Goal: Information Seeking & Learning: Learn about a topic

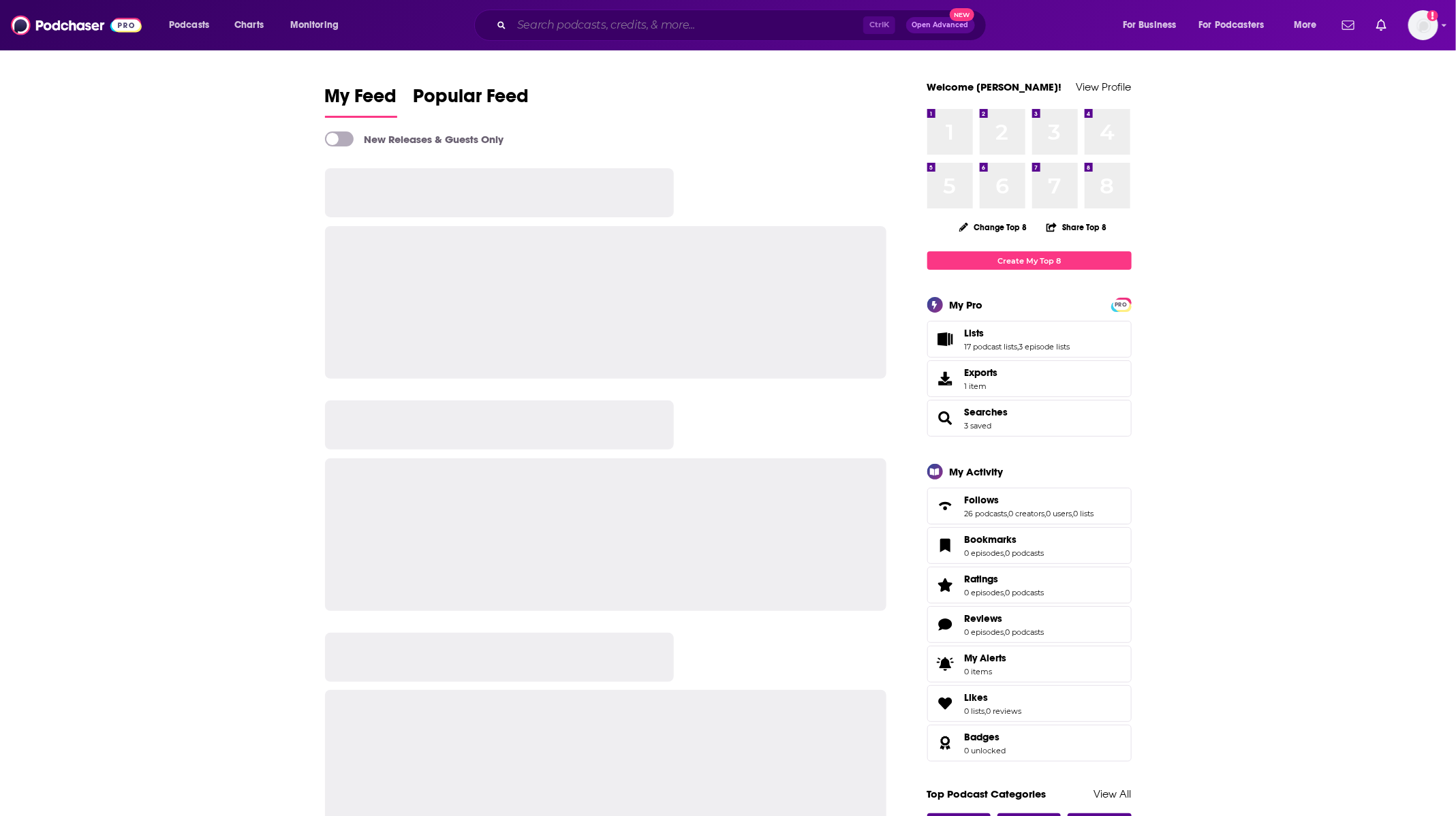
drag, startPoint x: 0, startPoint y: 0, endPoint x: 723, endPoint y: 28, distance: 723.5
click at [723, 28] on input "Search podcasts, credits, & more..." at bounding box center [687, 25] width 351 height 22
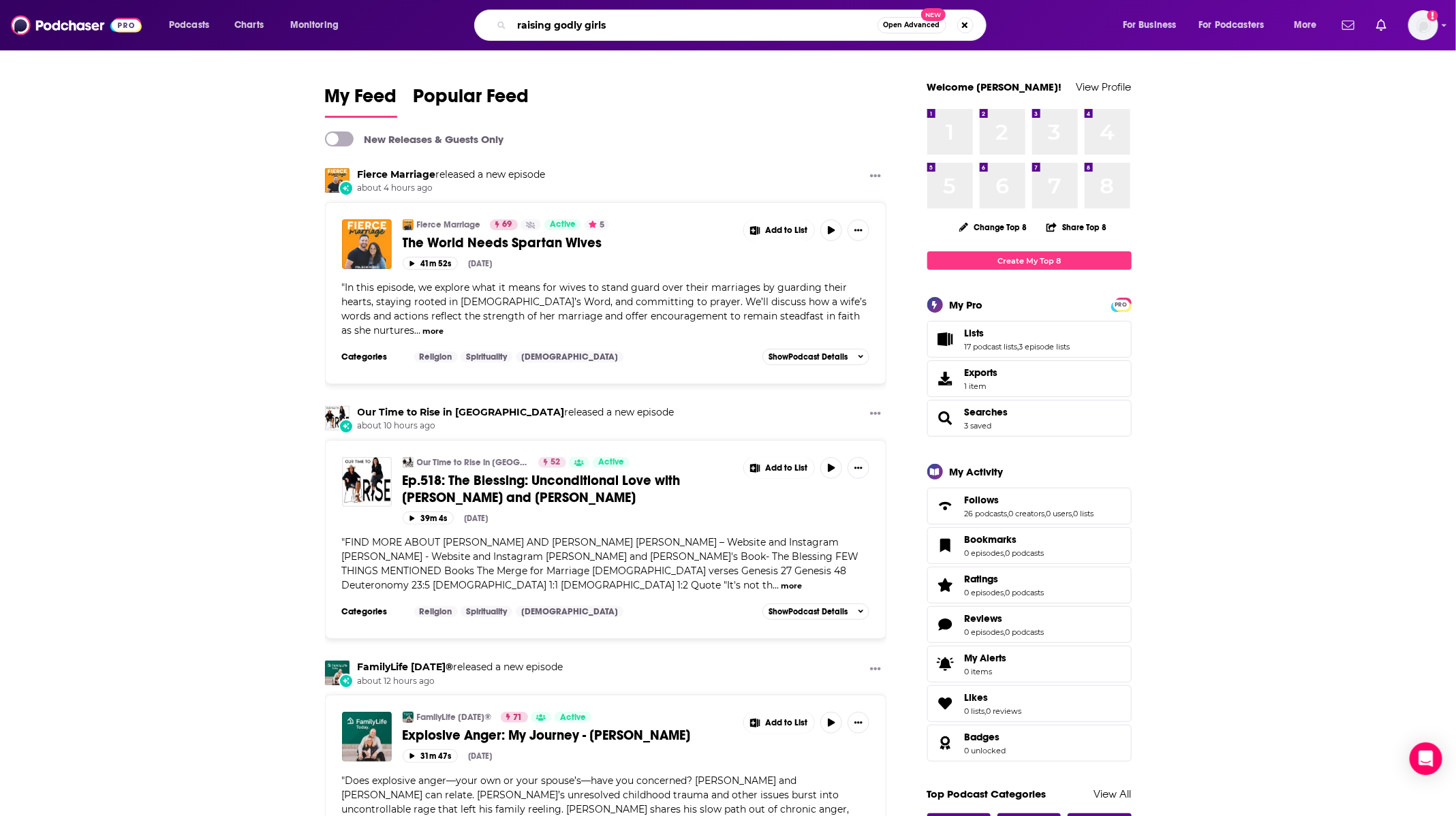
type input "raising godly girls"
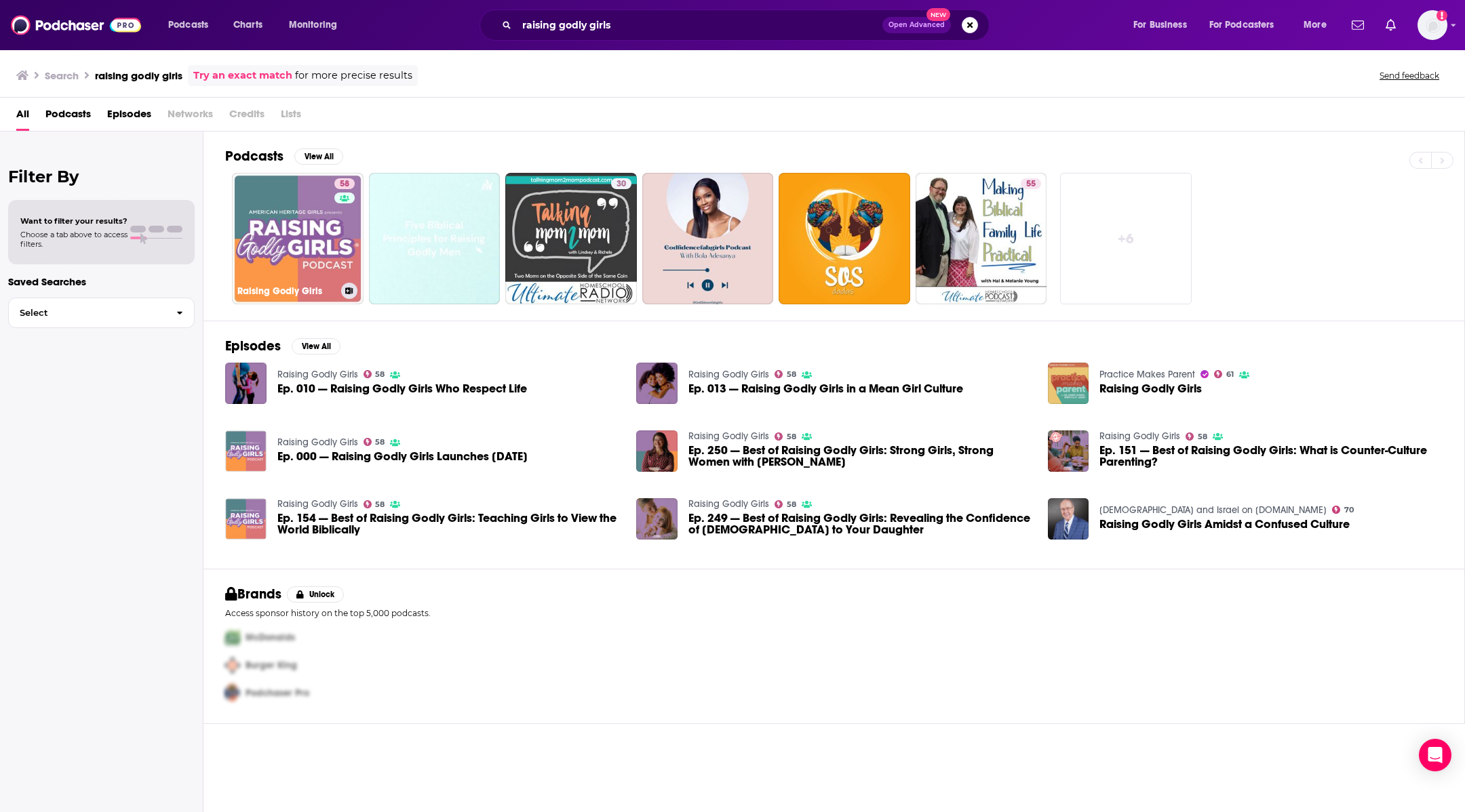
click at [295, 240] on link "58 Raising Godly Girls" at bounding box center [298, 238] width 132 height 132
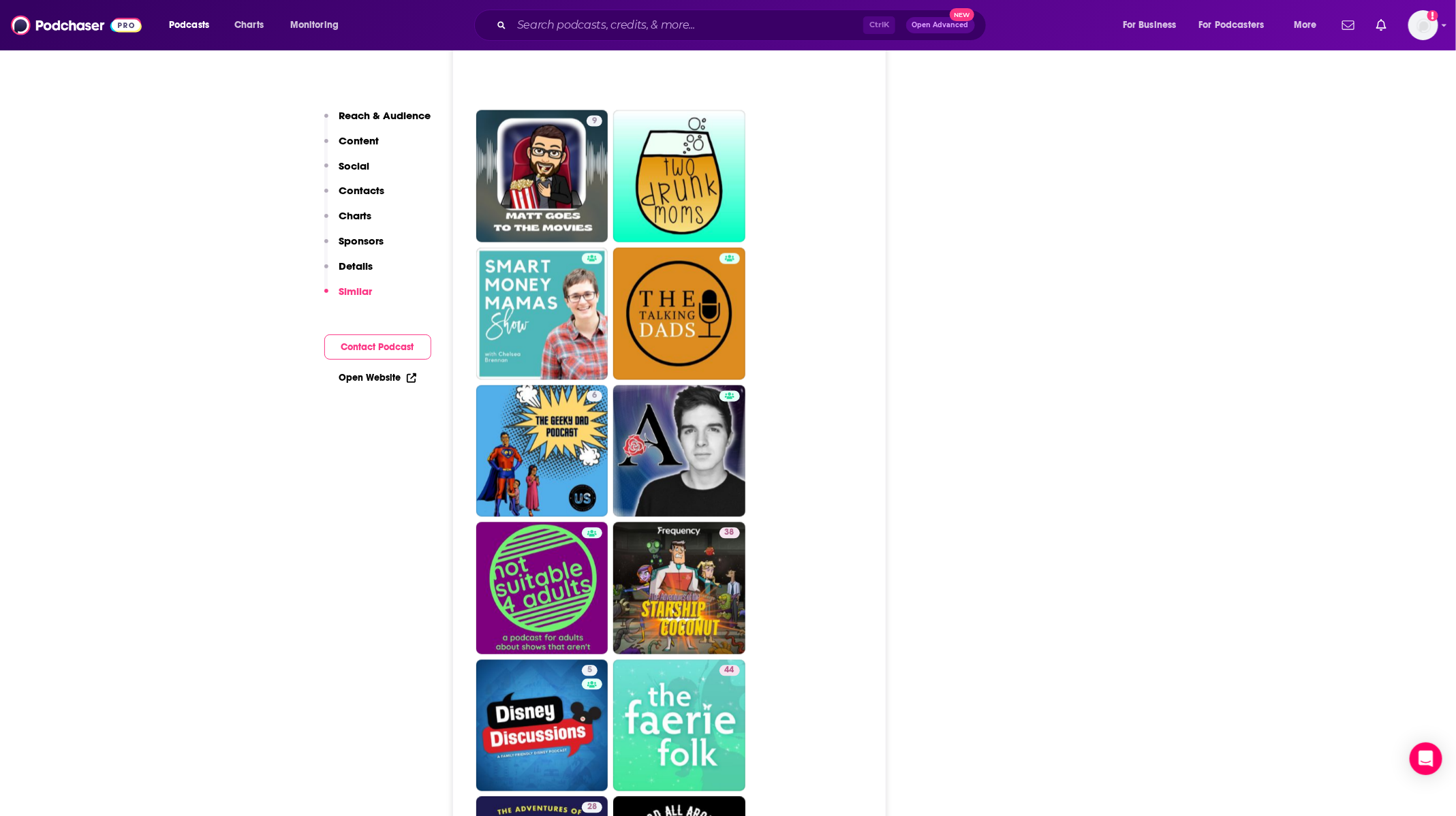
scroll to position [4190, 0]
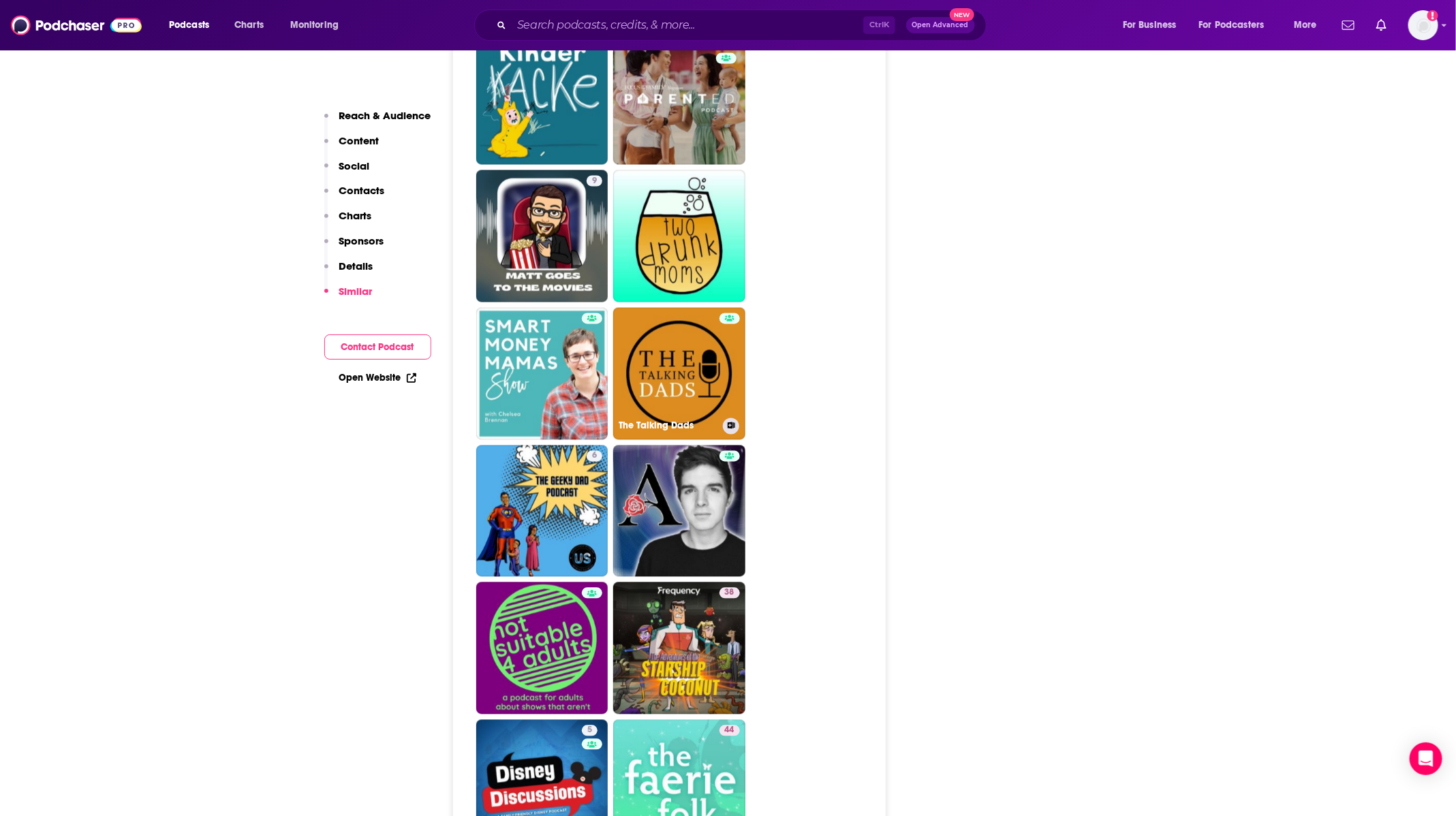
click at [679, 308] on link "The Talking Dads" at bounding box center [679, 374] width 132 height 132
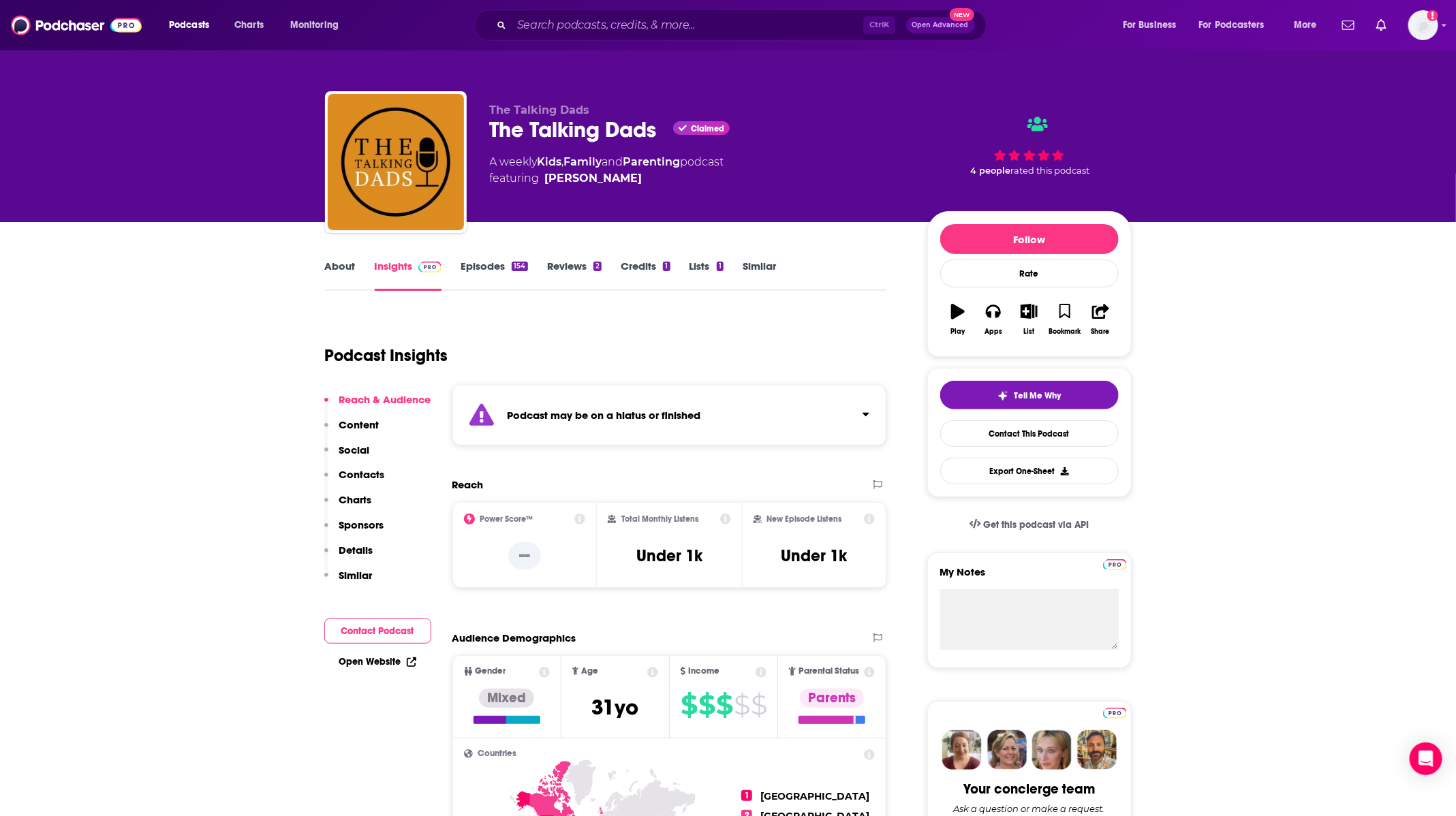
type input "https://www.podchaser.com/podcasts/raising-godly-girls-5568036"
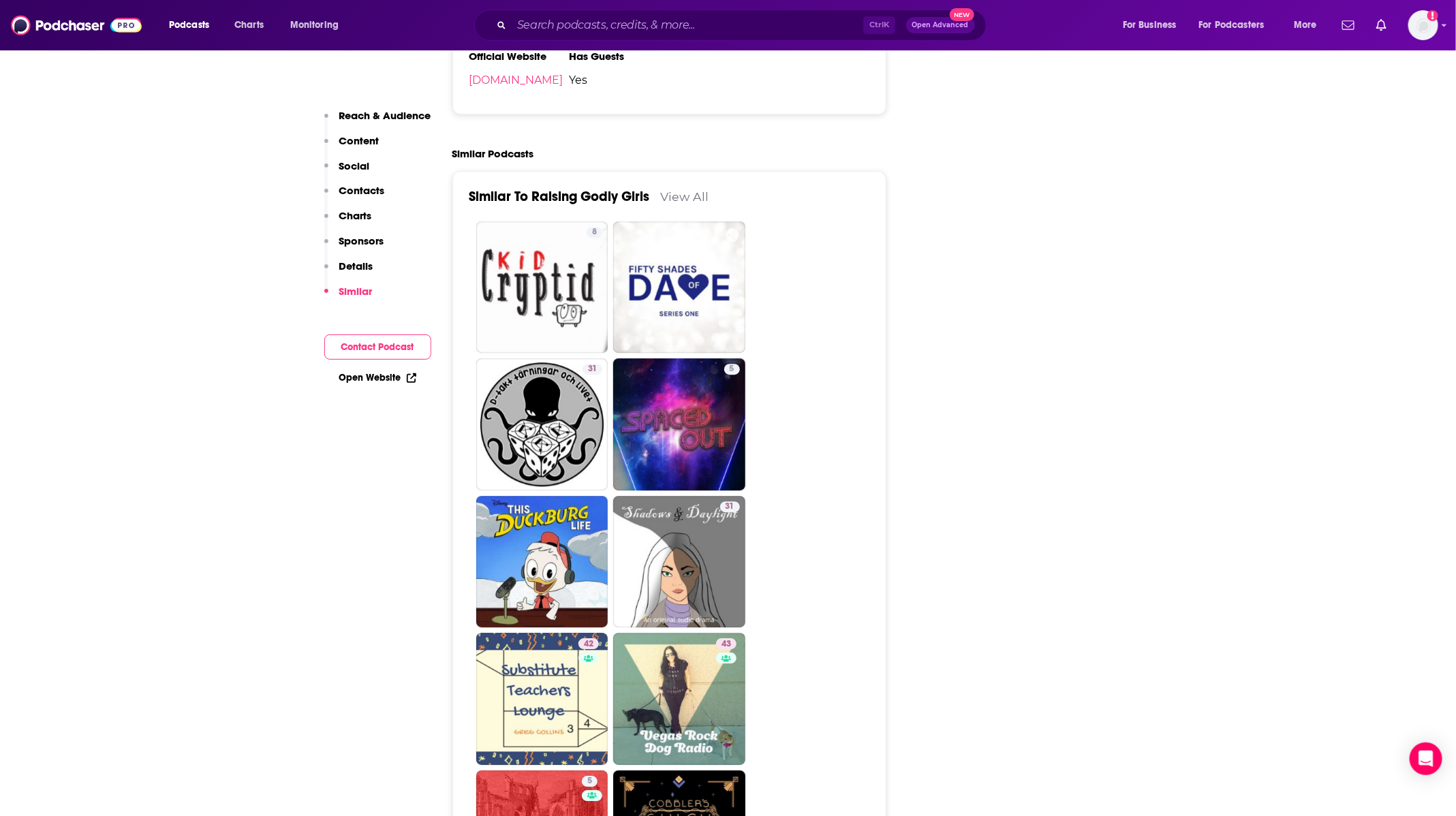
scroll to position [1926, 0]
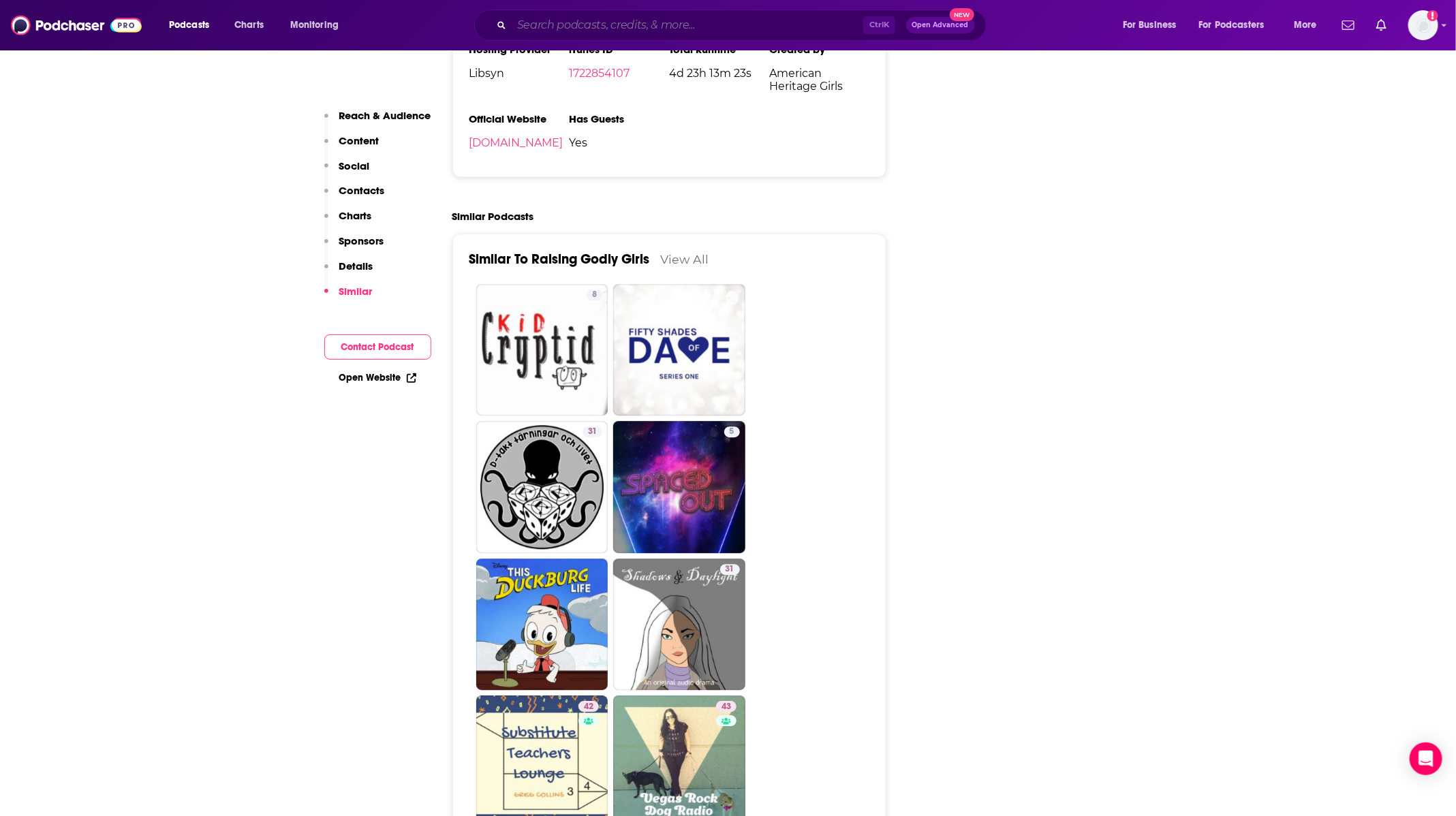
click at [604, 17] on input "Search podcasts, credits, & more..." at bounding box center [687, 25] width 351 height 22
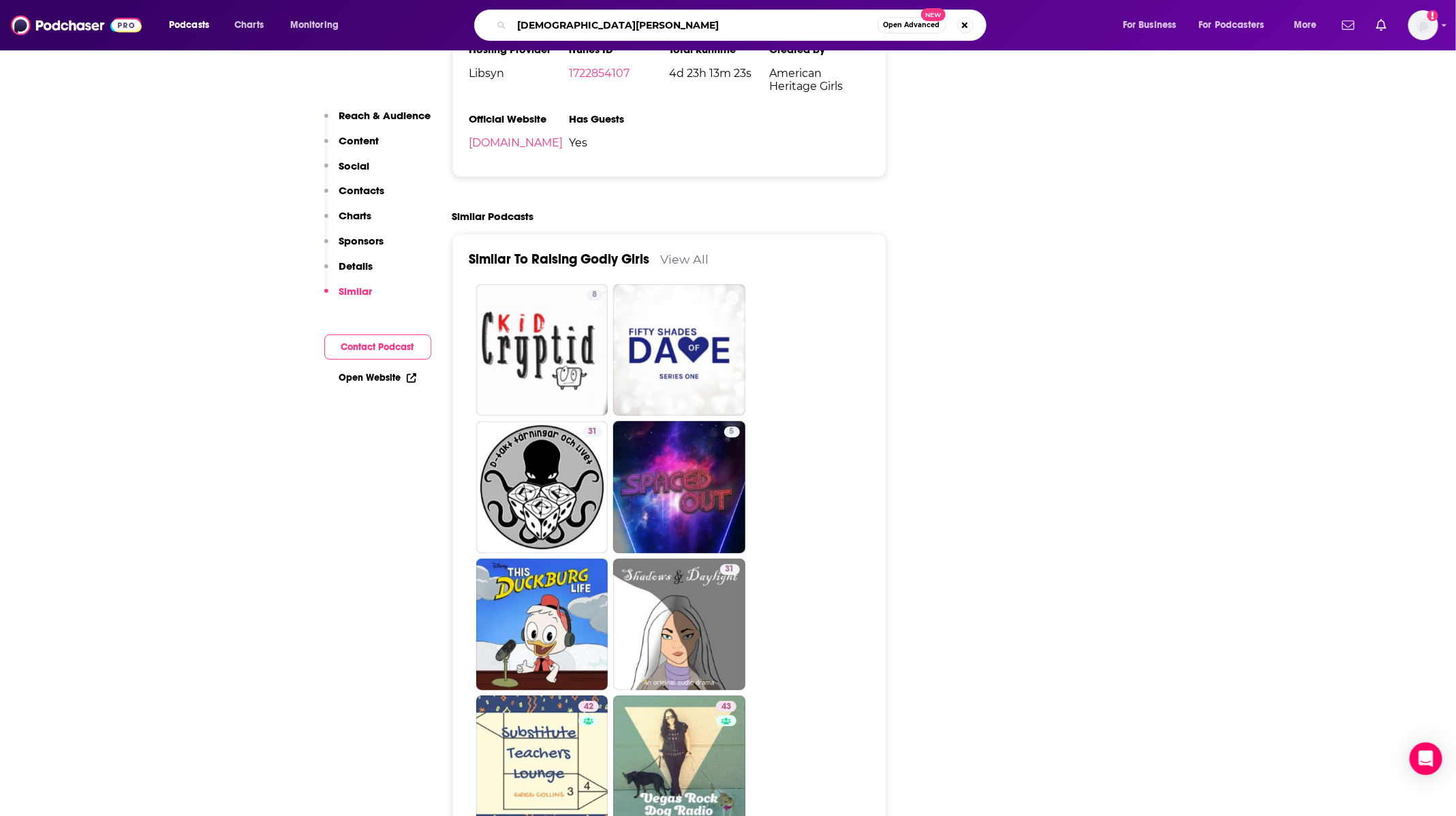
type input "christian parenting"
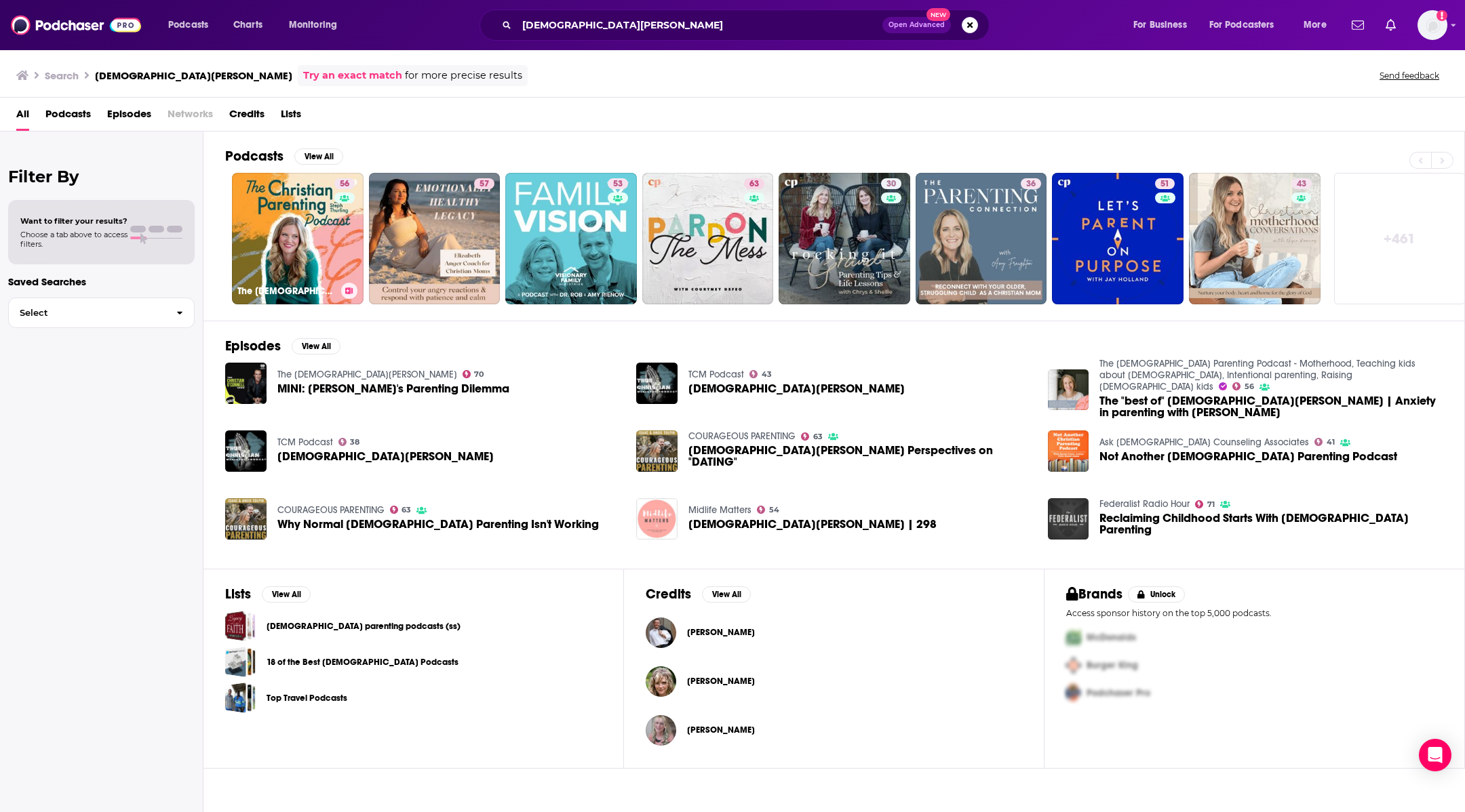
click at [307, 242] on link "56 The Christian Parenting Podcast - Motherhood, Teaching kids about Jesus, Int…" at bounding box center [298, 238] width 132 height 132
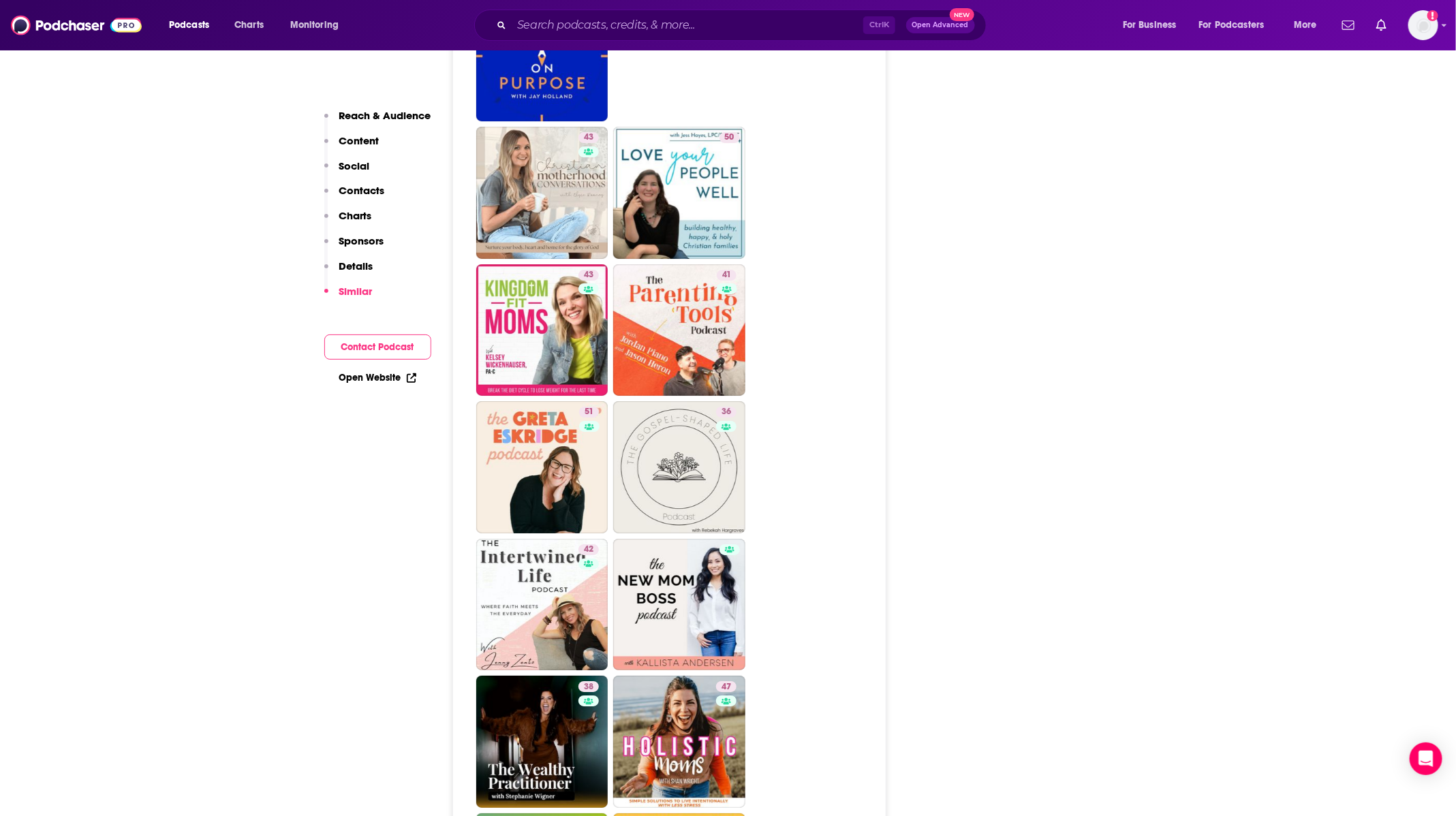
scroll to position [2555, 0]
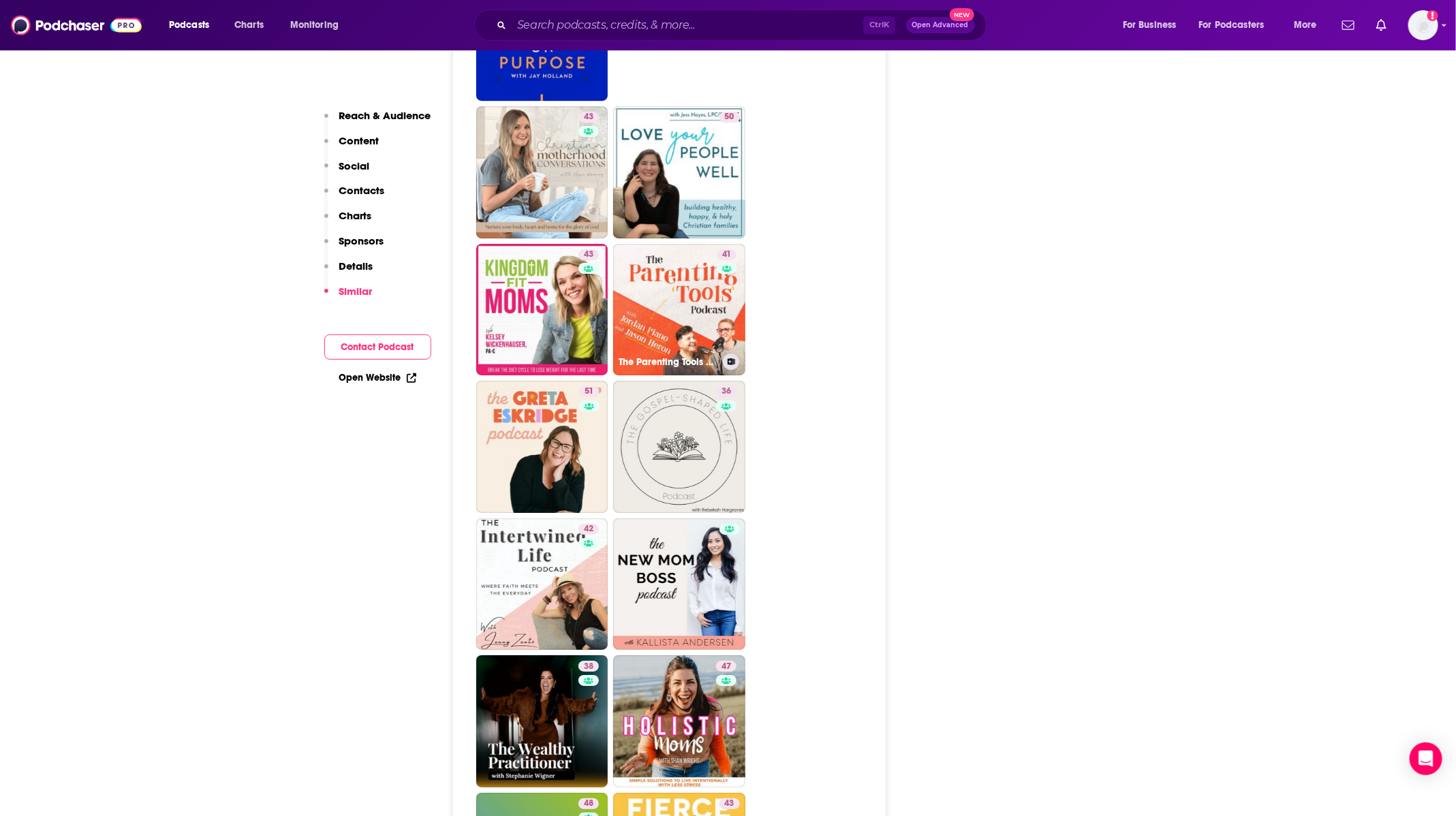
click at [662, 244] on link "41 The Parenting Tools Podcast" at bounding box center [679, 310] width 132 height 132
type input "https://www.podchaser.com/podcasts/the-parenting-tools-podcast-4769761"
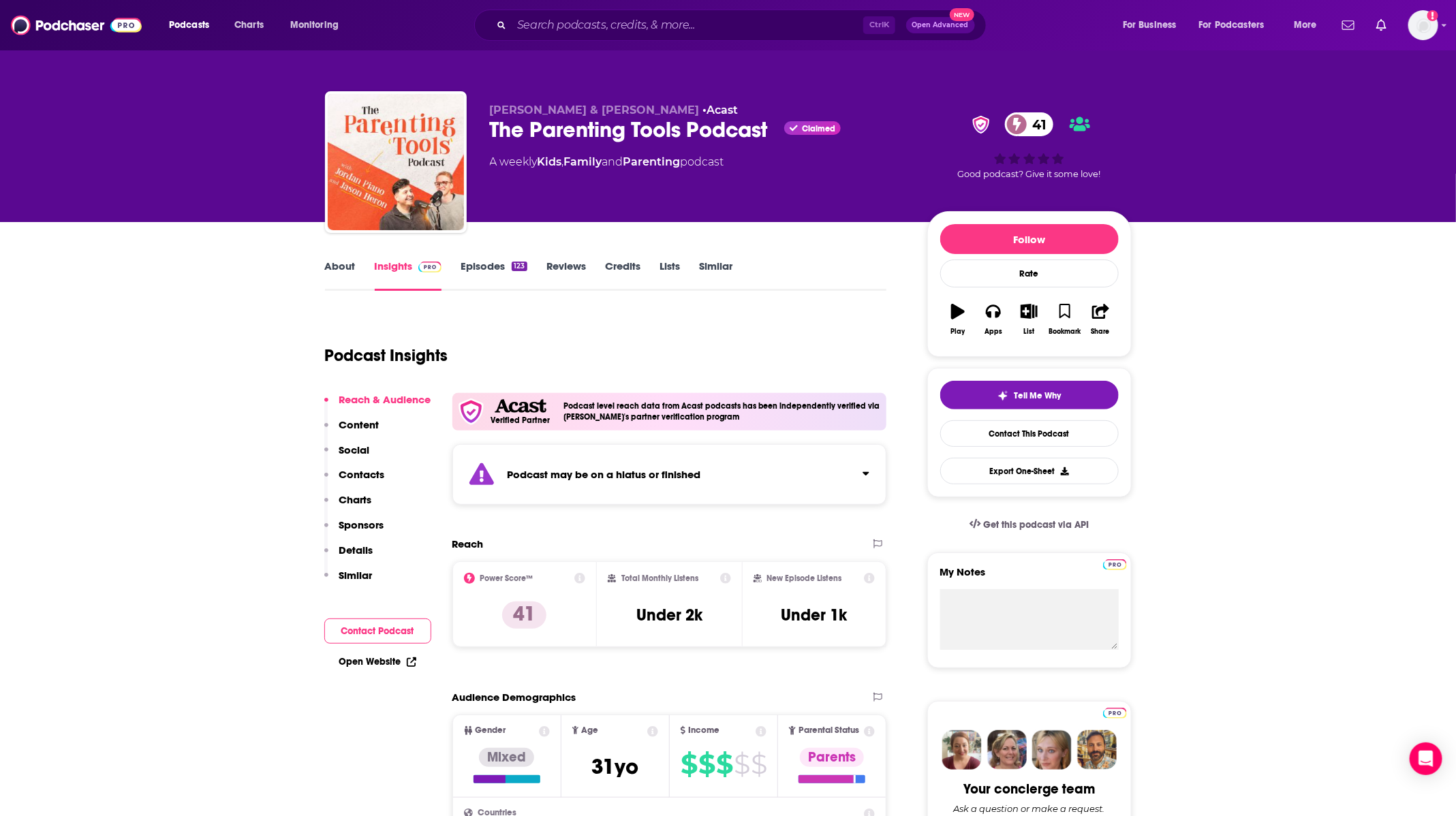
click at [486, 274] on link "Episodes 123" at bounding box center [493, 275] width 66 height 31
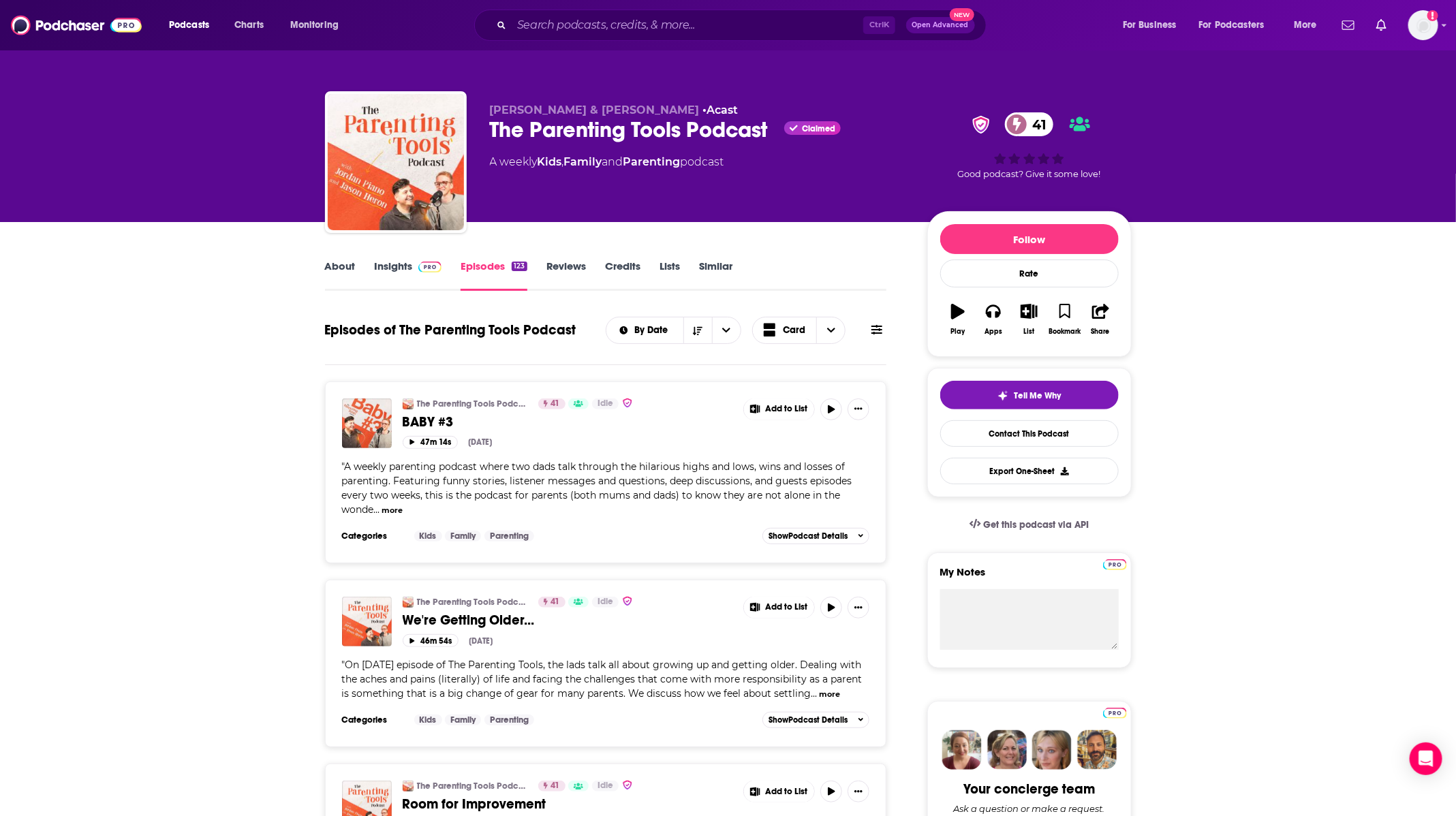
click at [345, 270] on link "About" at bounding box center [340, 275] width 30 height 31
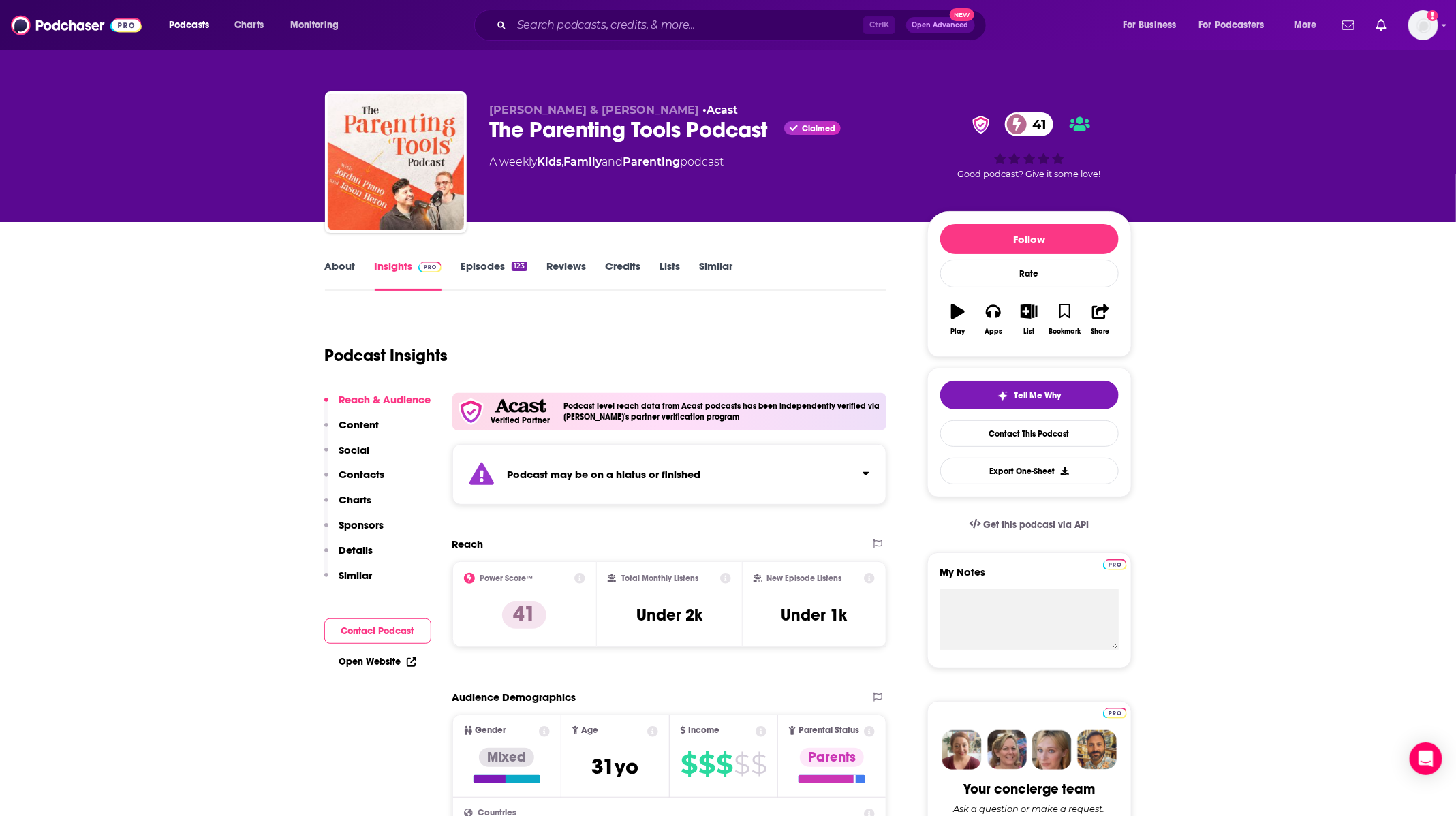
type input "https://www.podchaser.com/podcasts/the-christian-parenting-podcas-5108064"
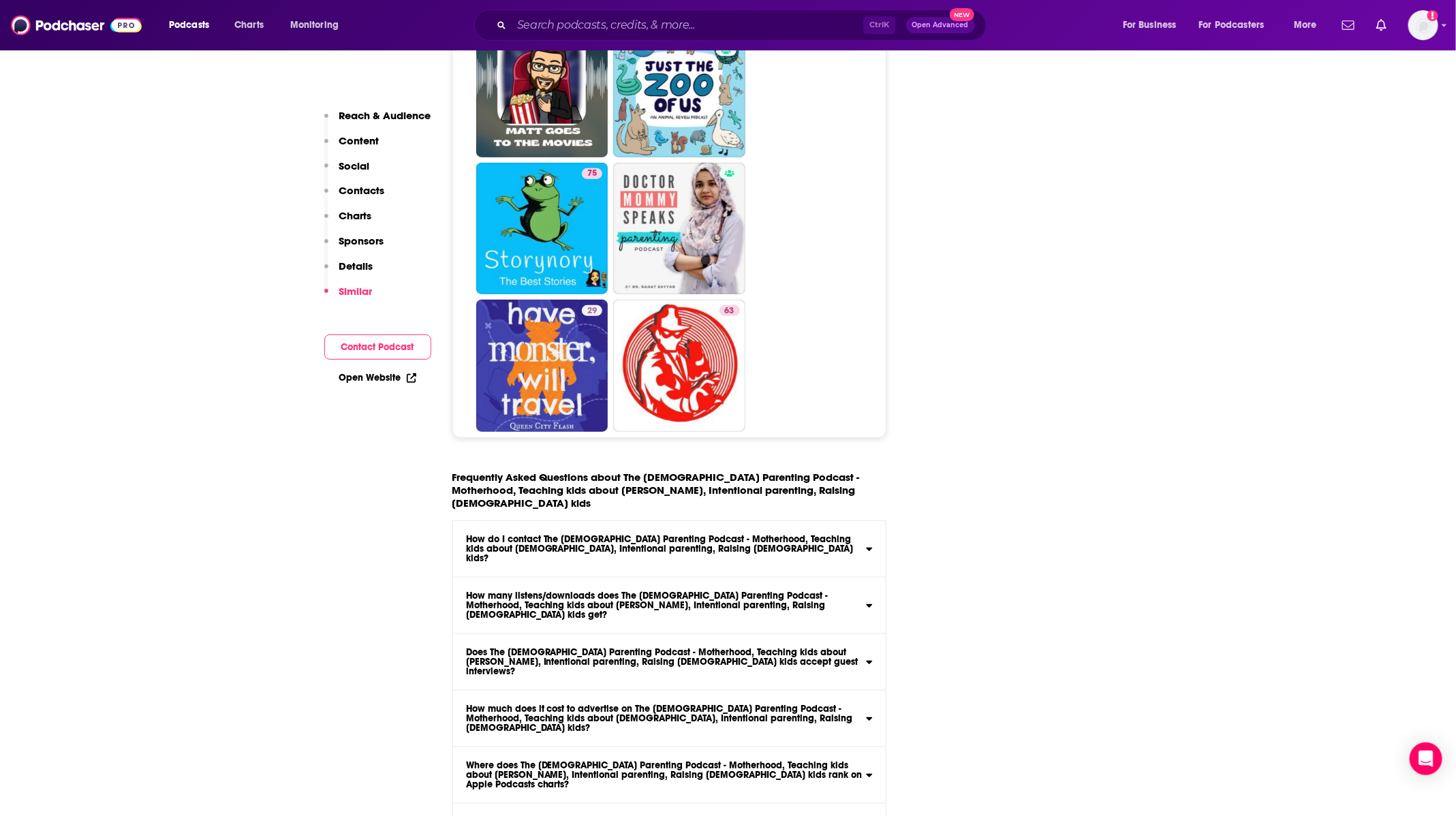
scroll to position [6234, 0]
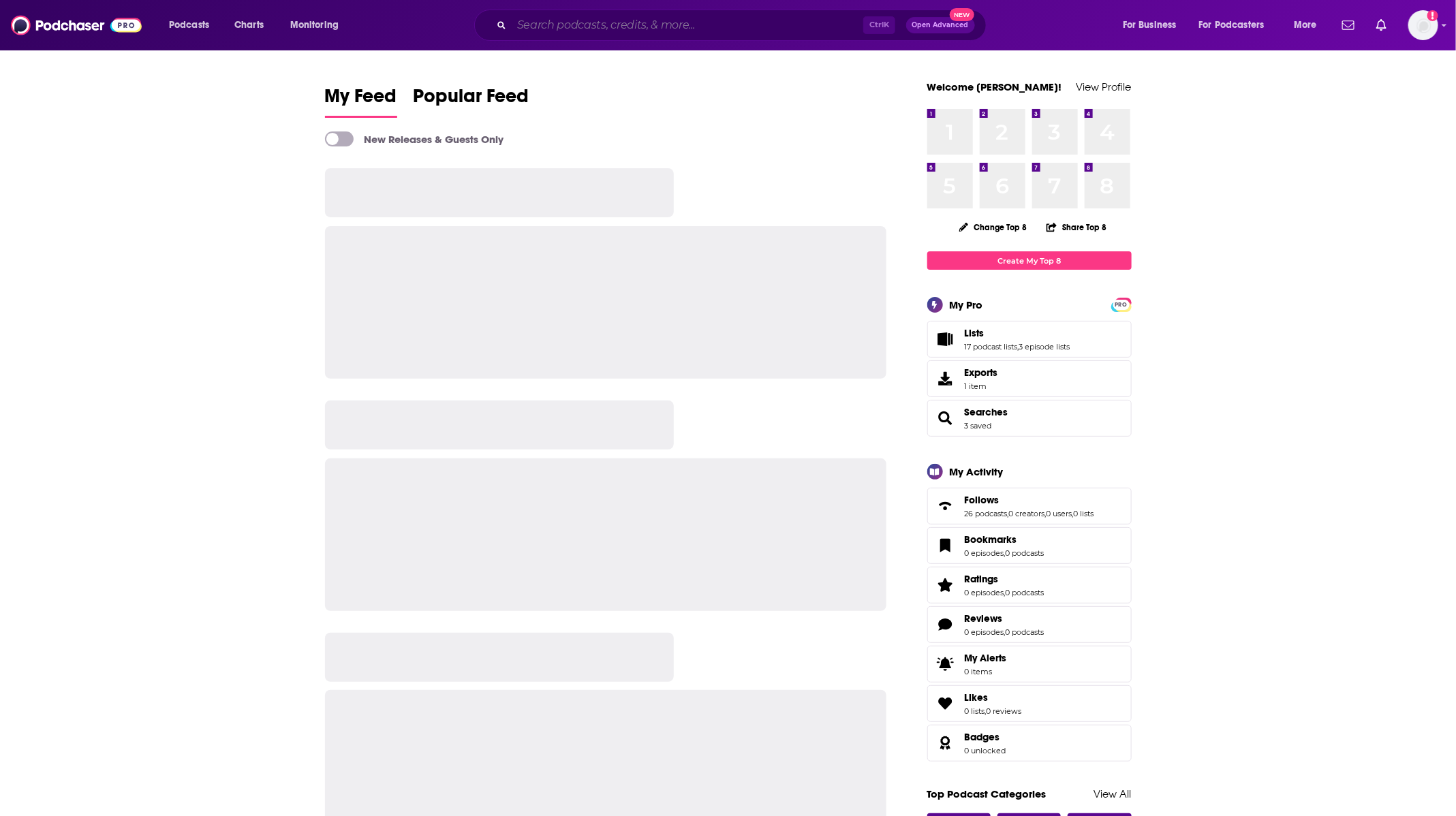
drag, startPoint x: 766, startPoint y: 30, endPoint x: 758, endPoint y: 35, distance: 9.4
click at [763, 31] on input "Search podcasts, credits, & more..." at bounding box center [687, 25] width 351 height 22
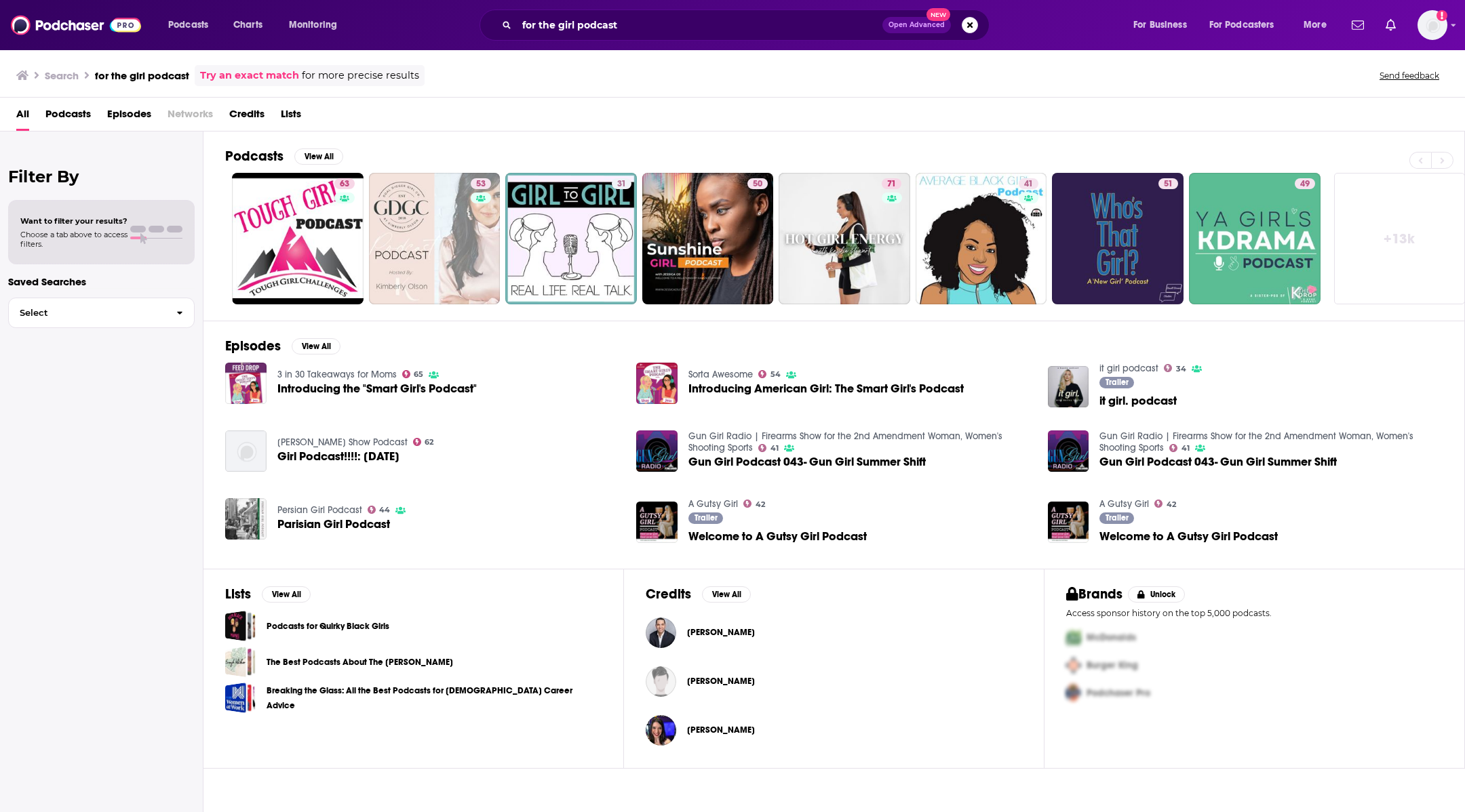
click at [600, 10] on div "for the girl podcast Open Advanced New" at bounding box center [734, 25] width 510 height 31
click at [603, 23] on input "for the girl podcast" at bounding box center [700, 25] width 366 height 22
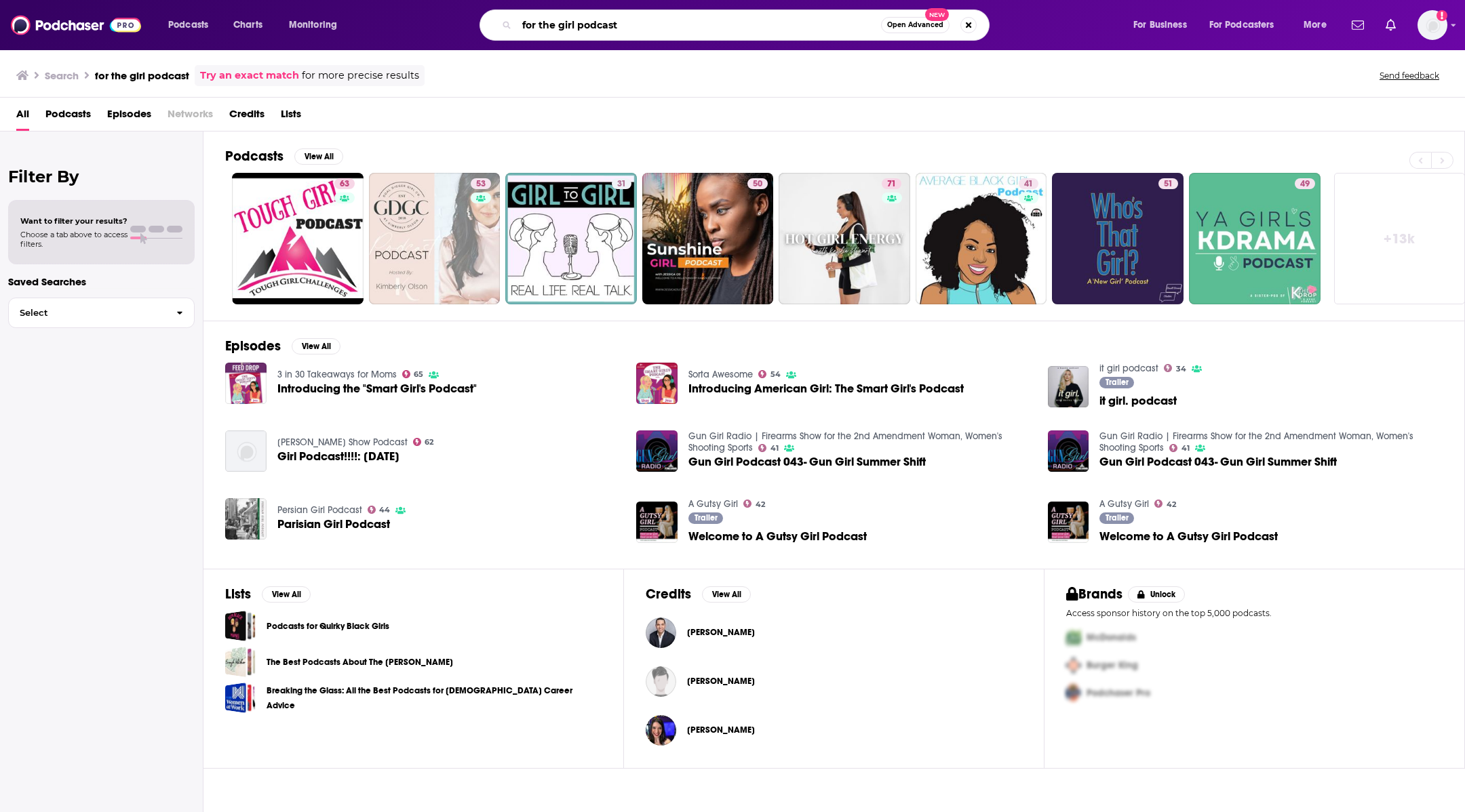
click at [603, 23] on input "for the girl podcast" at bounding box center [699, 25] width 364 height 22
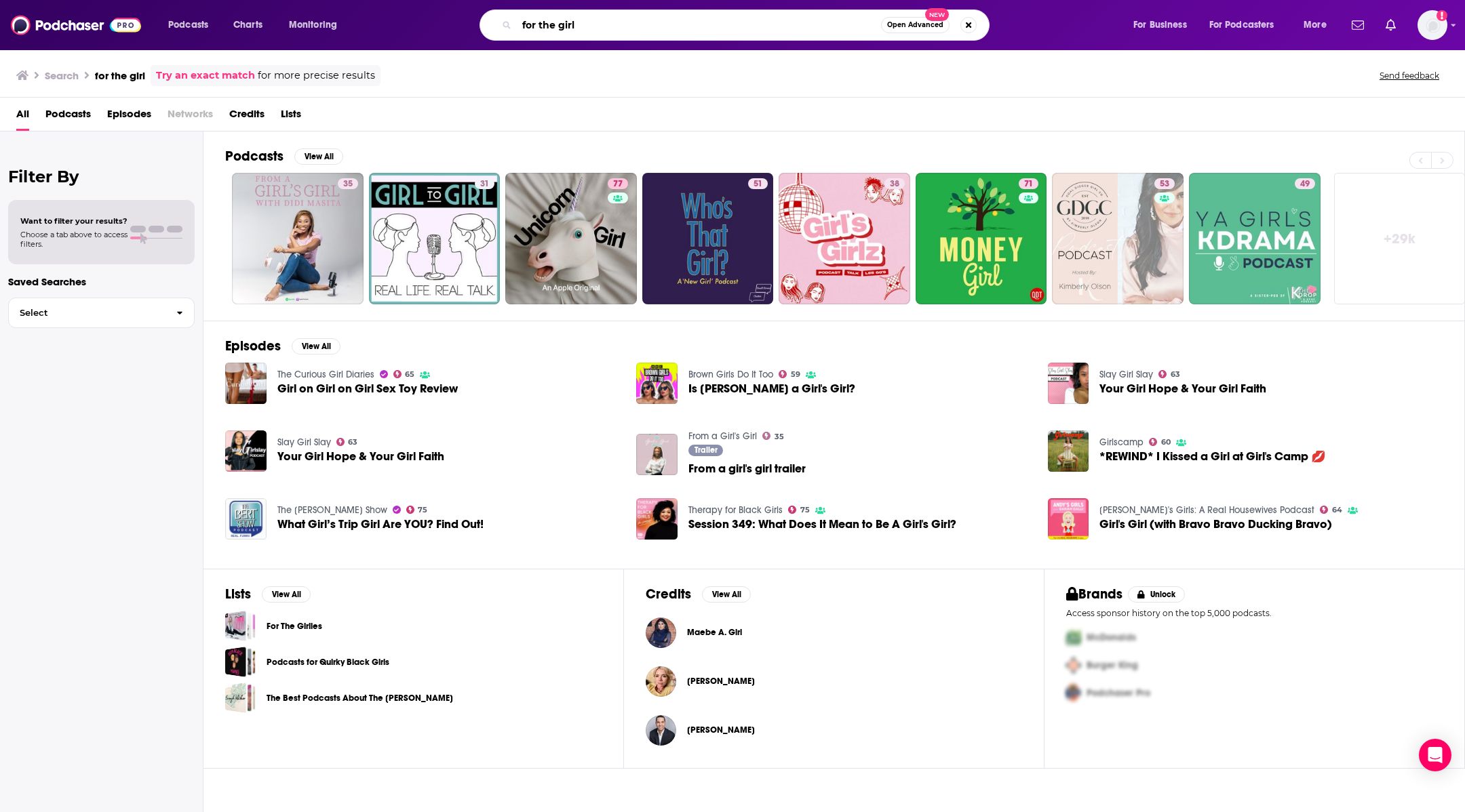
click at [556, 26] on input "for the girl" at bounding box center [699, 25] width 364 height 22
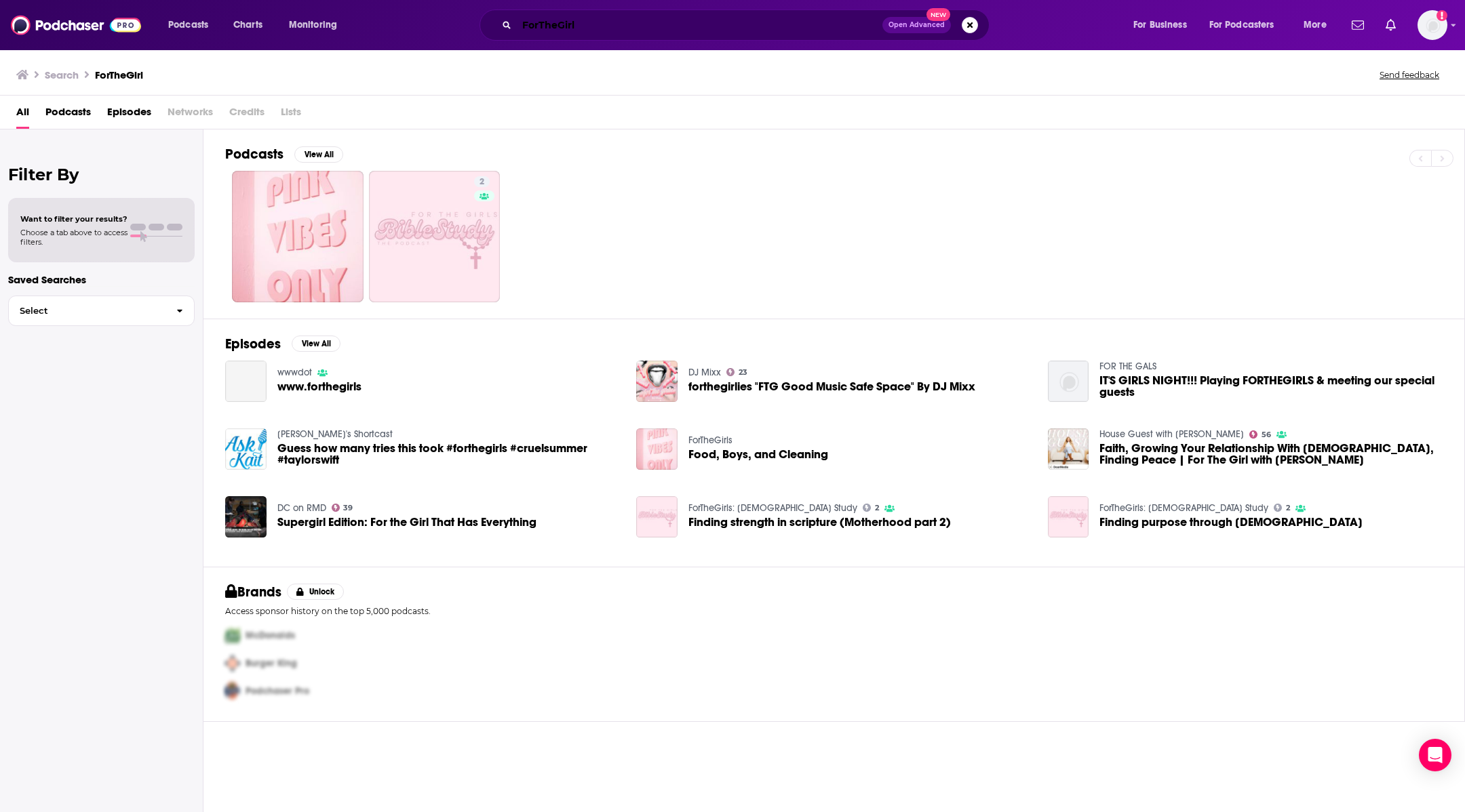
click at [582, 30] on input "ForTheGirl" at bounding box center [700, 25] width 366 height 22
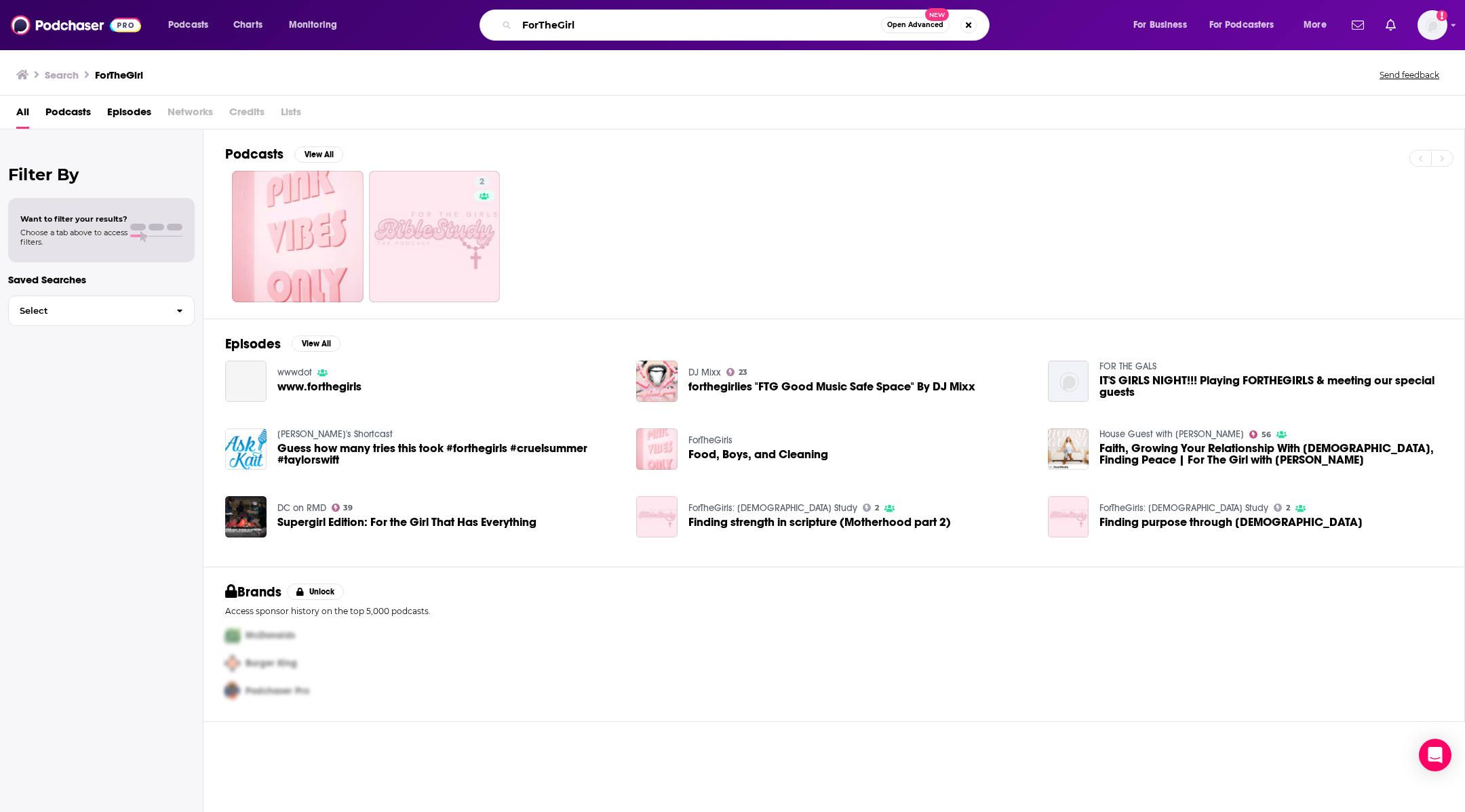
click at [582, 30] on input "ForTheGirl" at bounding box center [699, 25] width 364 height 22
type input "That sounds fun"
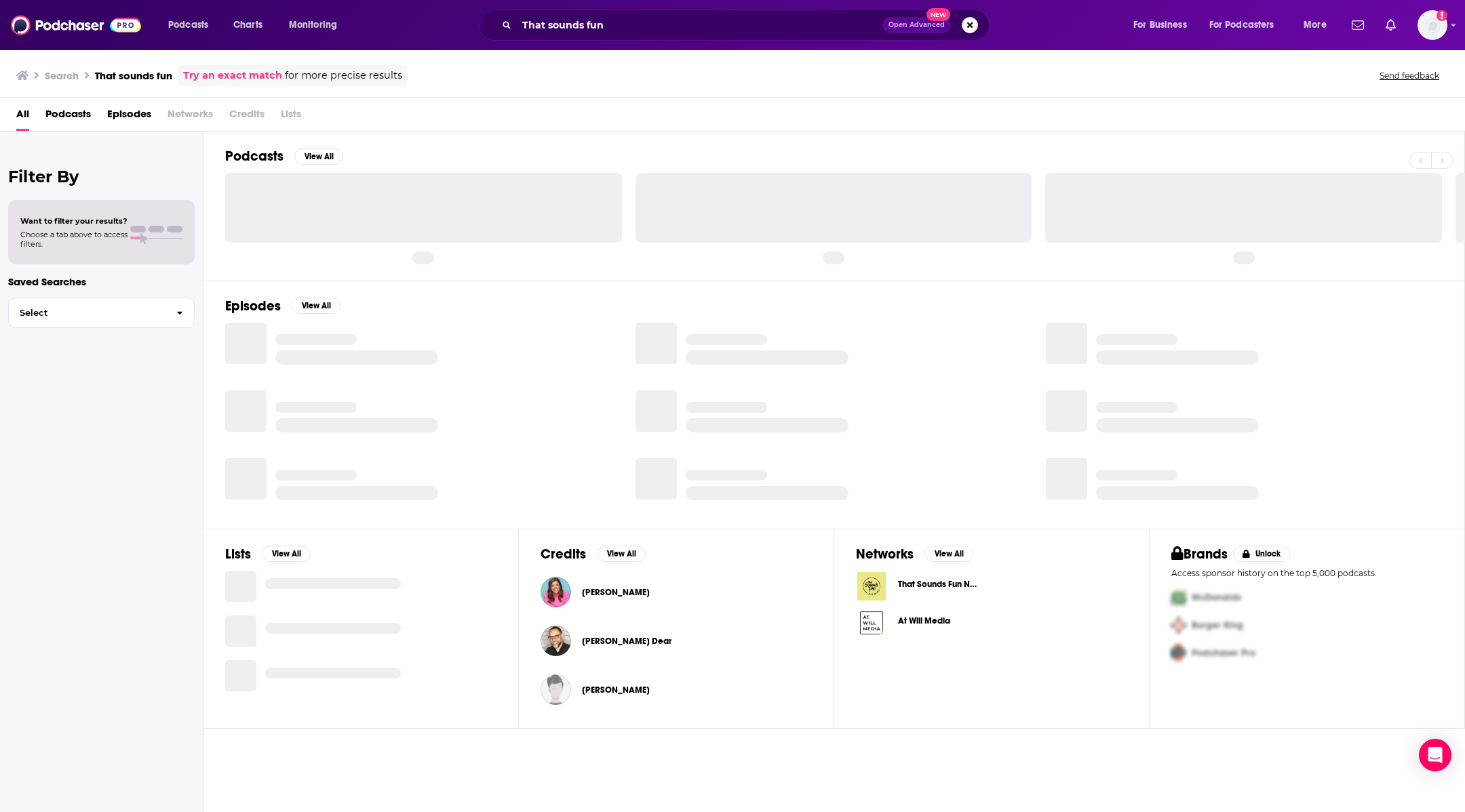
click at [928, 580] on span "That Sounds Fun Network" at bounding box center [948, 584] width 100 height 11
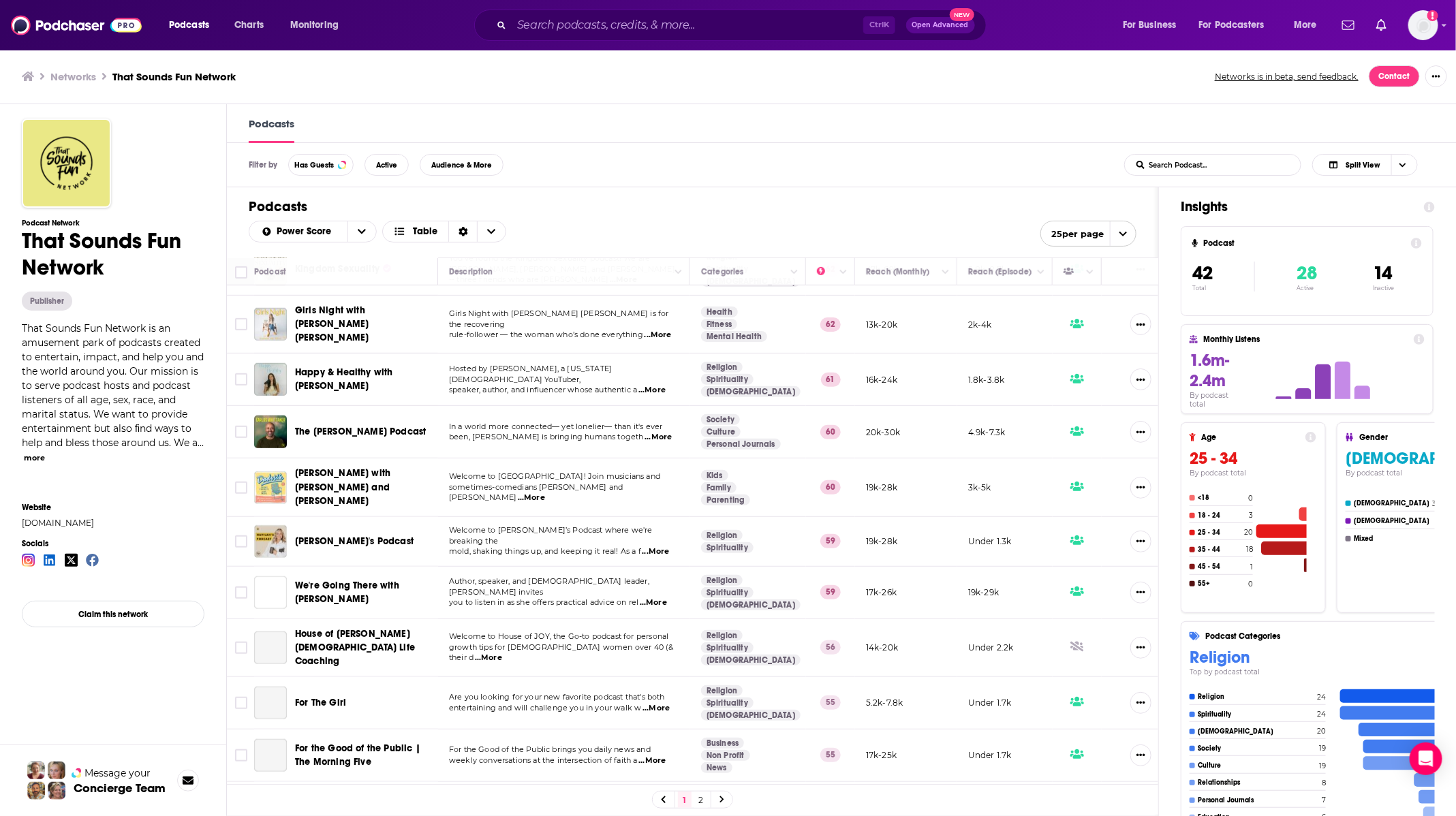
scroll to position [511, 0]
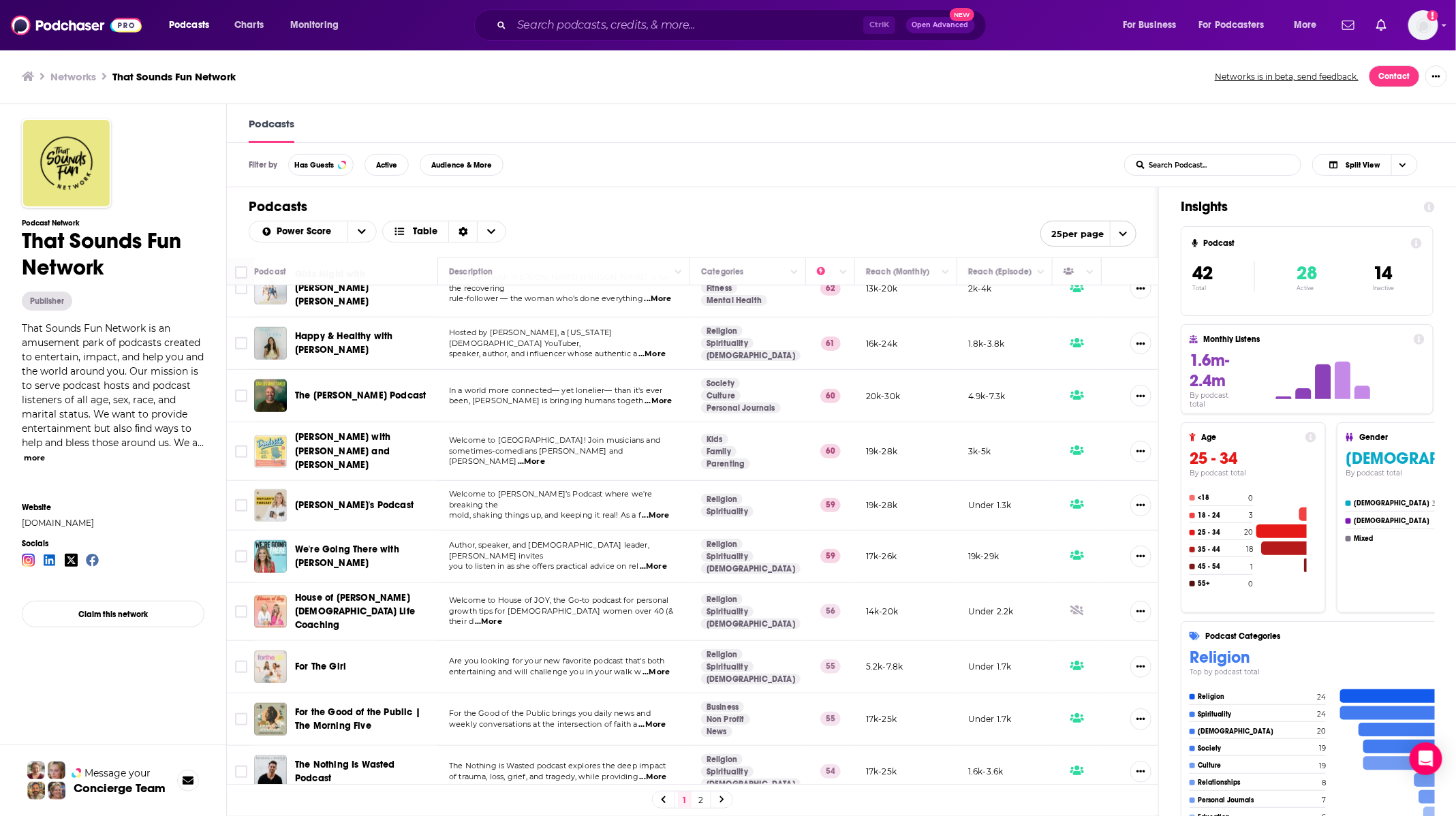
click at [319, 661] on span "For The Girl" at bounding box center [320, 666] width 51 height 11
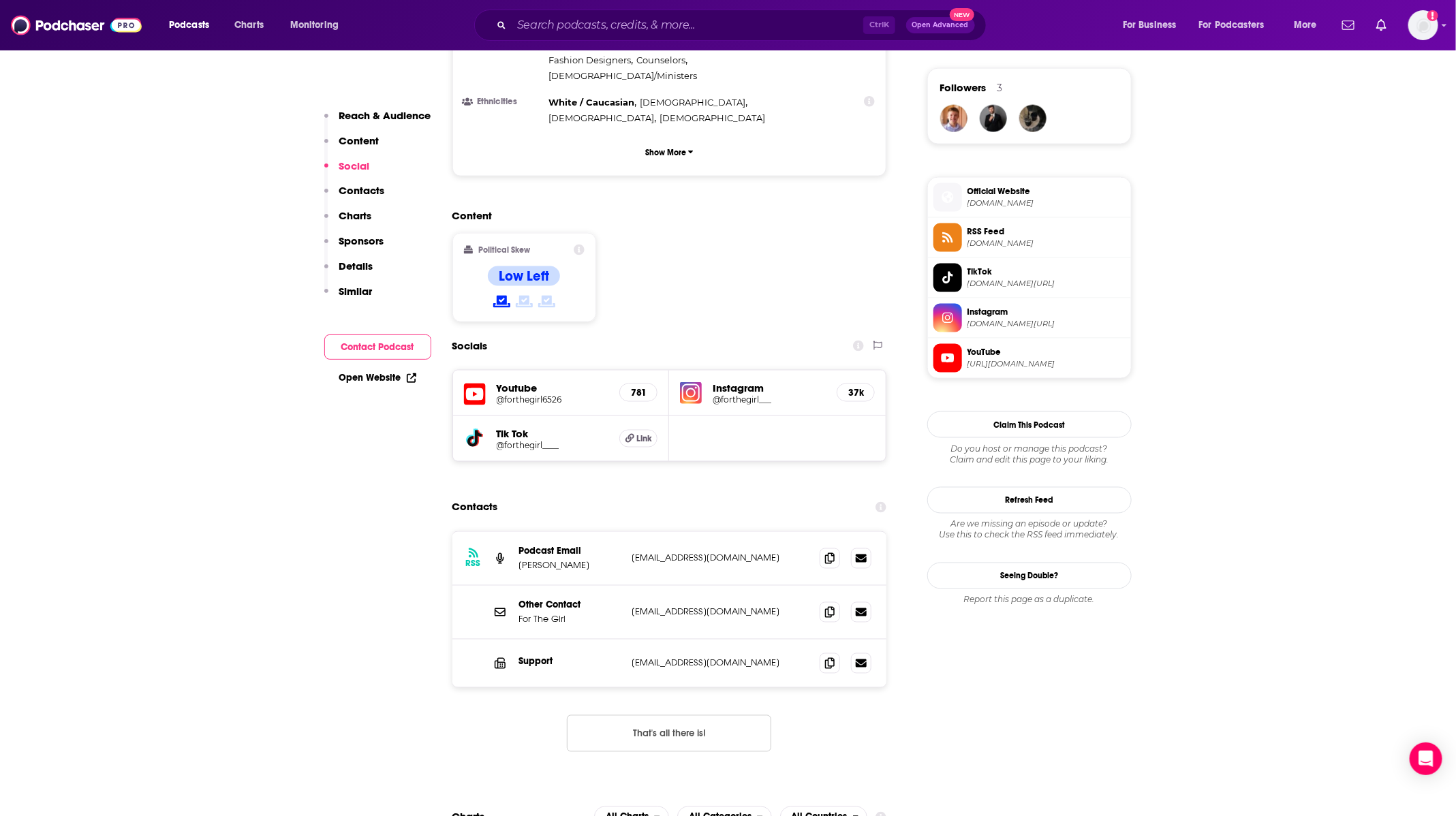
scroll to position [1022, 0]
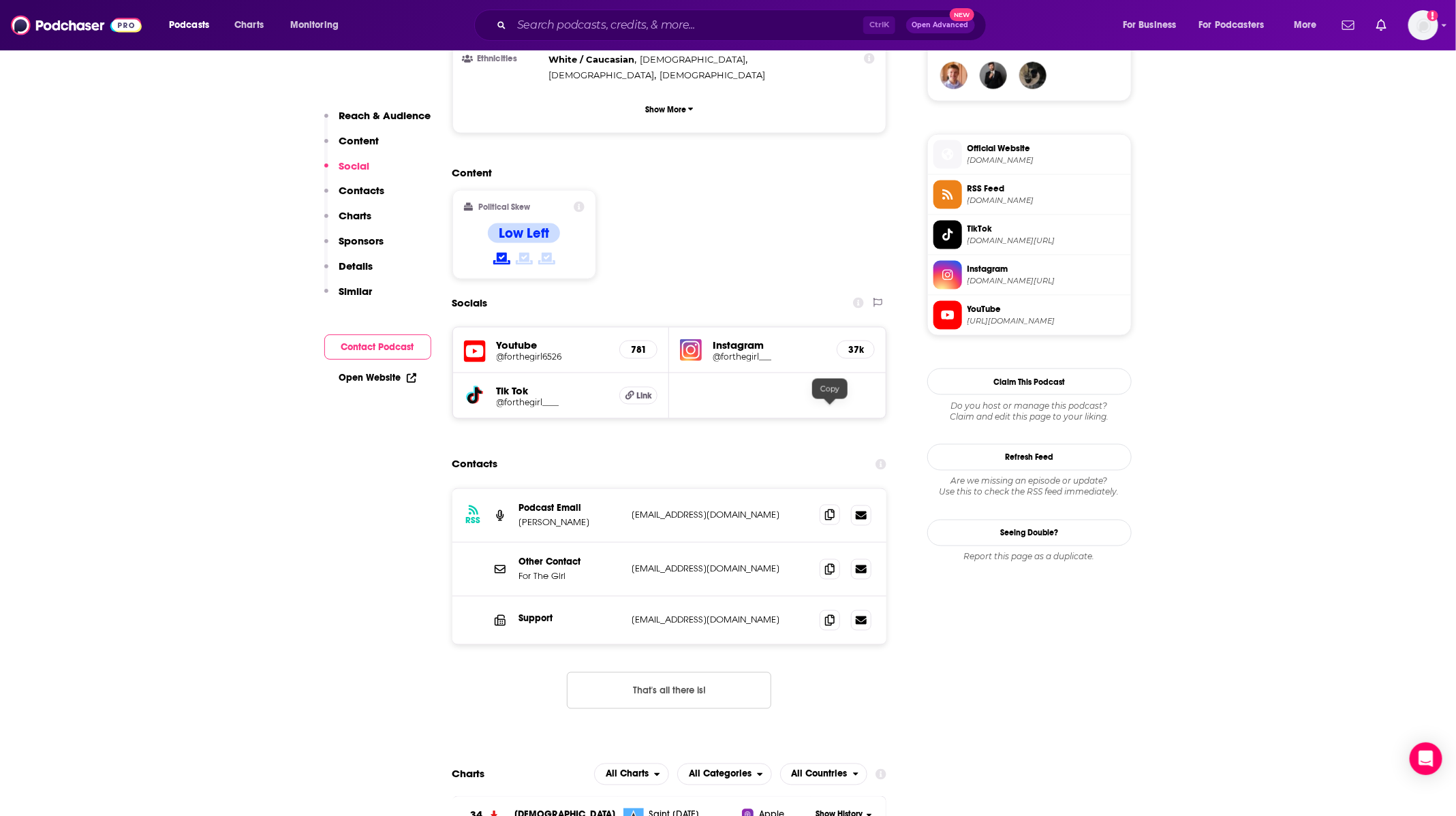
click at [828, 510] on icon at bounding box center [830, 515] width 10 height 11
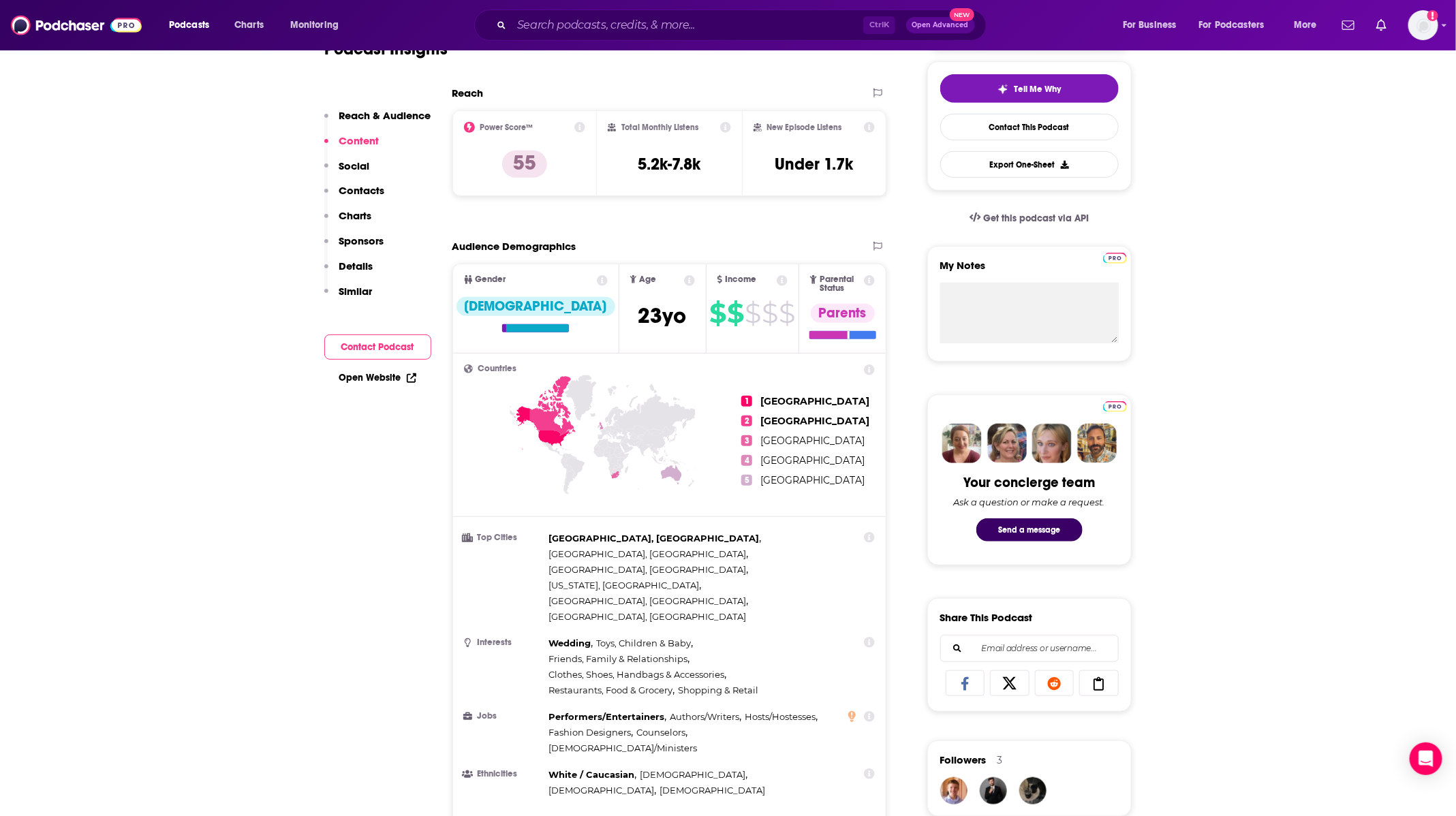
scroll to position [0, 0]
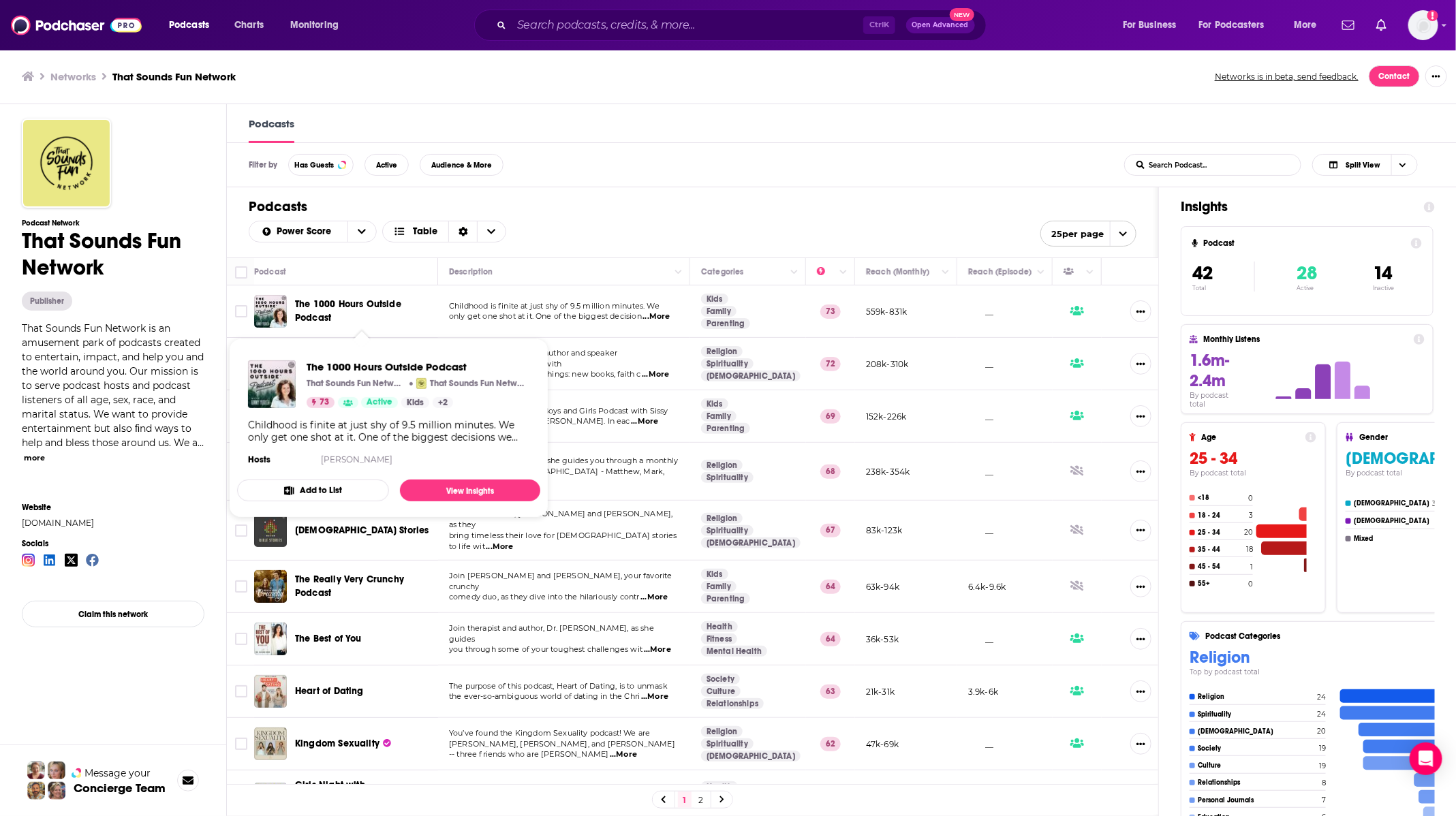
click at [313, 304] on span "The 1000 Hours Outside Podcast" at bounding box center [348, 310] width 106 height 25
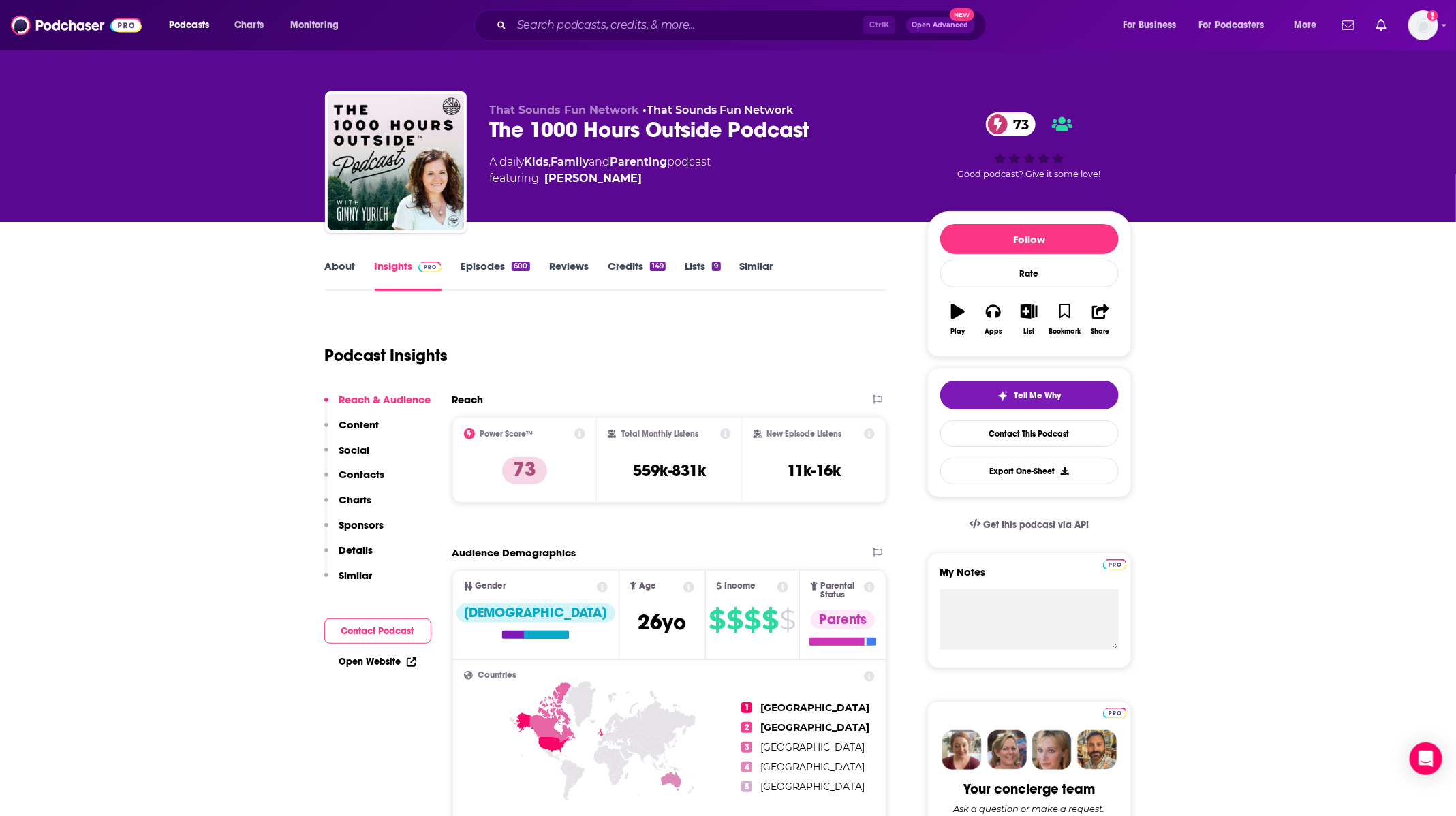
click at [337, 262] on link "About" at bounding box center [340, 275] width 30 height 31
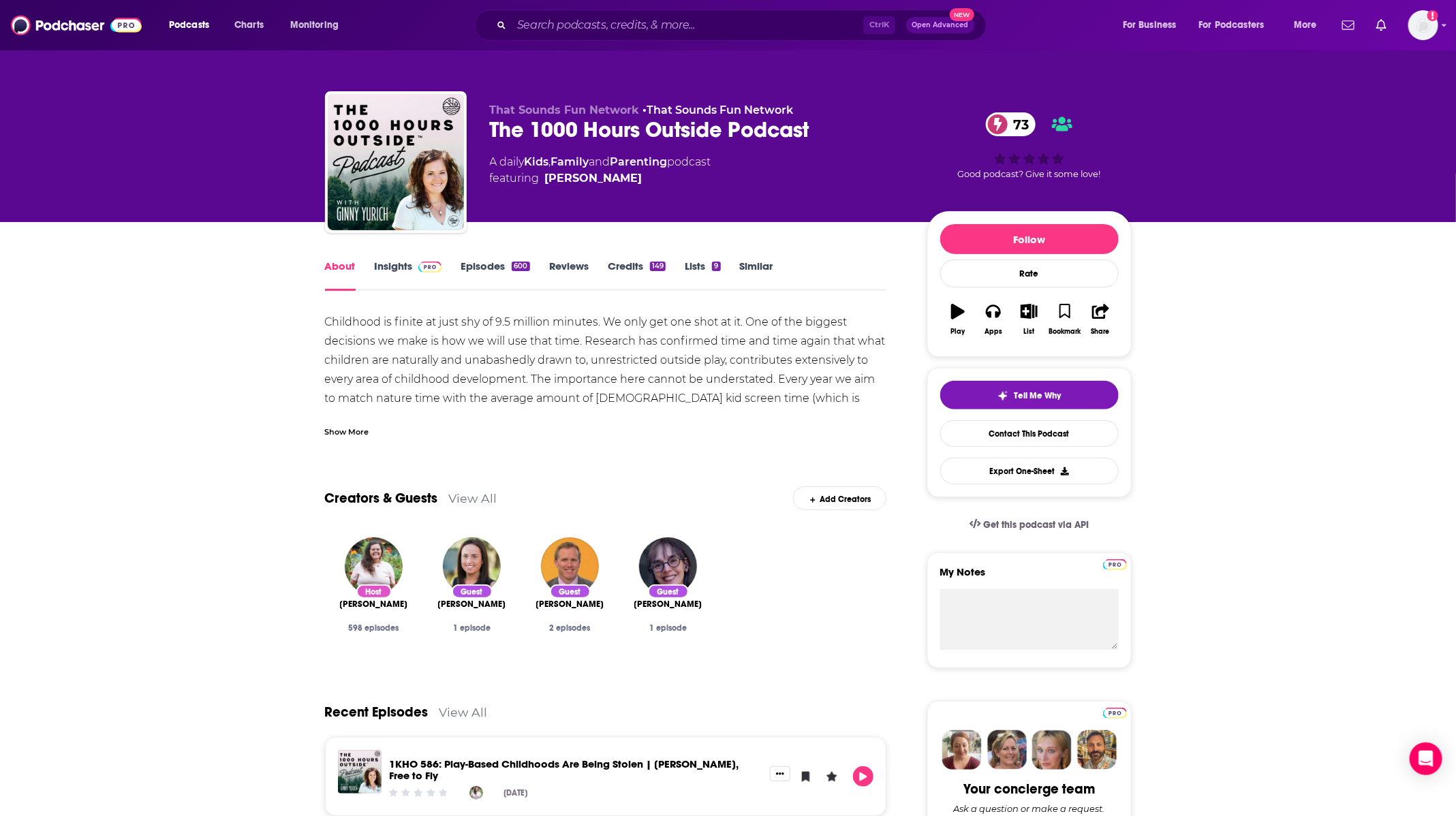
click at [497, 261] on link "Episodes 600" at bounding box center [495, 275] width 68 height 31
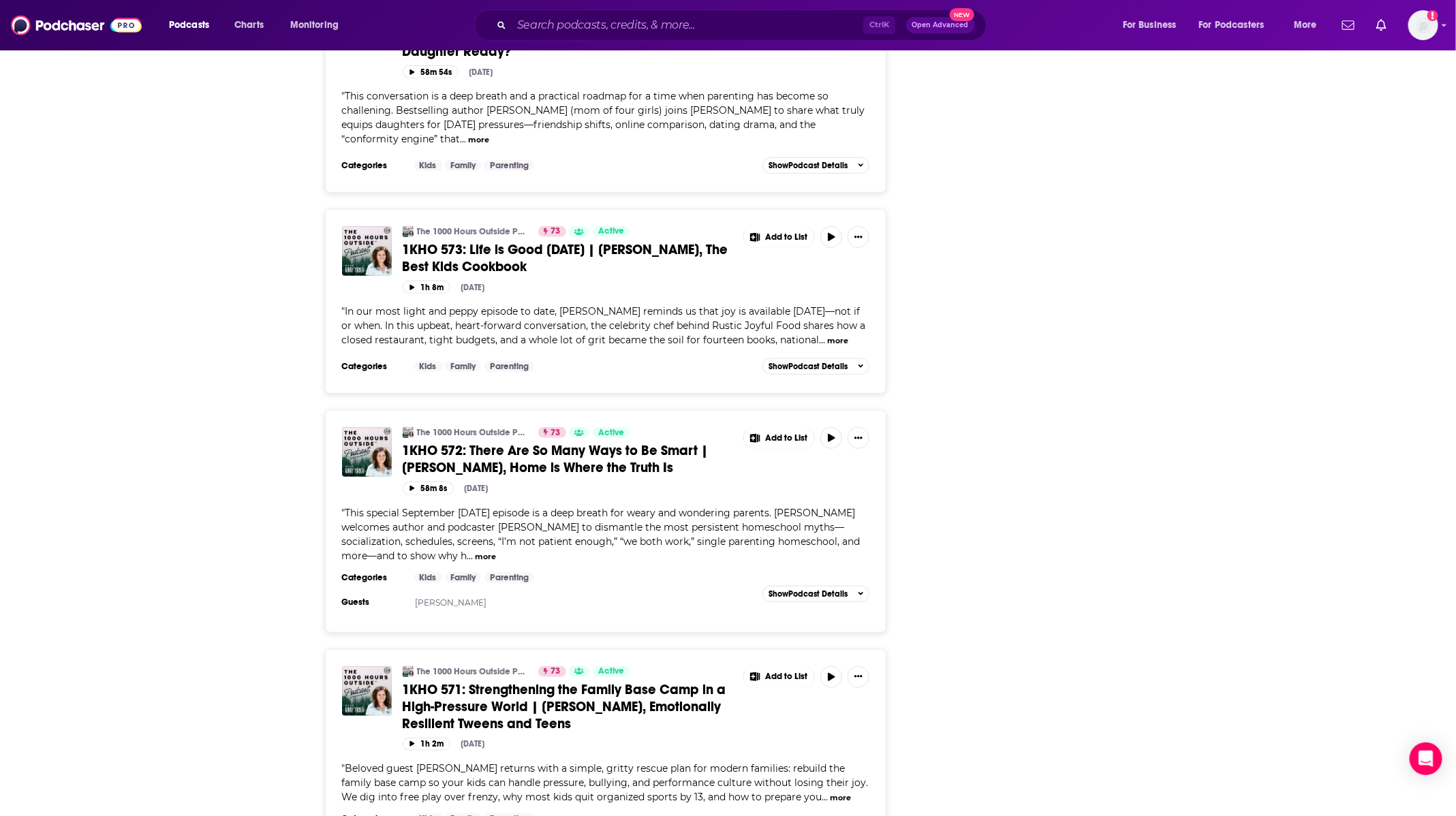
scroll to position [3271, 0]
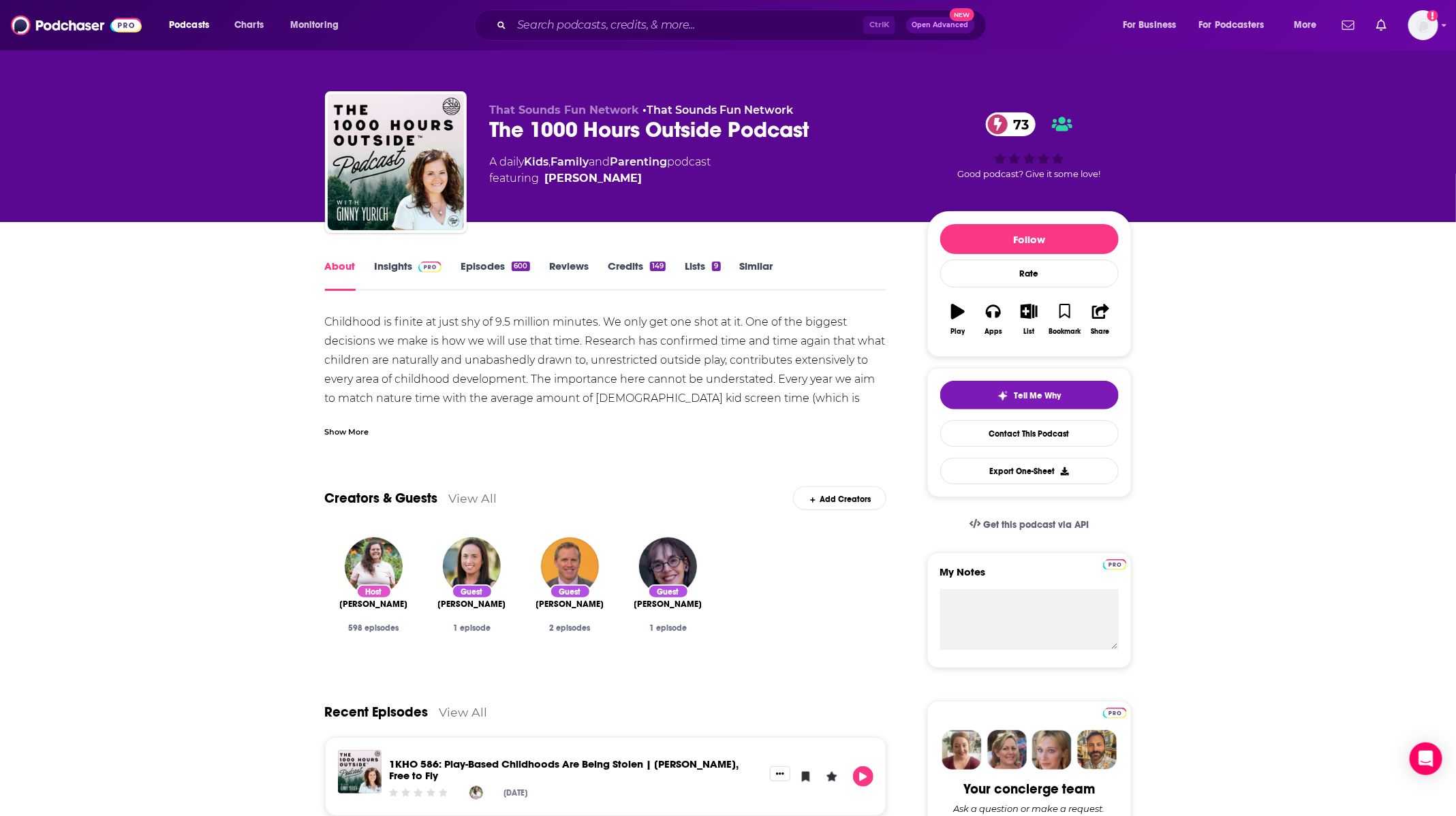
click at [378, 259] on link "Insights" at bounding box center [408, 275] width 68 height 31
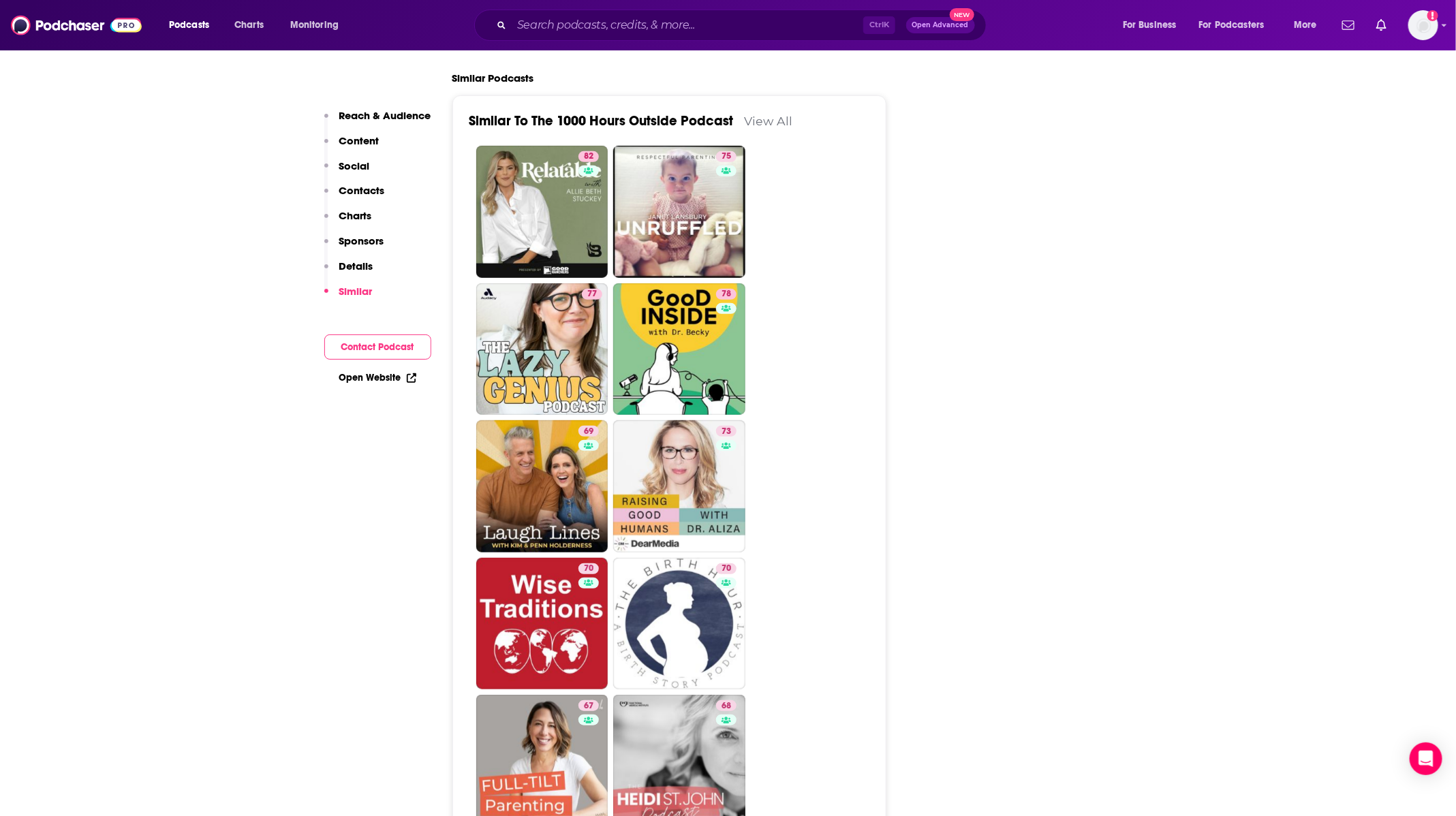
scroll to position [3168, 0]
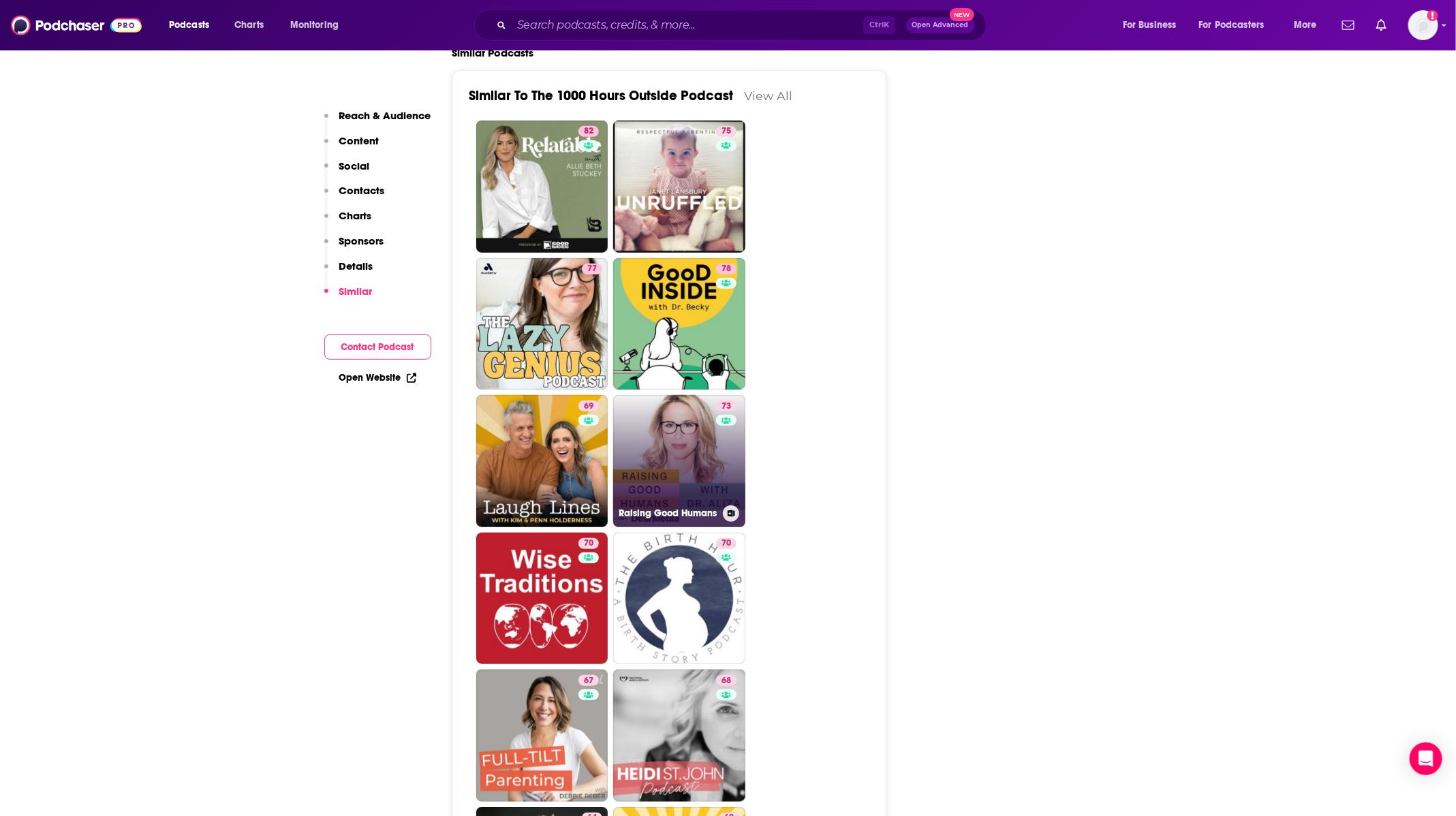
click at [684, 427] on link "73 Raising Good Humans" at bounding box center [679, 462] width 132 height 132
type input "https://www.podchaser.com/podcasts/raising-good-humans-895259"
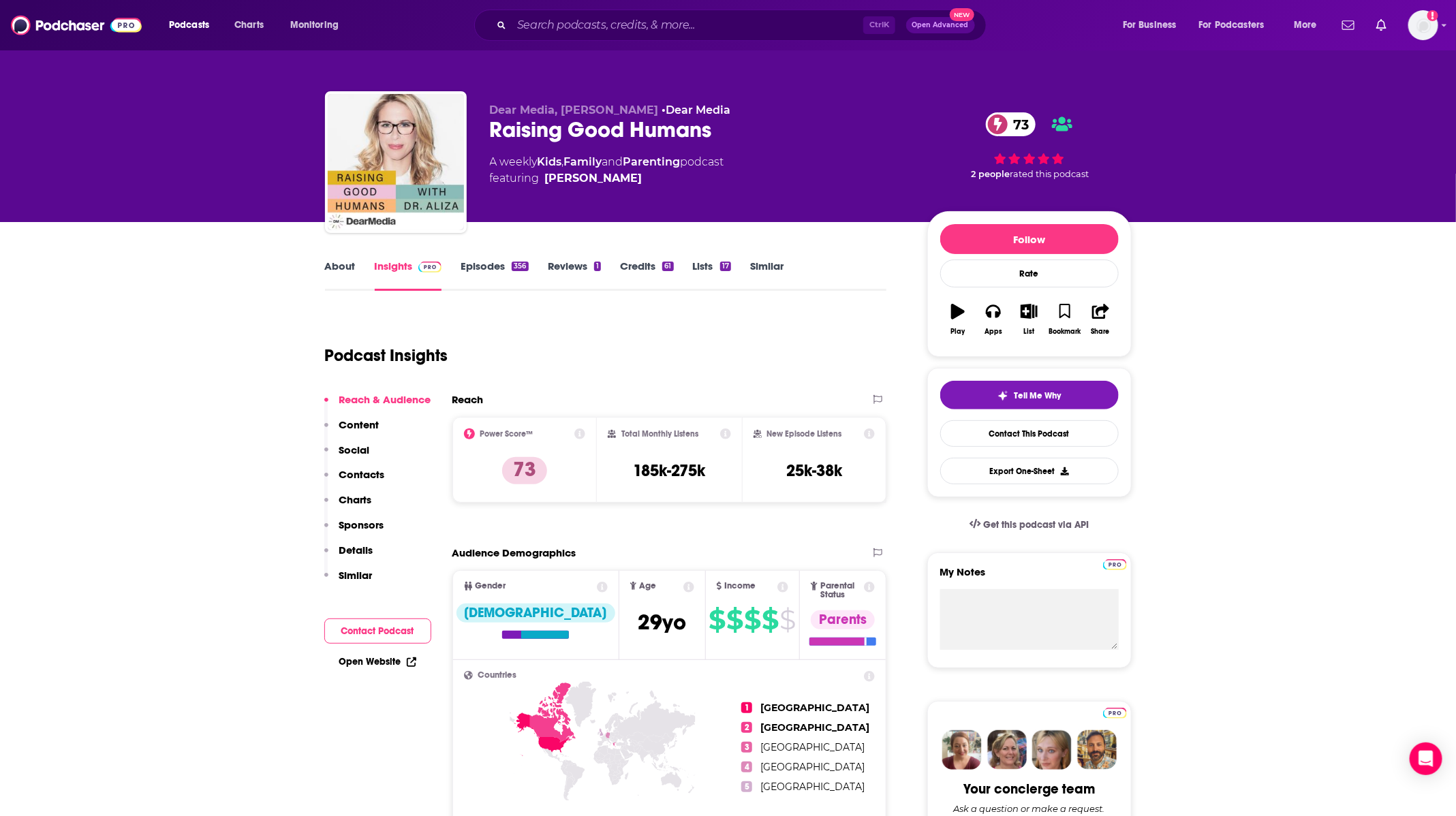
click at [487, 268] on link "Episodes 356" at bounding box center [494, 275] width 68 height 31
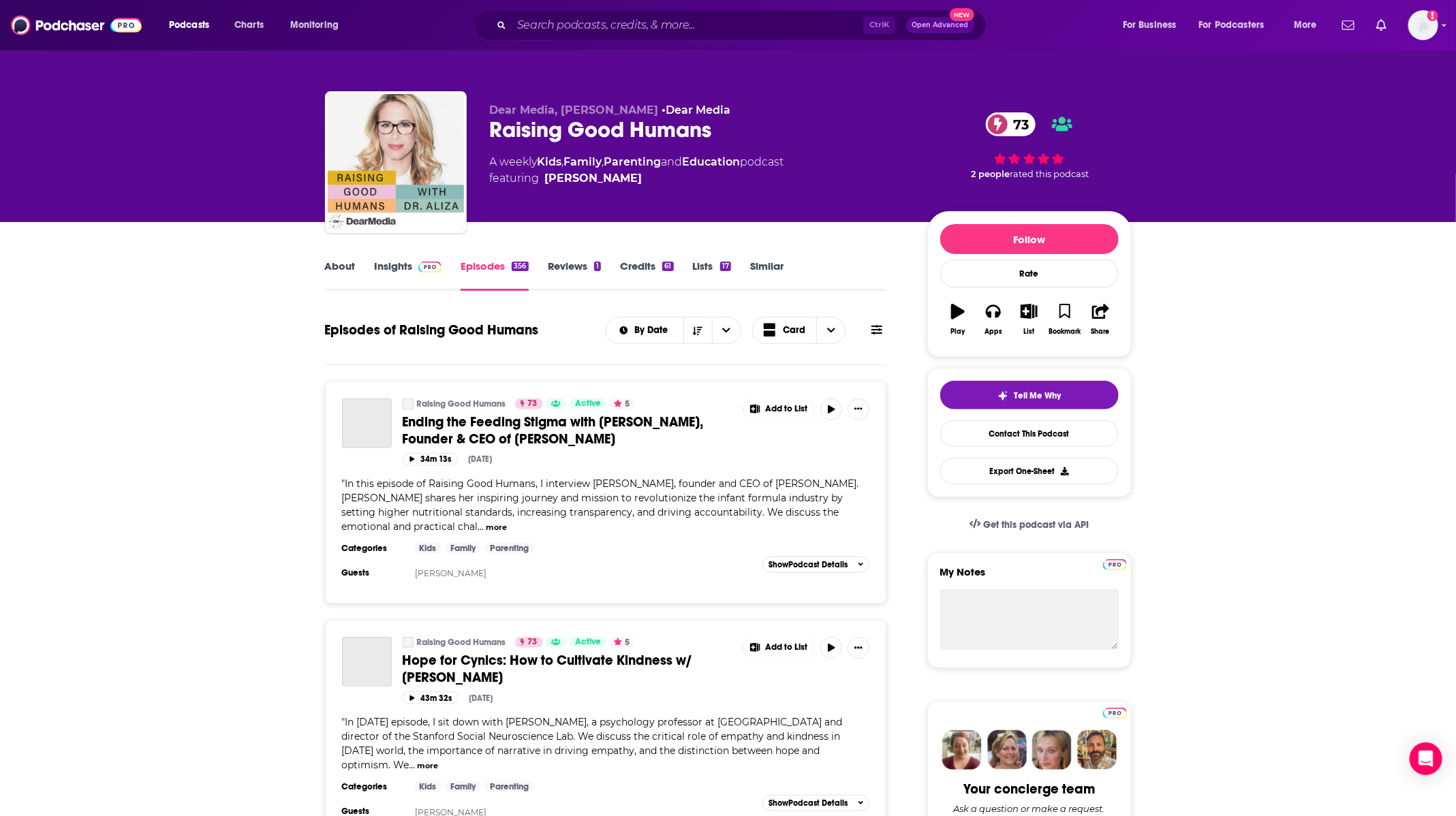
scroll to position [306, 0]
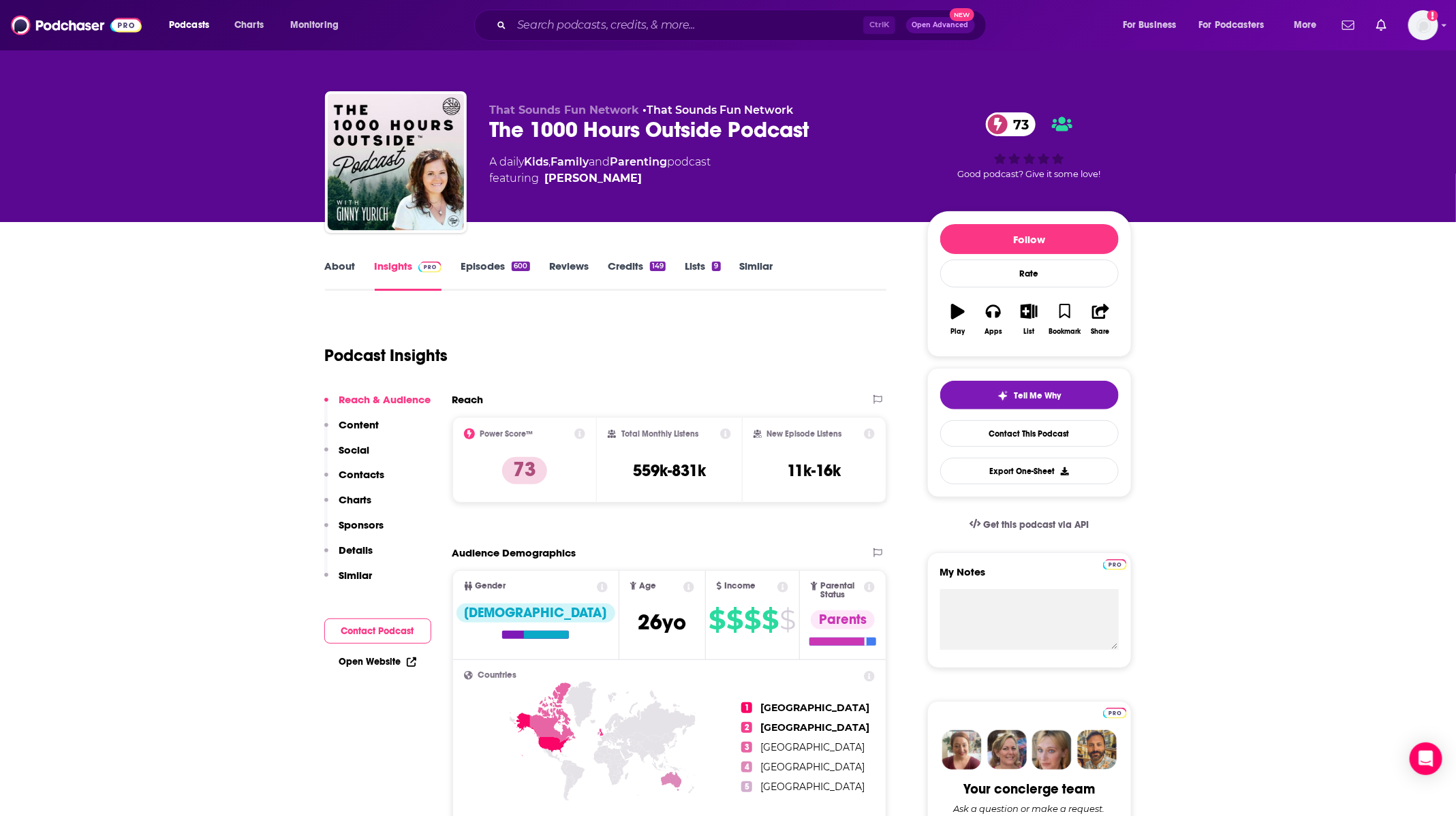
type input "https://www.podchaser.com/podcasts/the-1000-hours-outside-podcast-778997"
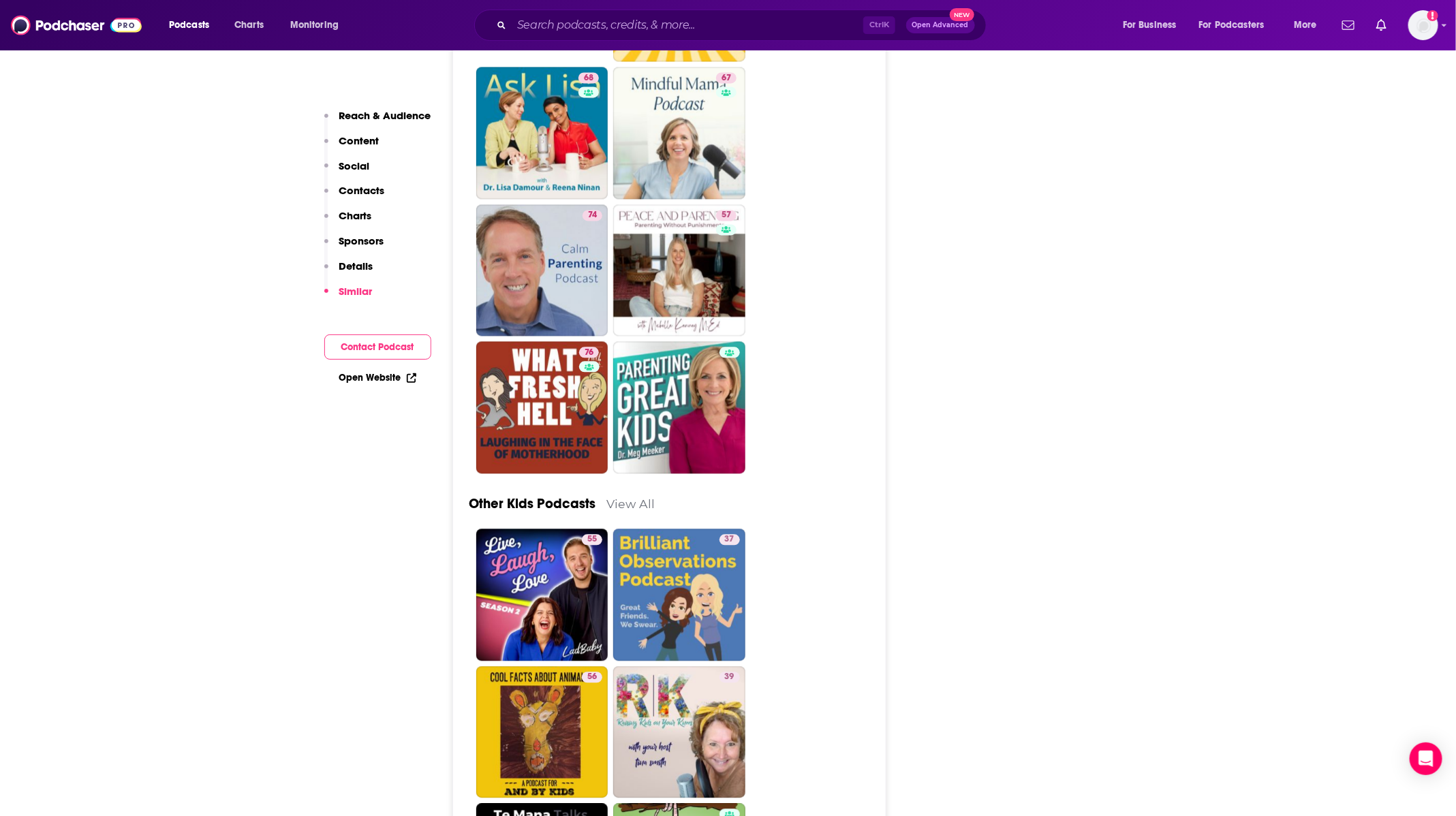
scroll to position [4497, 0]
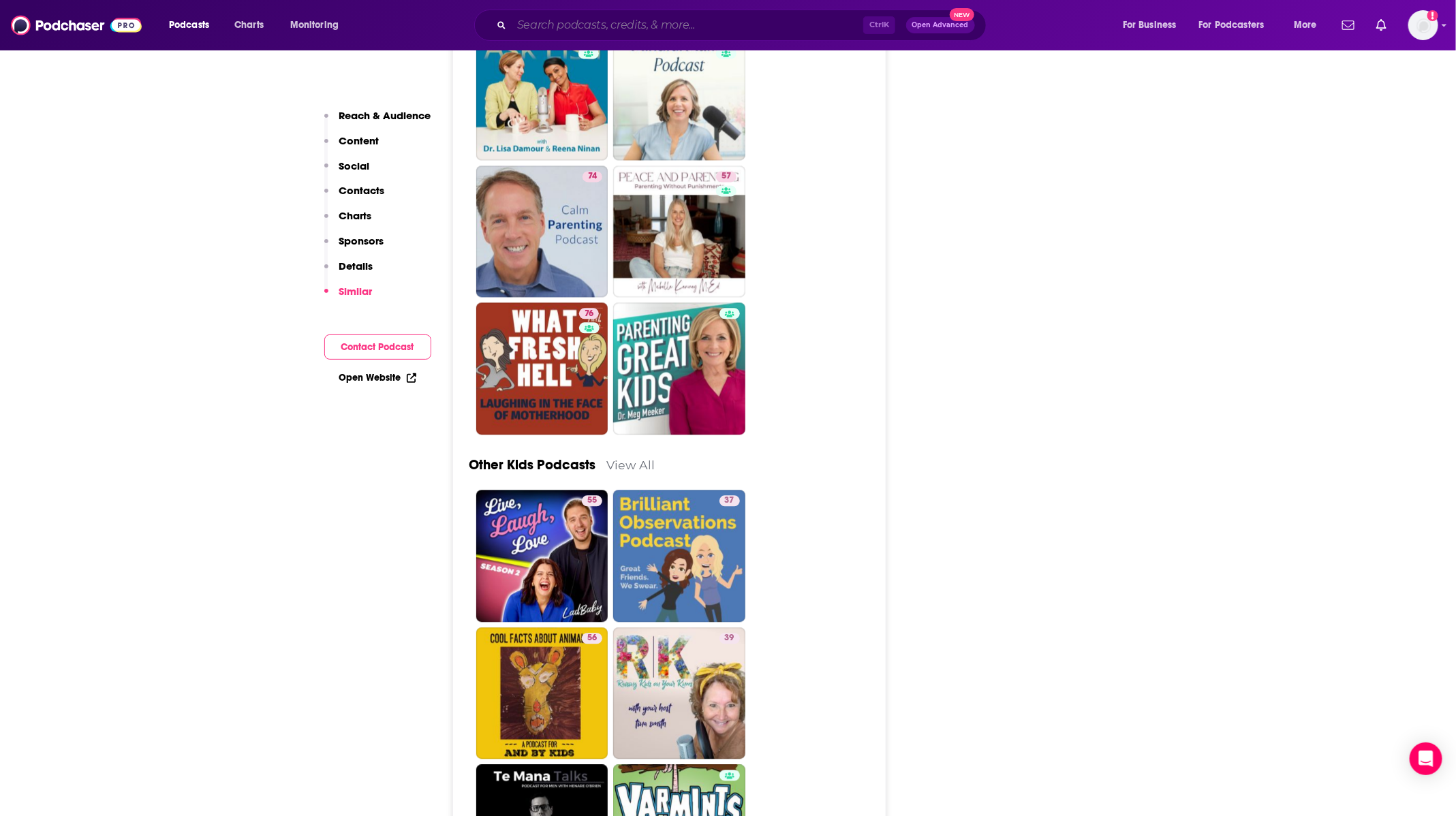
click at [662, 26] on input "Search podcasts, credits, & more..." at bounding box center [687, 25] width 351 height 22
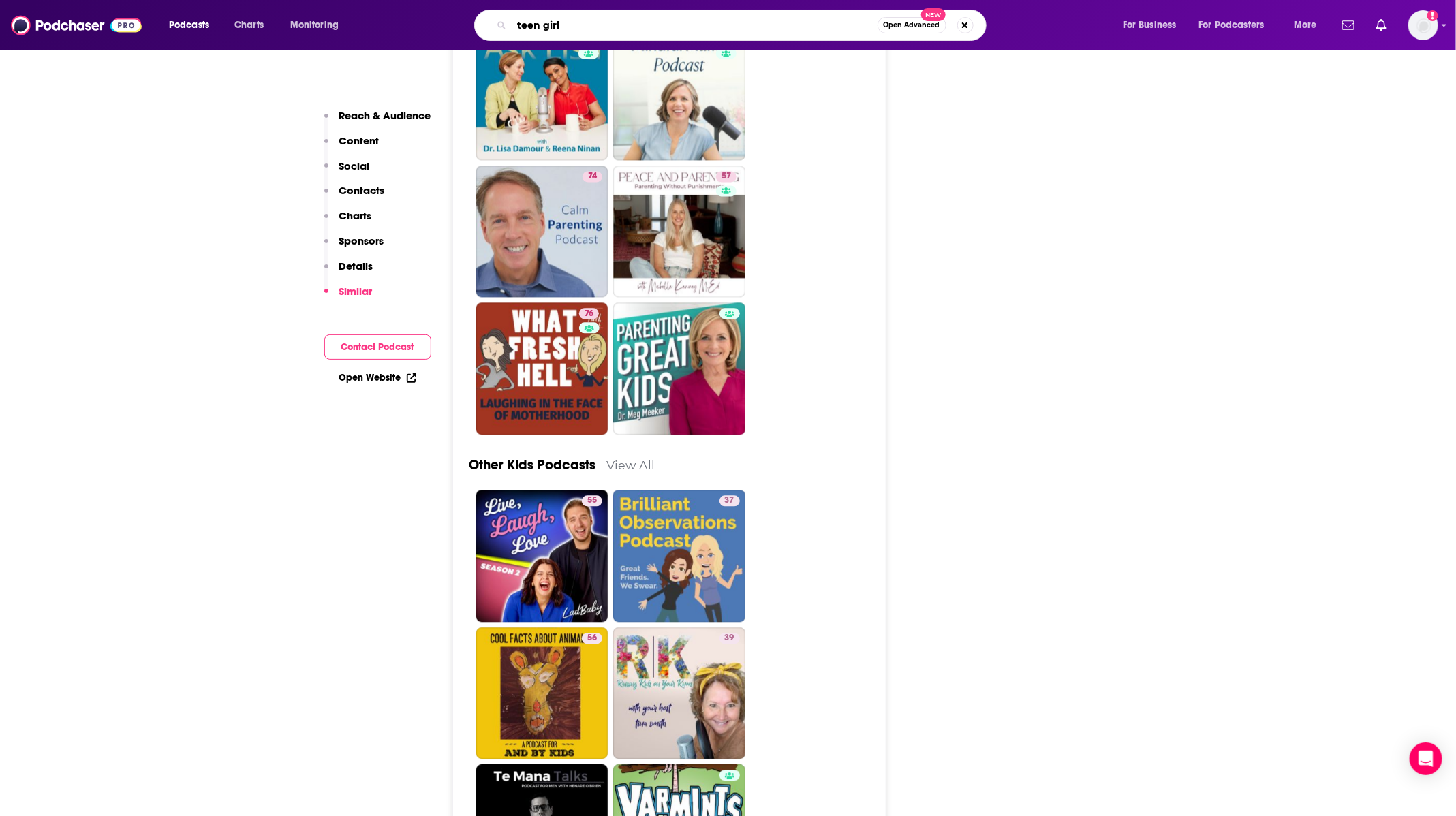
type input "teen girls"
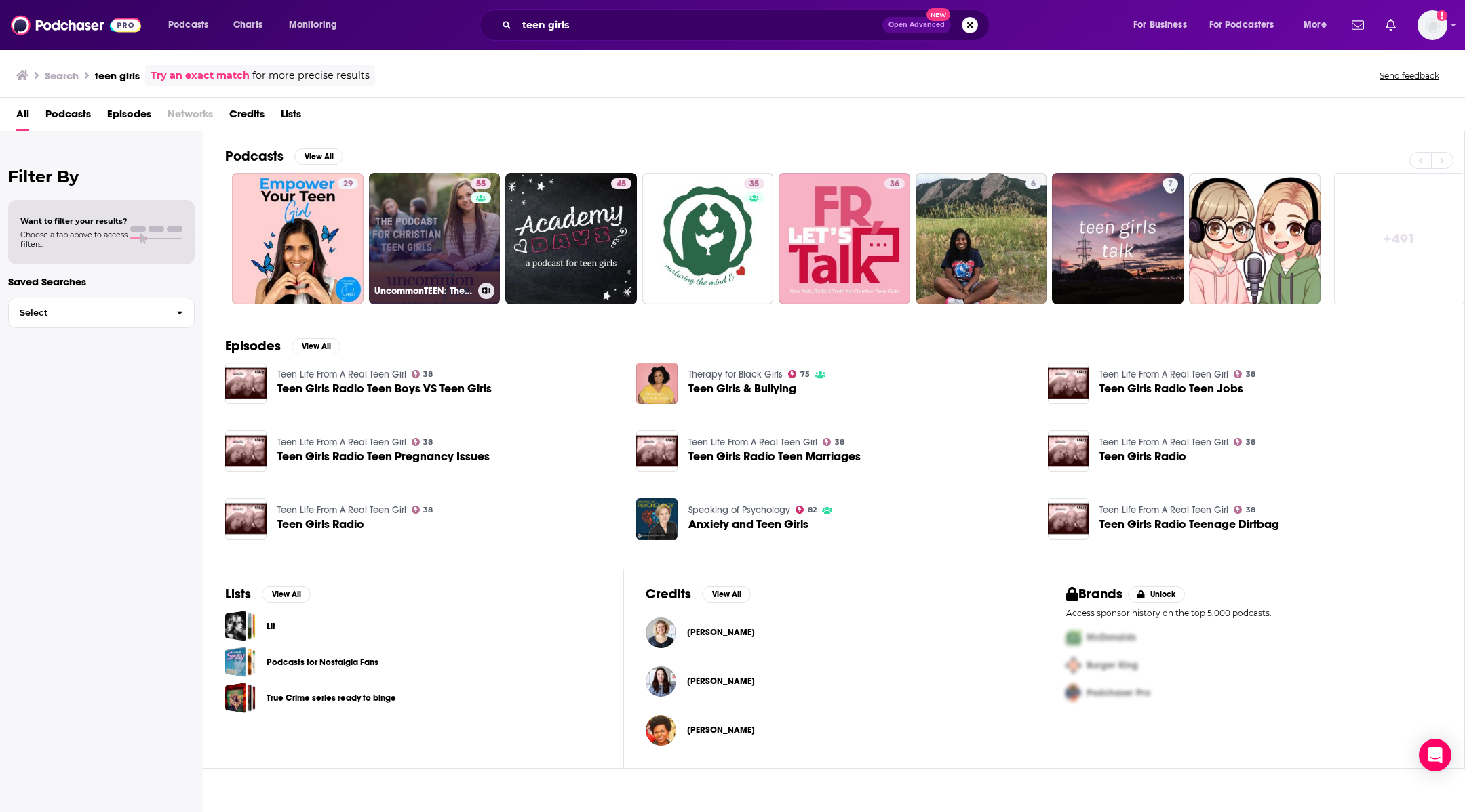
click at [385, 259] on link "55 UncommonTEEN: The Podcast for Christian Teen Girls" at bounding box center [435, 238] width 132 height 132
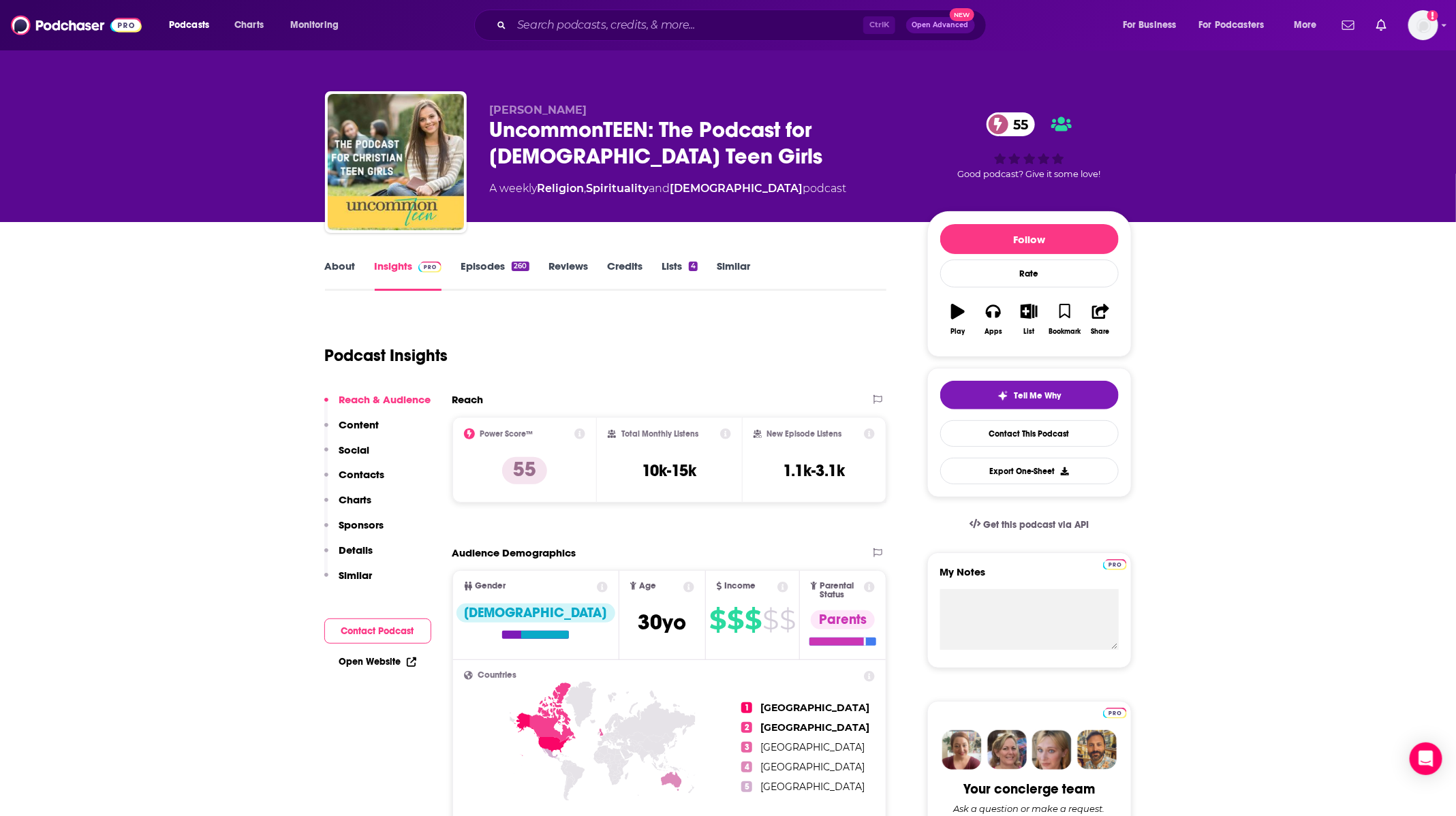
click at [513, 258] on div "About Insights Episodes 260 Reviews Credits Lists 4 Similar" at bounding box center [605, 275] width 562 height 33
click at [501, 262] on link "Episodes 260" at bounding box center [495, 275] width 68 height 31
click at [538, 25] on input "Search podcasts, credits, & more..." at bounding box center [687, 25] width 351 height 22
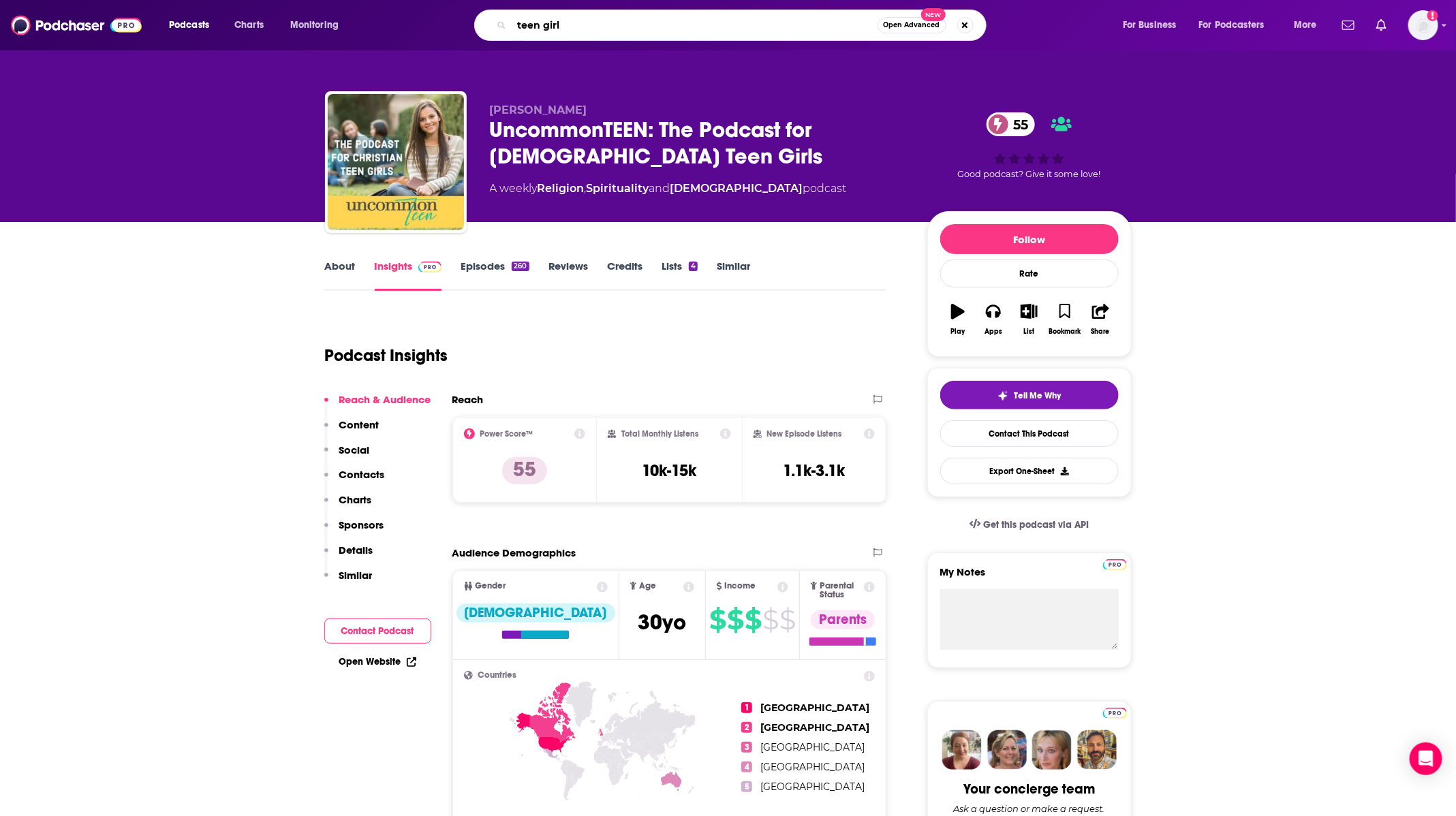
type input "teen girls"
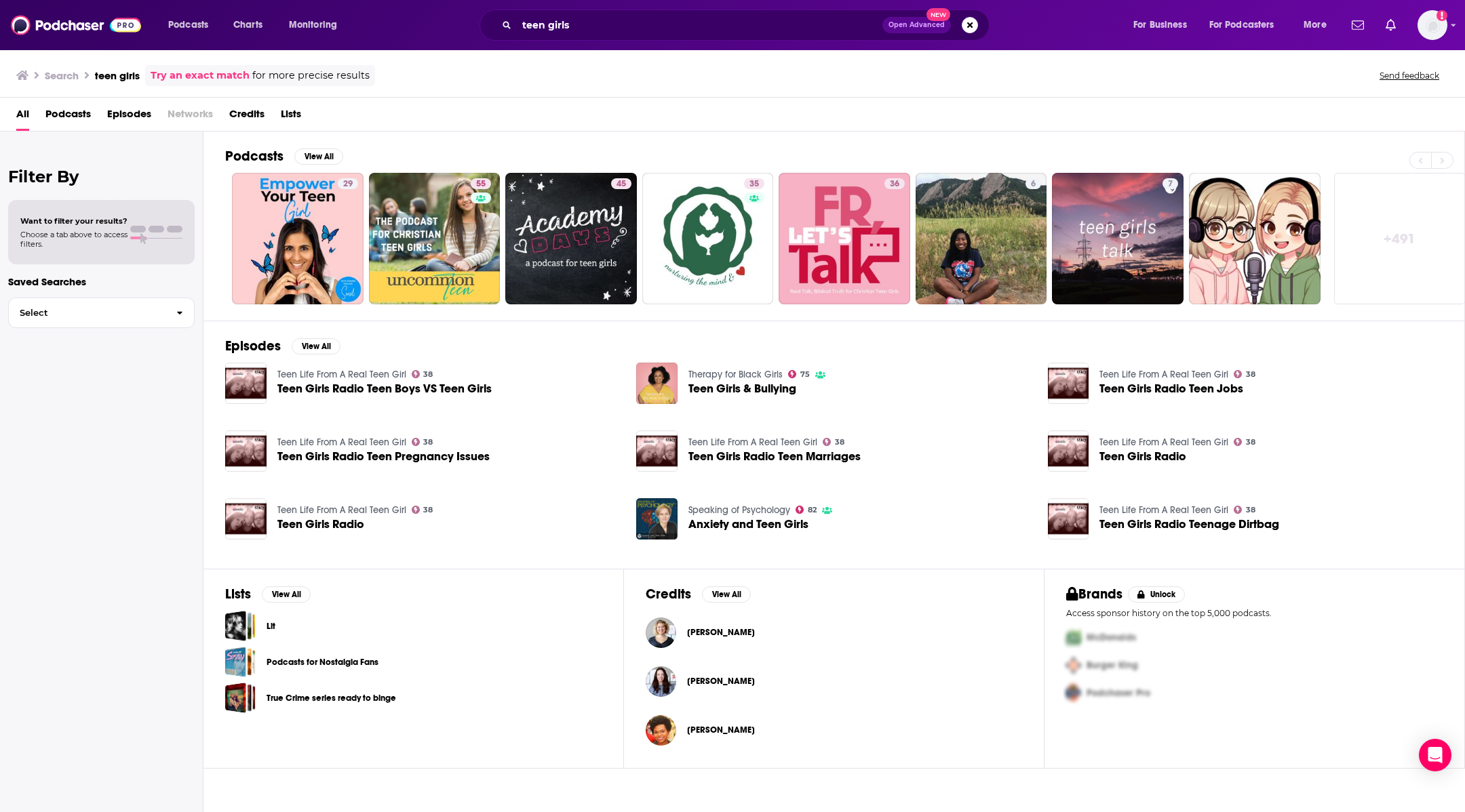
click at [1449, 474] on div "Episodes View All Teen Life From A Real Teen Girl 38 Teen Girls Radio Teen Boys…" at bounding box center [834, 445] width 1261 height 248
click at [79, 114] on span "Podcasts" at bounding box center [68, 117] width 45 height 28
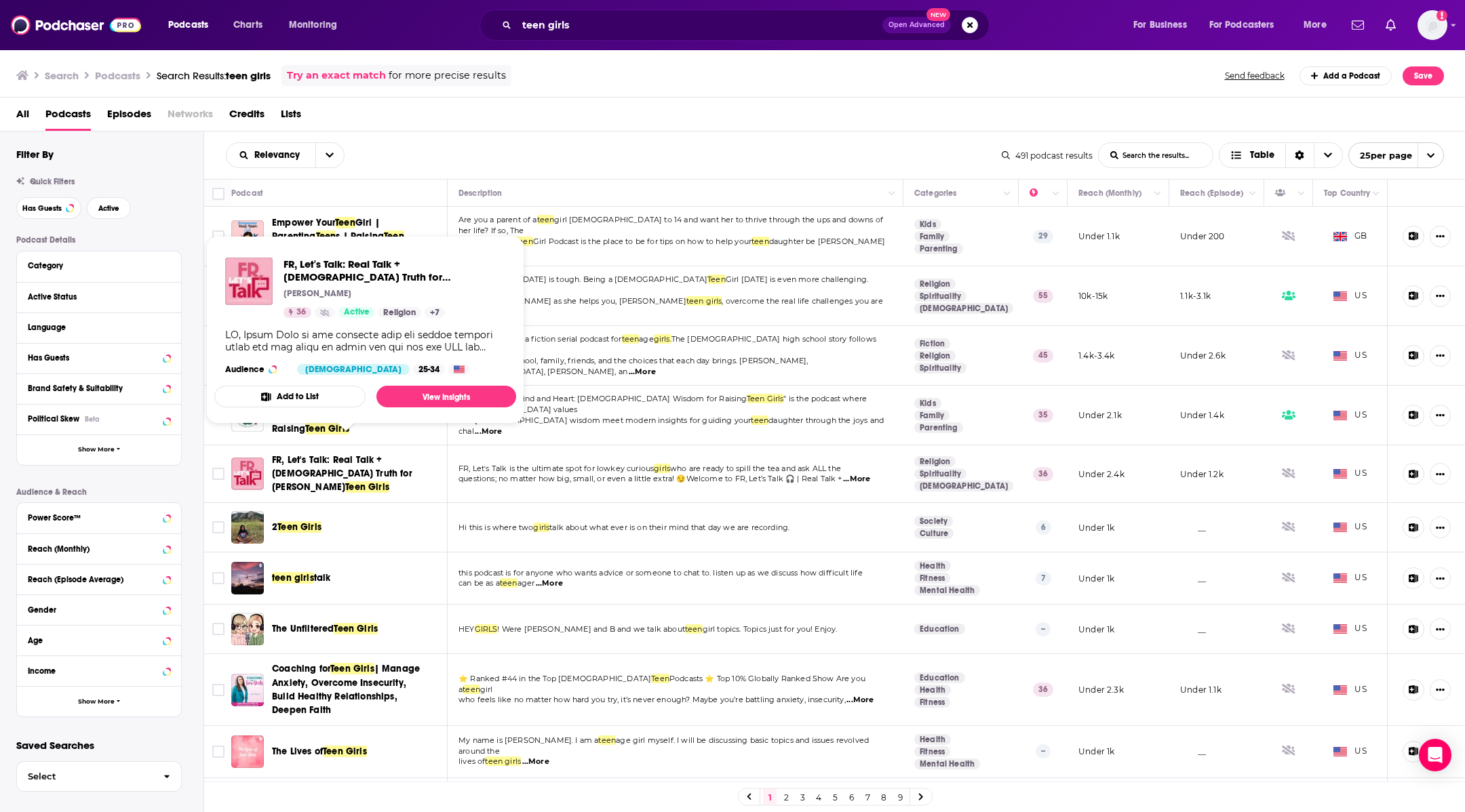
click at [356, 481] on span "Teen Girls" at bounding box center [367, 487] width 44 height 11
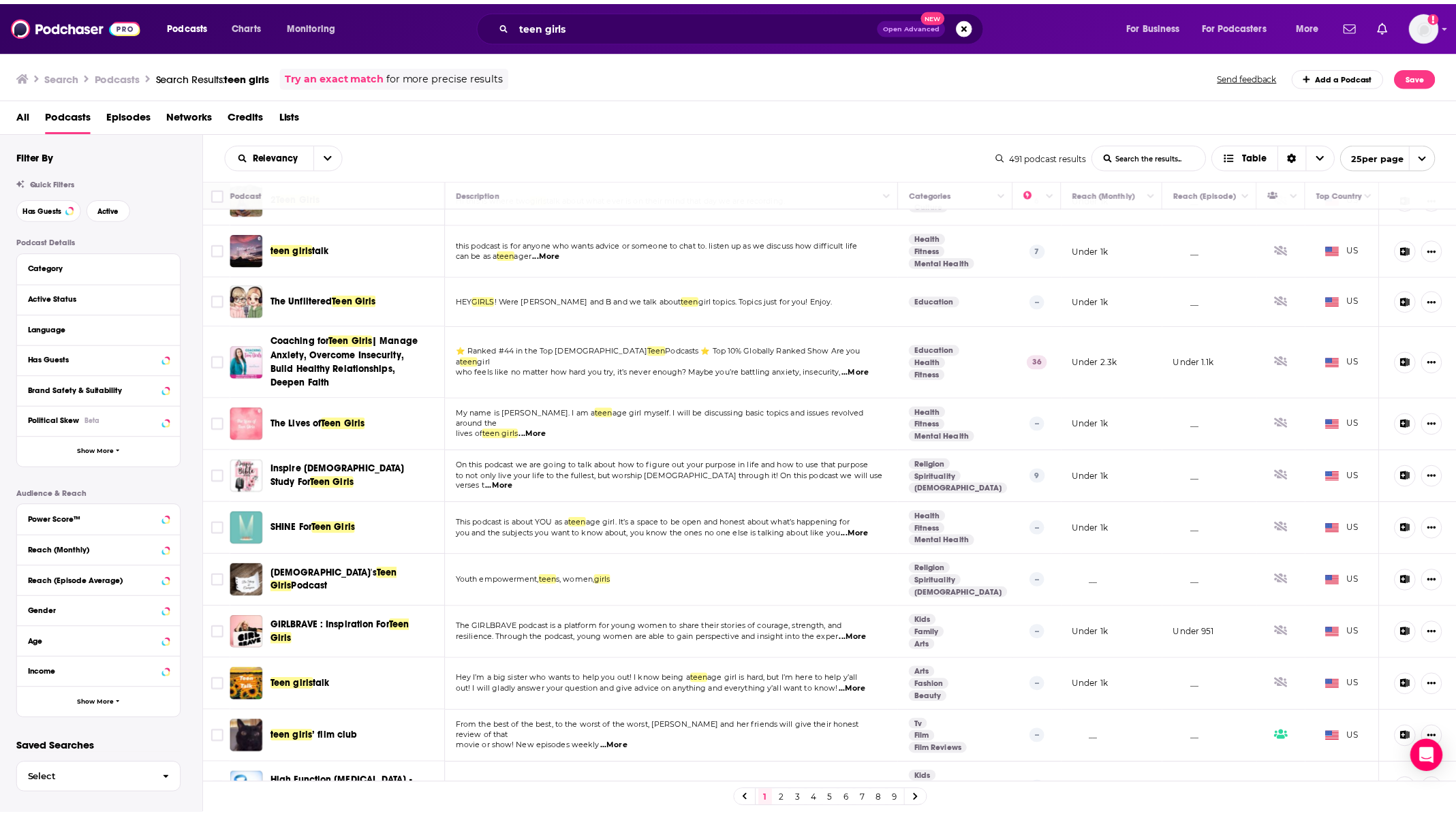
scroll to position [306, 0]
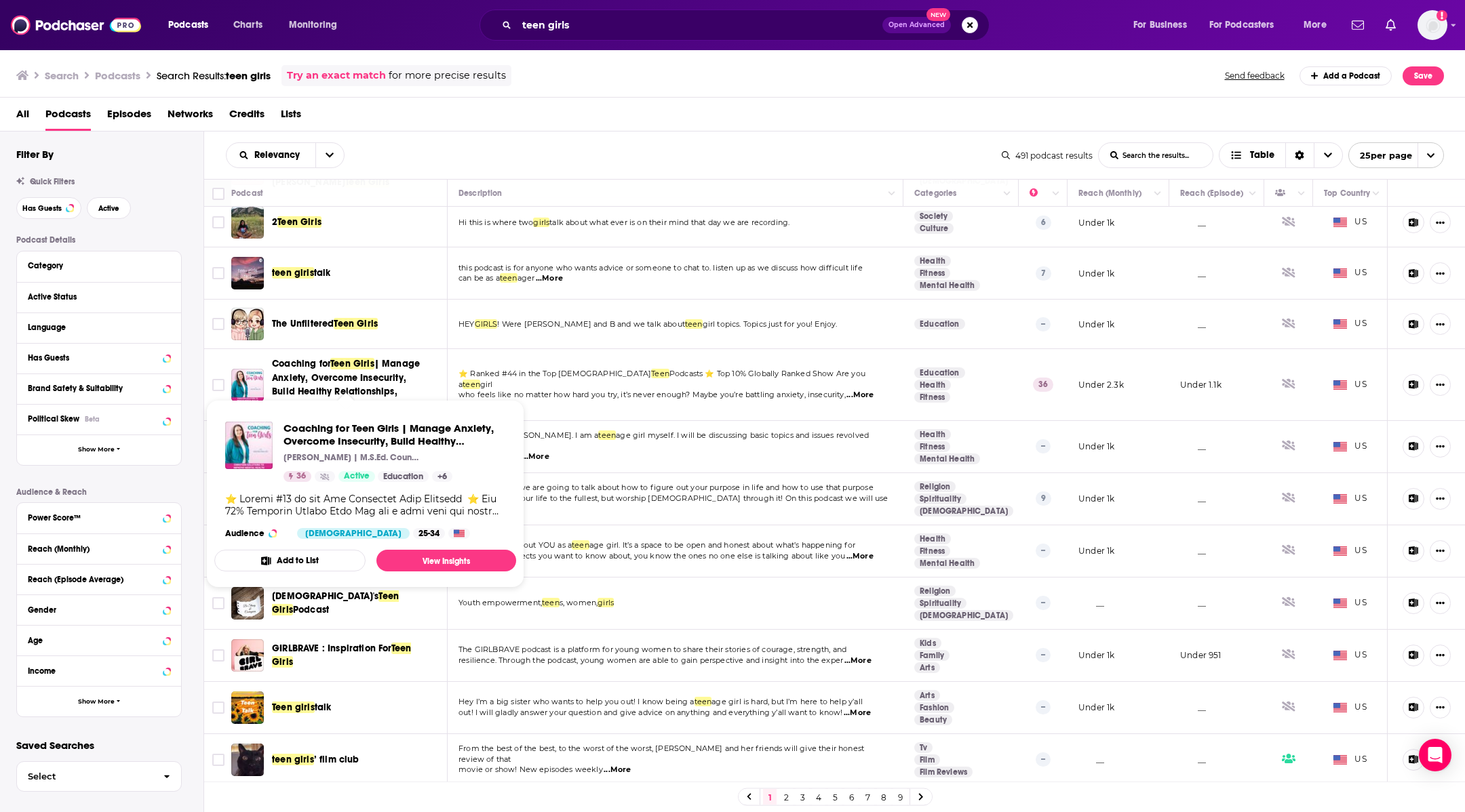
click at [299, 358] on span "| Manage Anxiety, Overcome Insecurity, Build Healthy Relationships, Deepen Faith" at bounding box center [345, 384] width 148 height 52
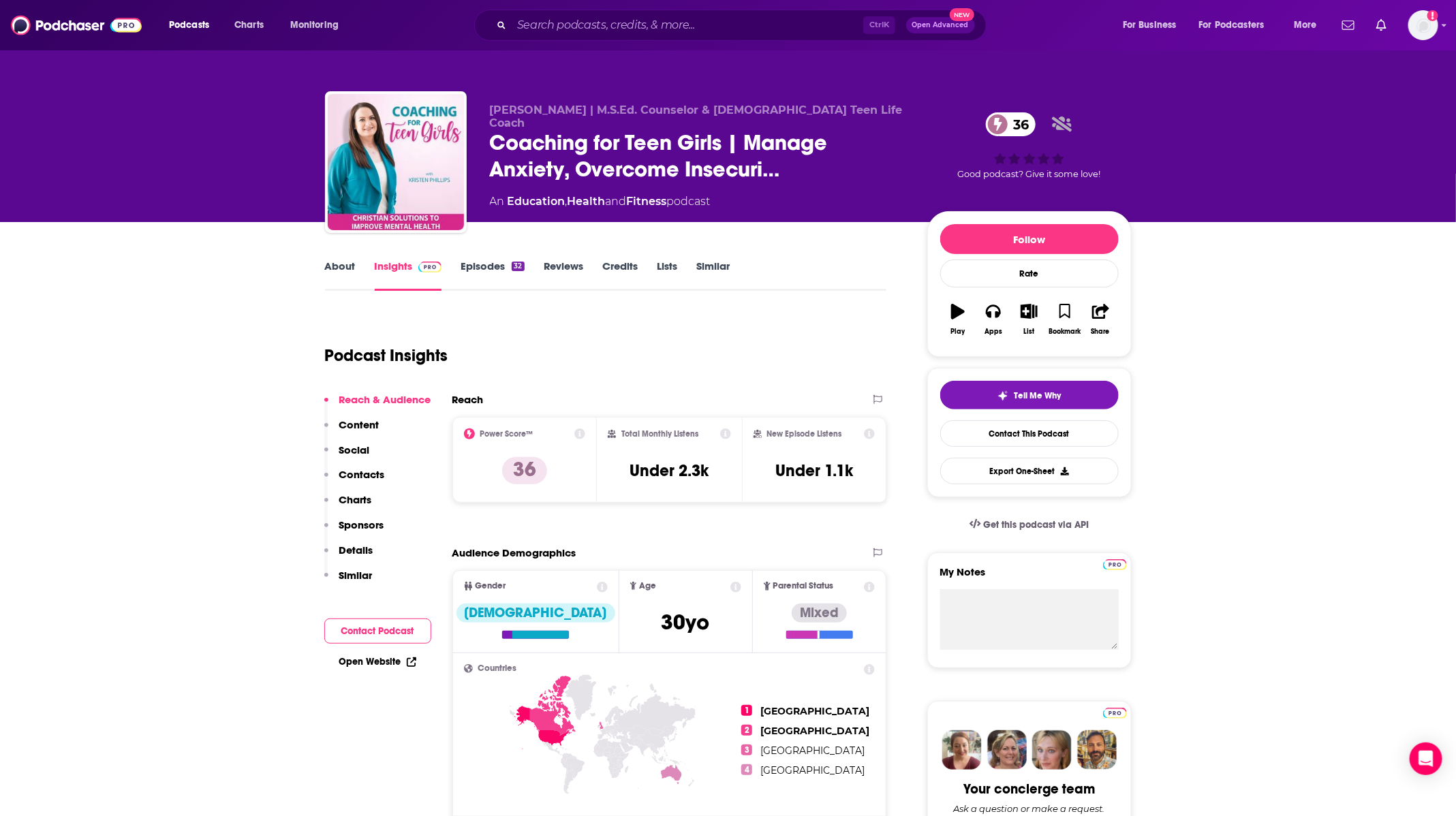
click at [507, 263] on link "Episodes 32" at bounding box center [492, 275] width 63 height 31
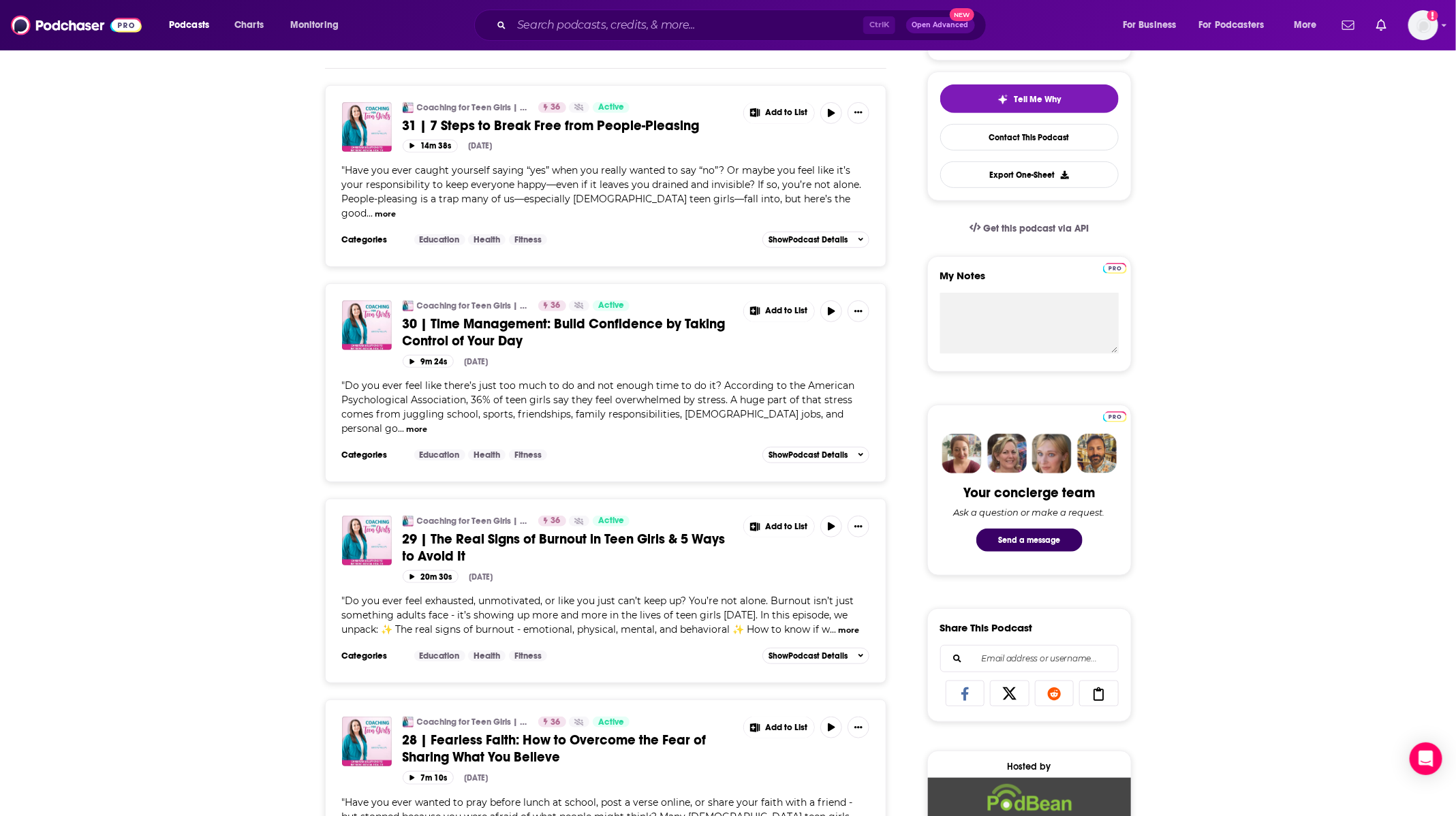
scroll to position [409, 0]
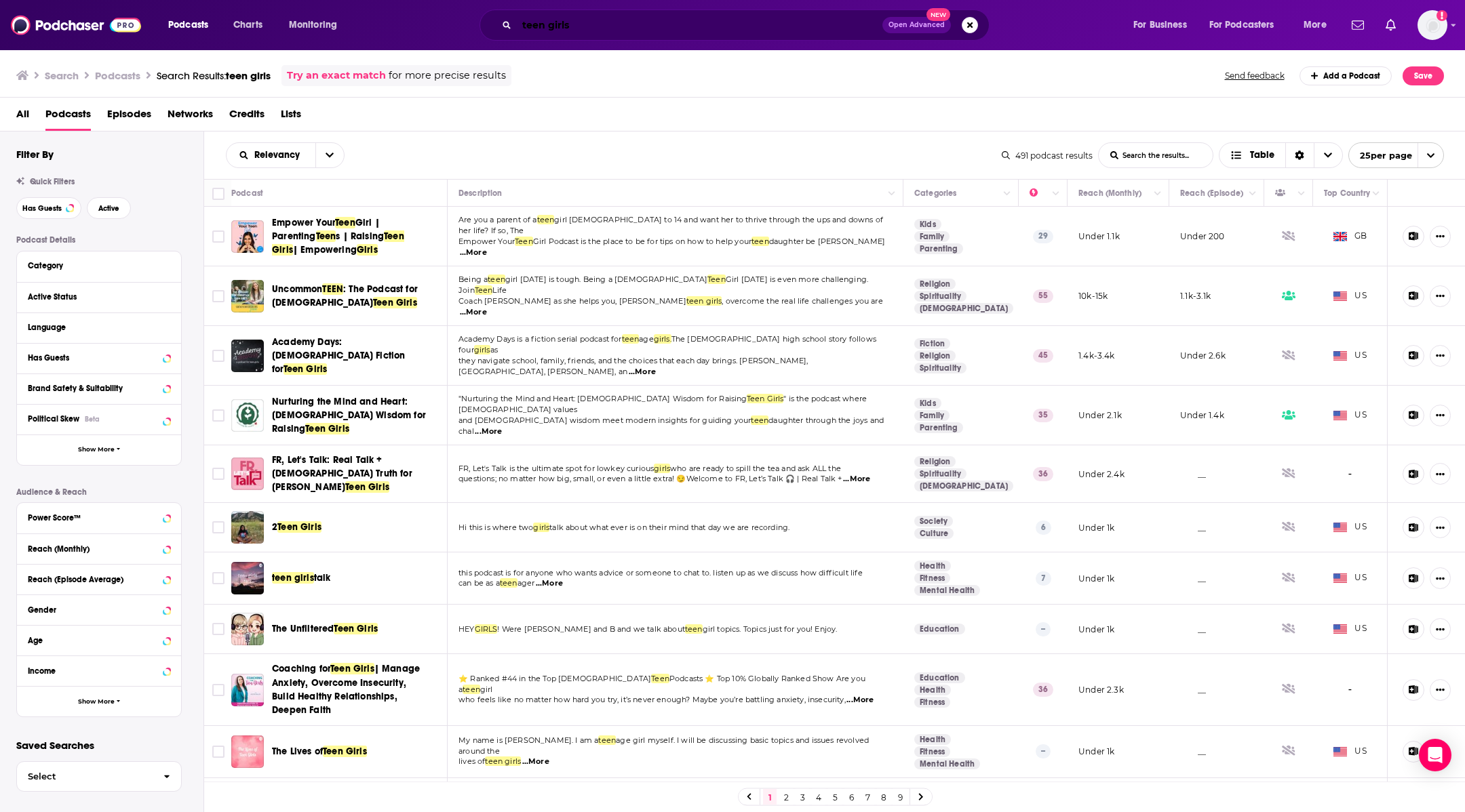
click at [694, 23] on input "teen girls" at bounding box center [700, 25] width 366 height 22
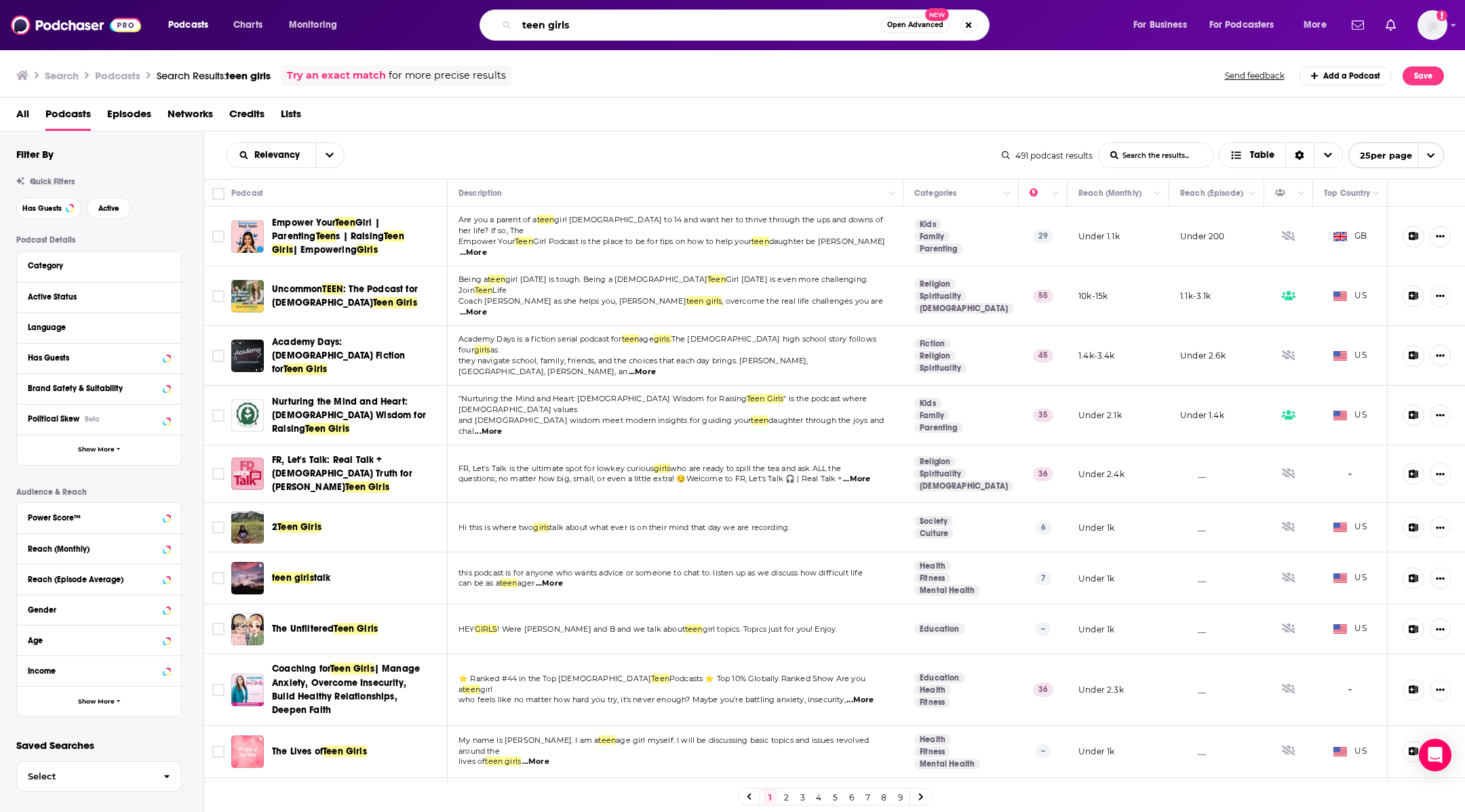
click at [692, 23] on input "teen girls" at bounding box center [699, 25] width 364 height 22
type input "she lives purposefully"
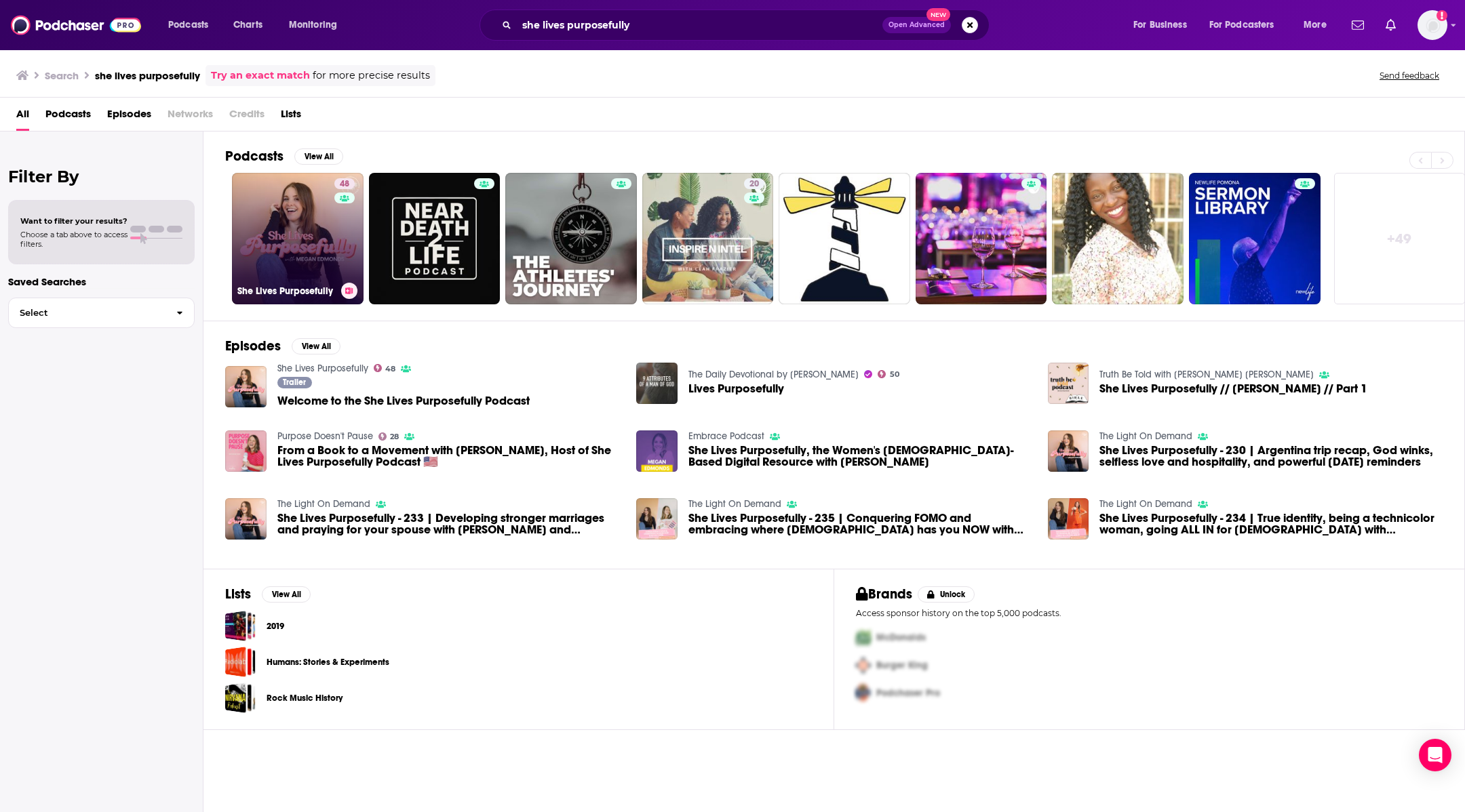
click at [332, 215] on link "48 She Lives Purposefully" at bounding box center [298, 238] width 132 height 132
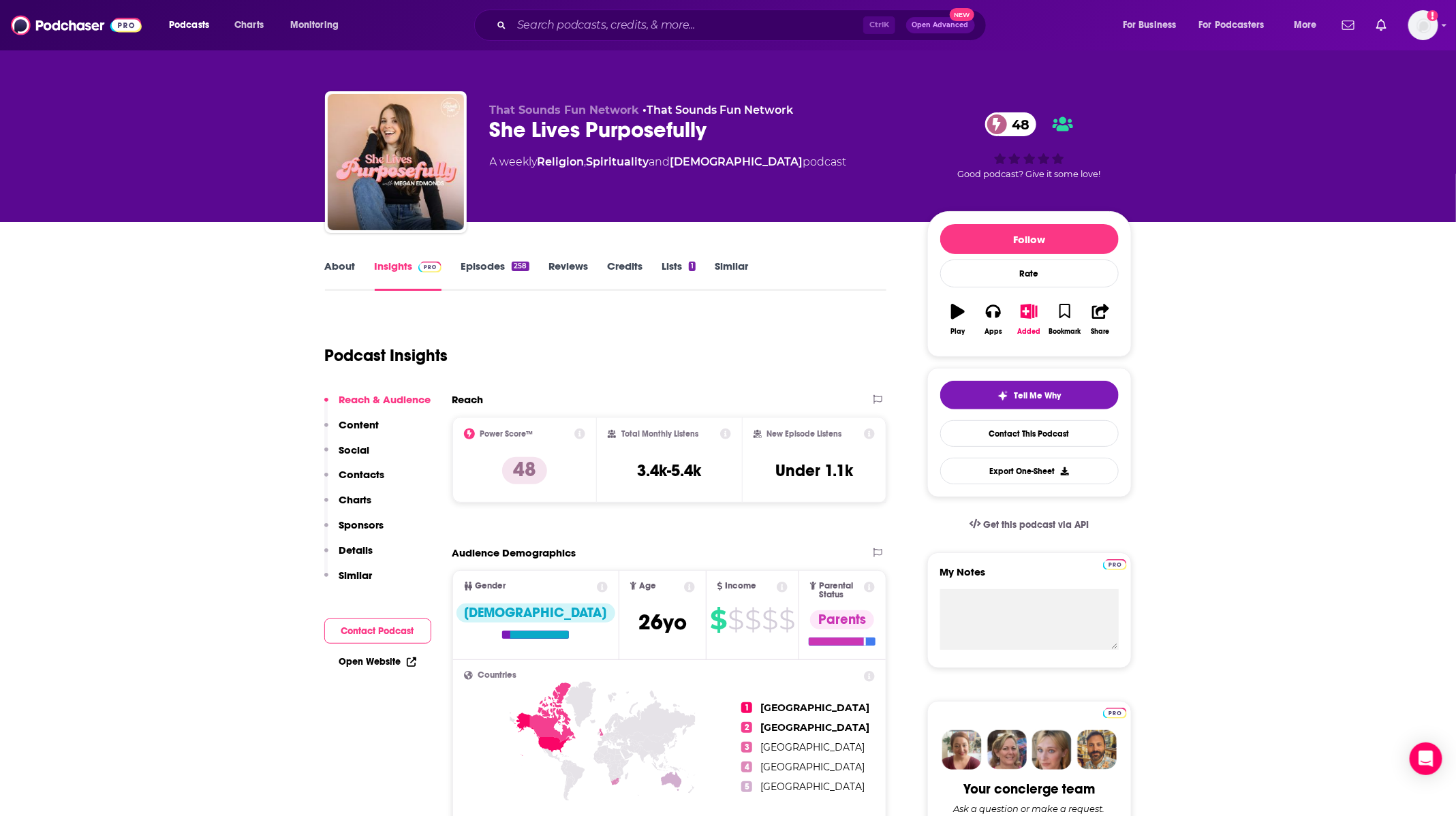
click at [346, 265] on link "About" at bounding box center [340, 275] width 30 height 31
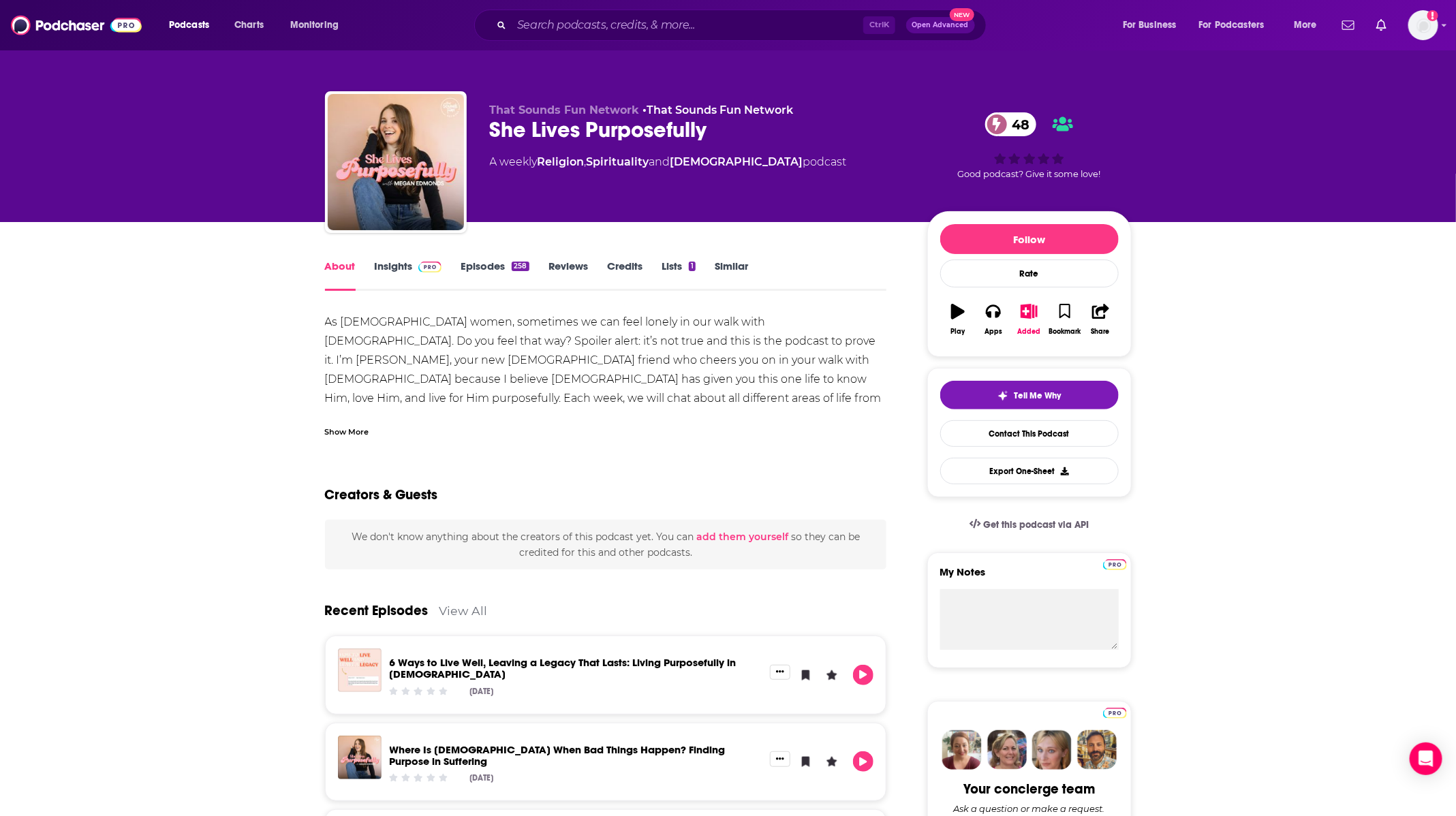
click at [400, 262] on link "Insights" at bounding box center [408, 275] width 68 height 31
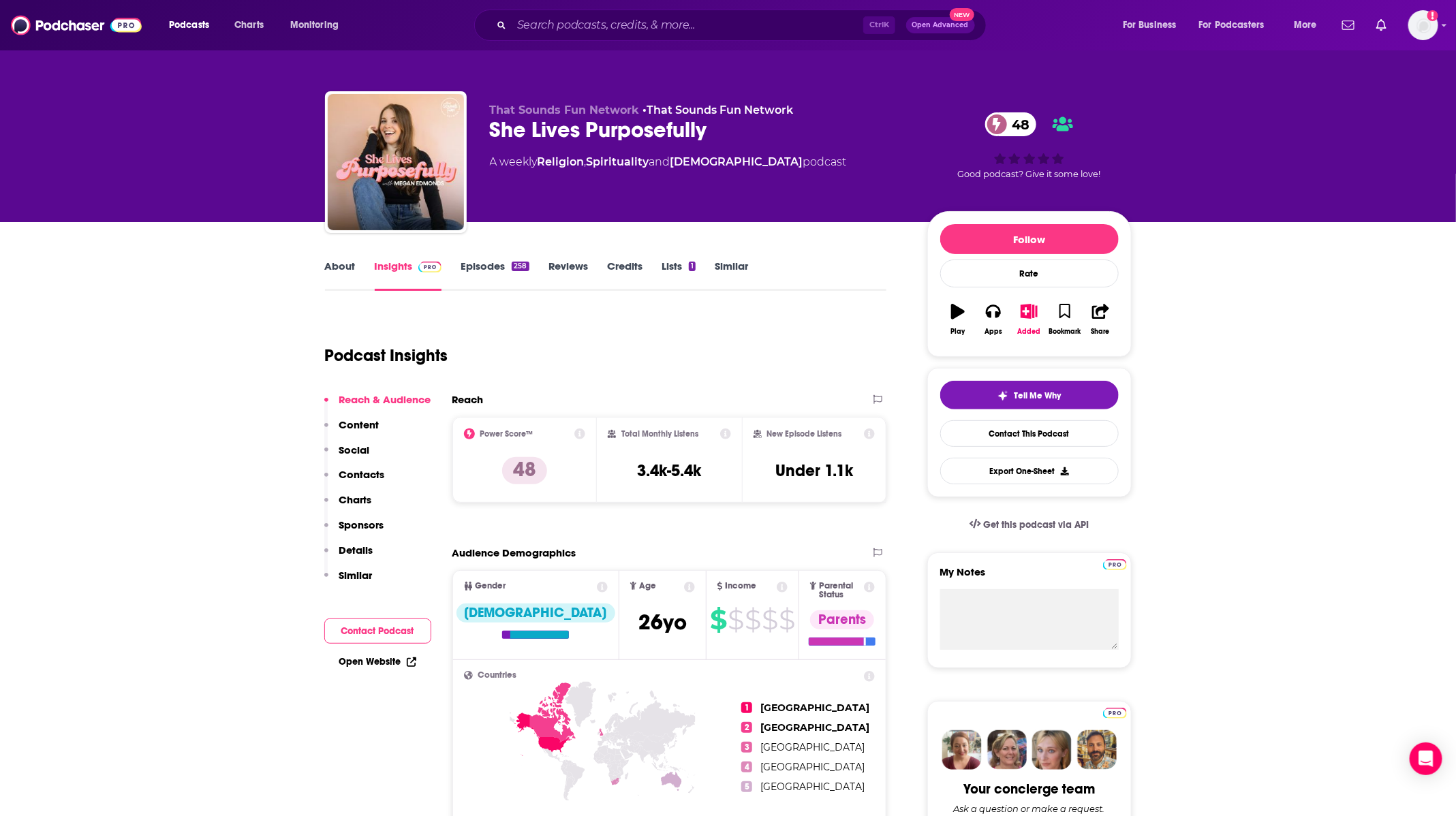
click at [482, 259] on link "Episodes 258" at bounding box center [495, 275] width 68 height 31
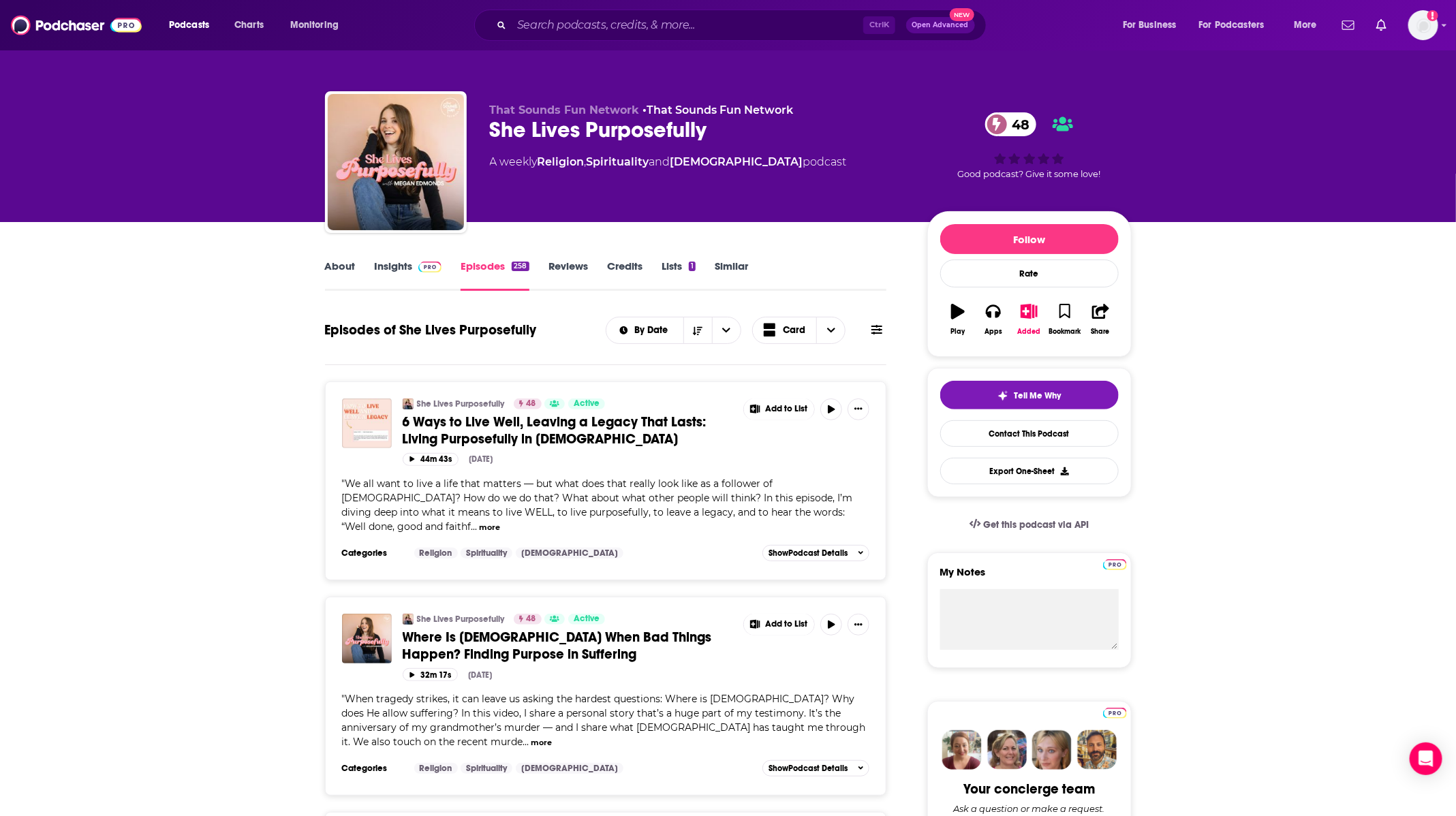
click at [594, 5] on div "Podcasts Charts Monitoring Ctrl K Open Advanced New For Business For Podcasters…" at bounding box center [728, 25] width 1456 height 50
click at [597, 17] on input "Search podcasts, credits, & more..." at bounding box center [687, 25] width 351 height 22
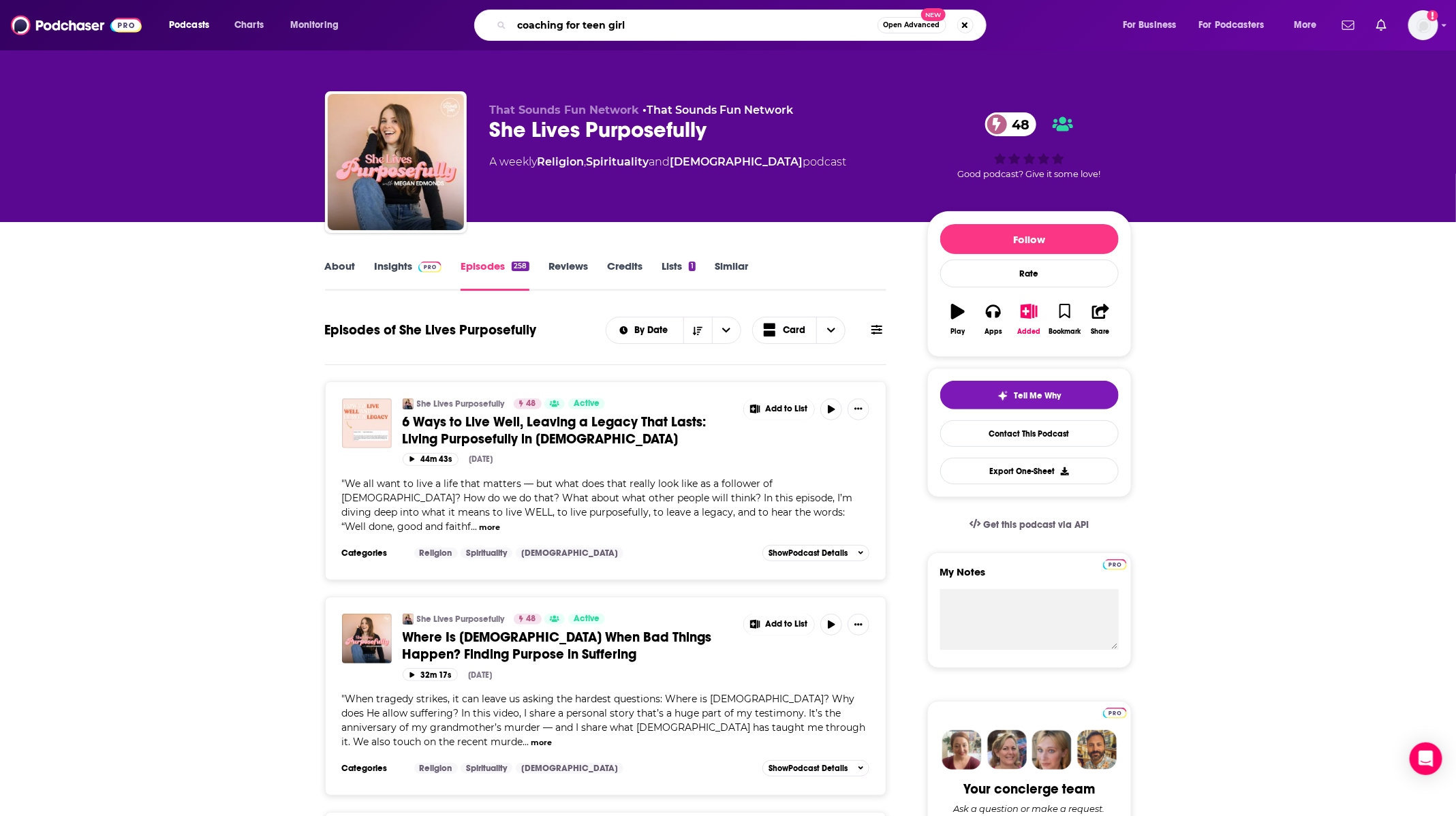
type input "coaching for teen girls"
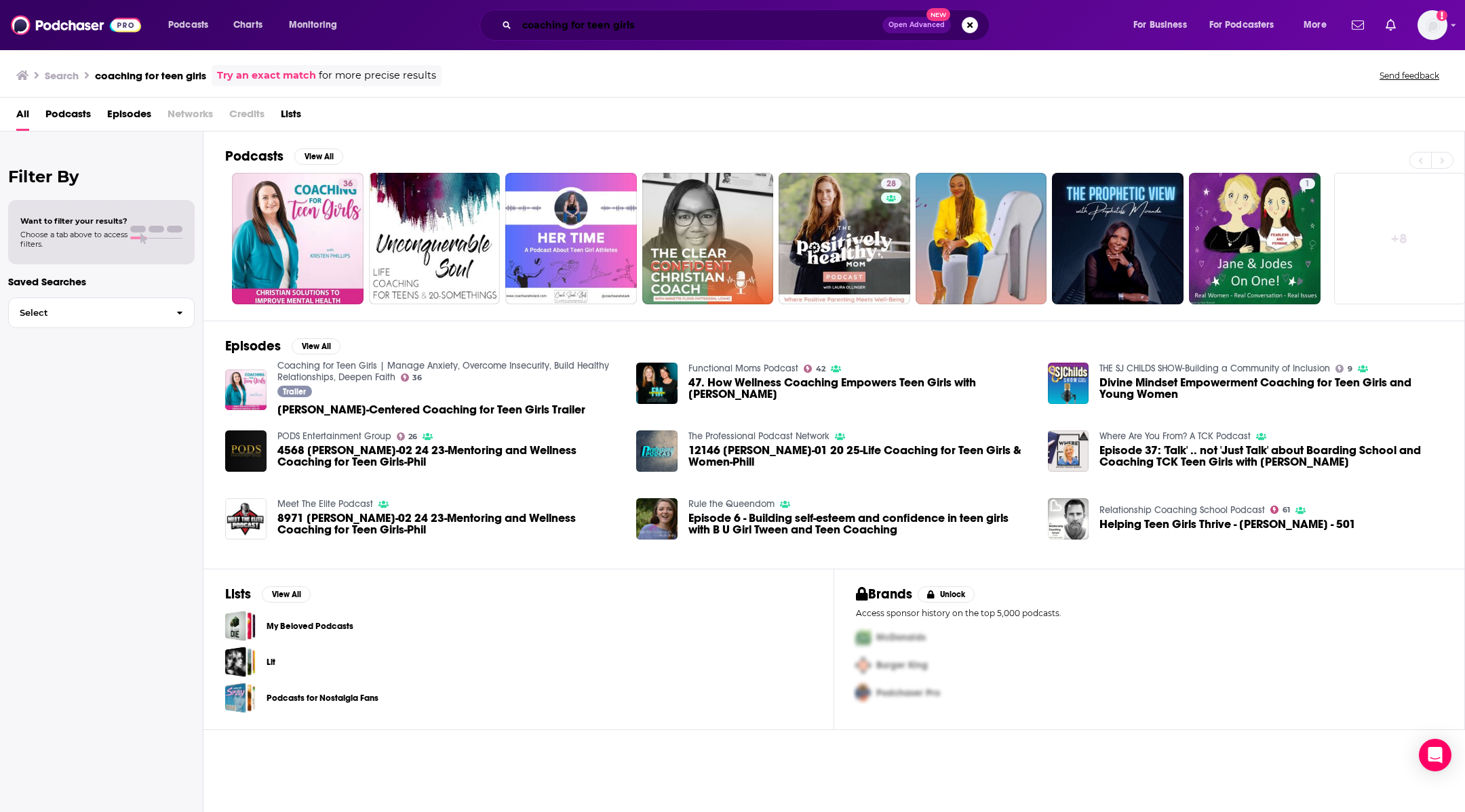
click at [655, 20] on input "coaching for teen girls" at bounding box center [700, 25] width 366 height 22
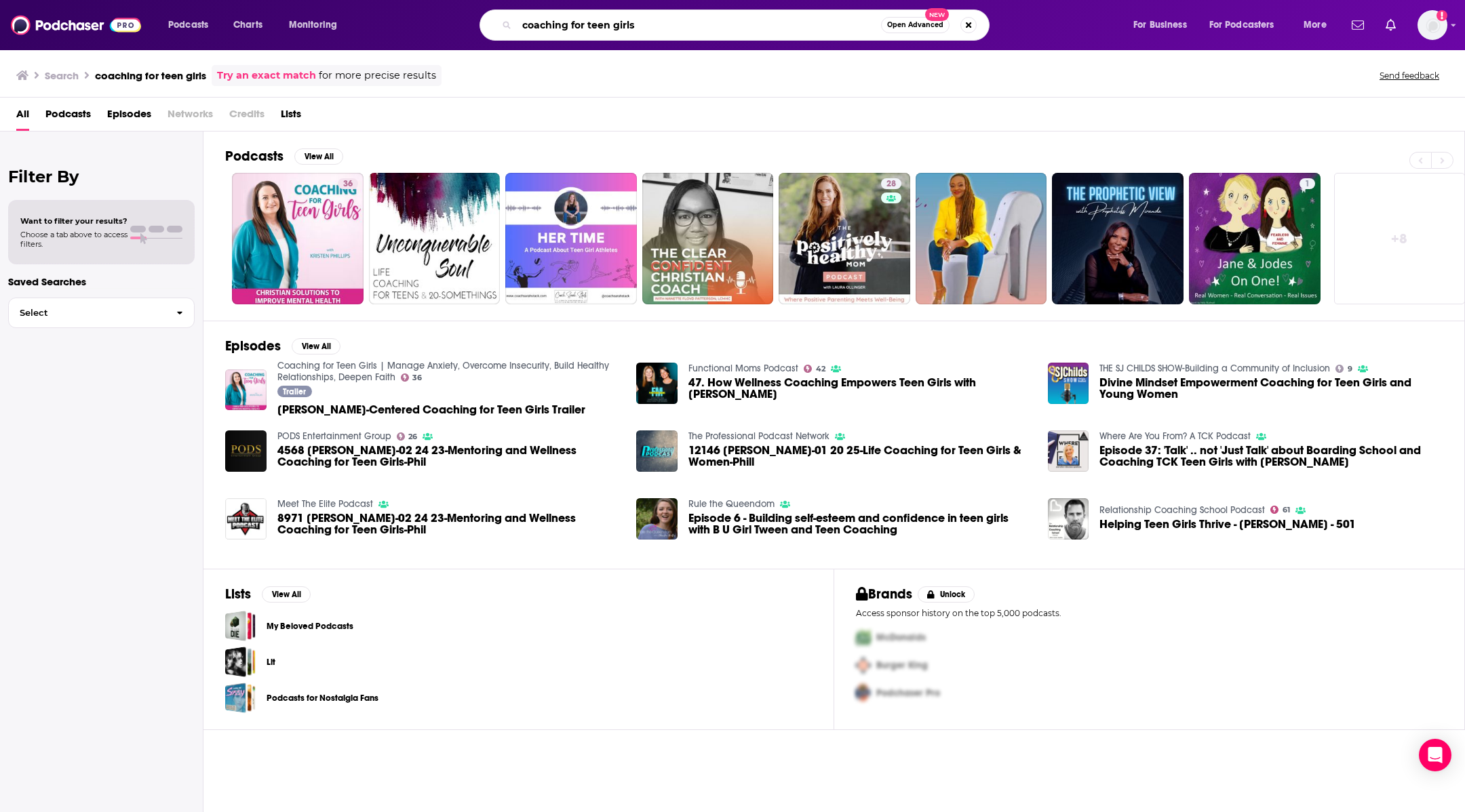
click at [655, 18] on input "coaching for teen girls" at bounding box center [699, 25] width 364 height 22
click at [653, 18] on input "coaching for teen girls" at bounding box center [699, 25] width 364 height 22
click at [651, 18] on input "coaching for teen girls" at bounding box center [699, 25] width 364 height 22
click at [650, 17] on input "coaching for teen girls" at bounding box center [699, 25] width 364 height 22
click at [649, 18] on input "coaching for teen girls" at bounding box center [699, 25] width 364 height 22
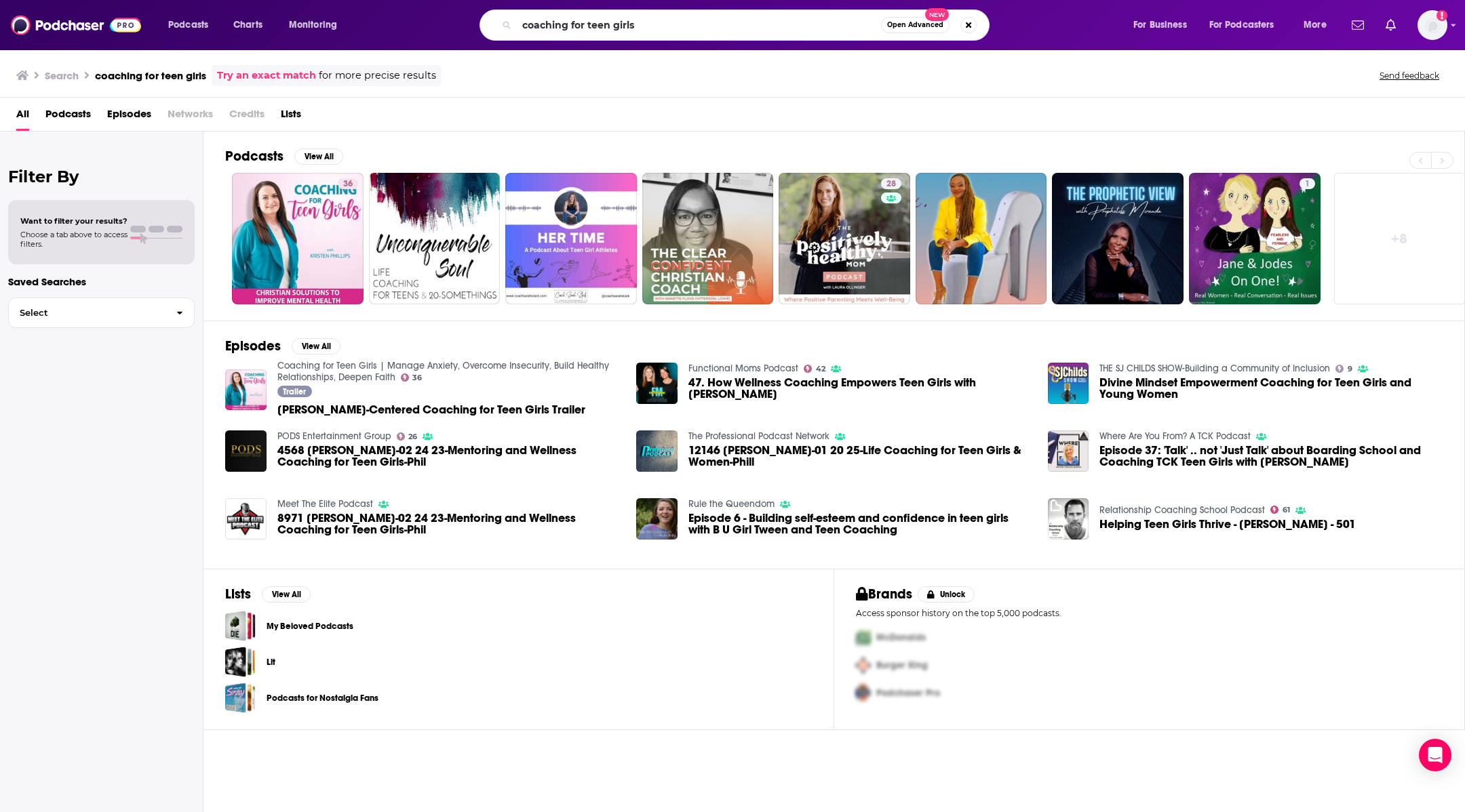
click at [652, 42] on div "Podcasts Charts Monitoring coaching for teen girls Open Advanced New For Busine…" at bounding box center [732, 25] width 1465 height 50
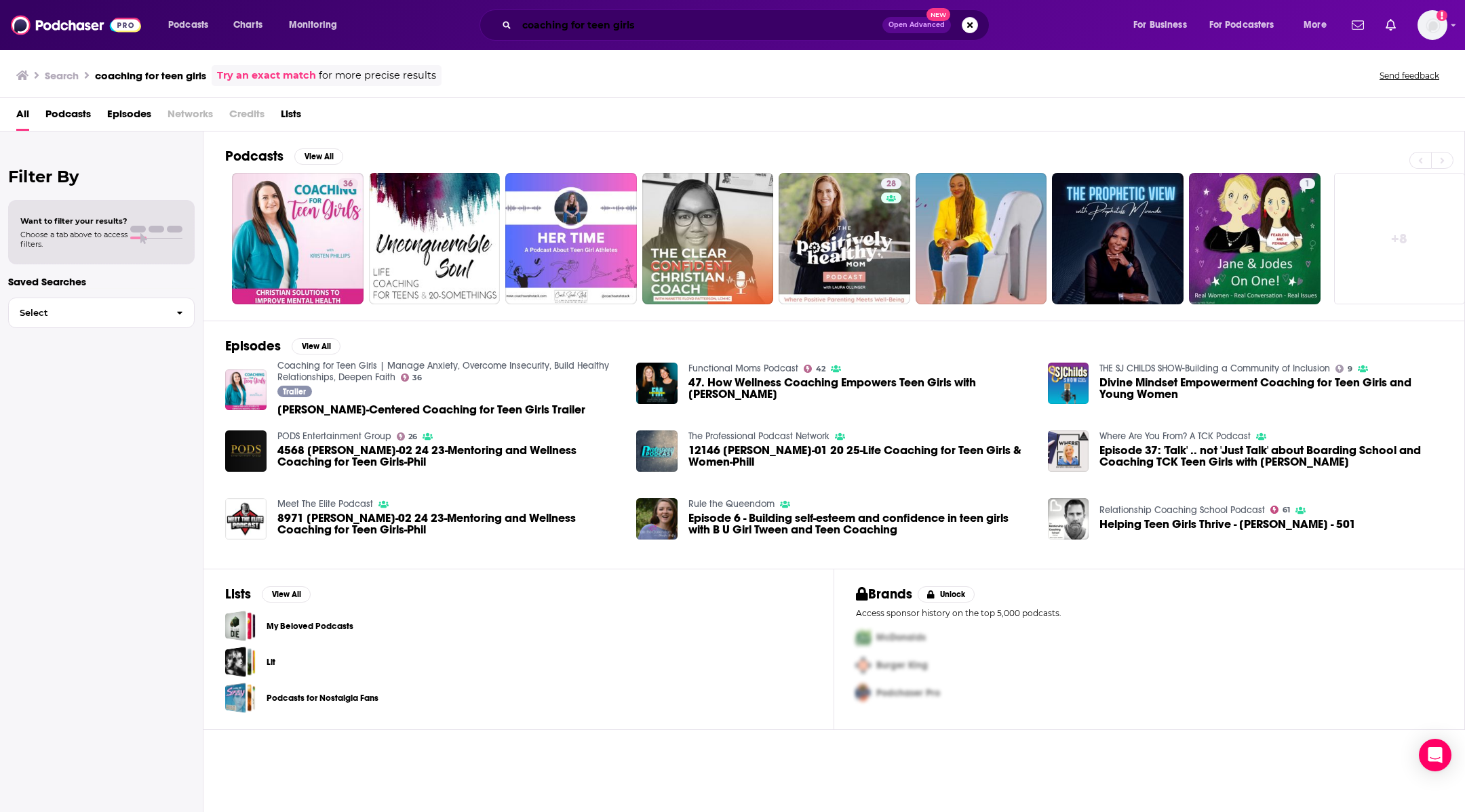
click at [647, 32] on input "coaching for teen girls" at bounding box center [700, 25] width 366 height 22
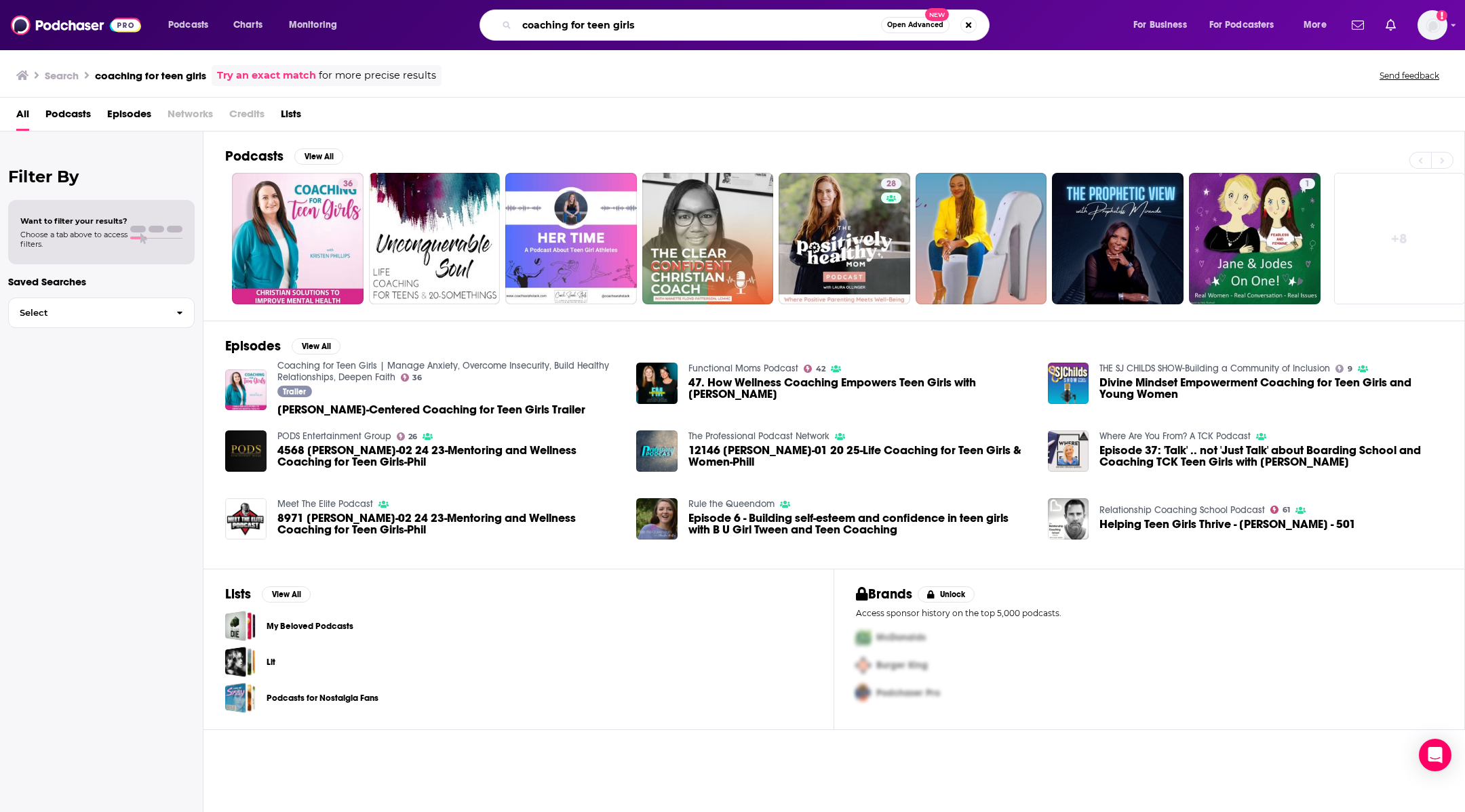
click at [647, 32] on input "coaching for teen girls" at bounding box center [699, 25] width 364 height 22
click at [646, 31] on input "coaching for teen girls" at bounding box center [699, 25] width 364 height 22
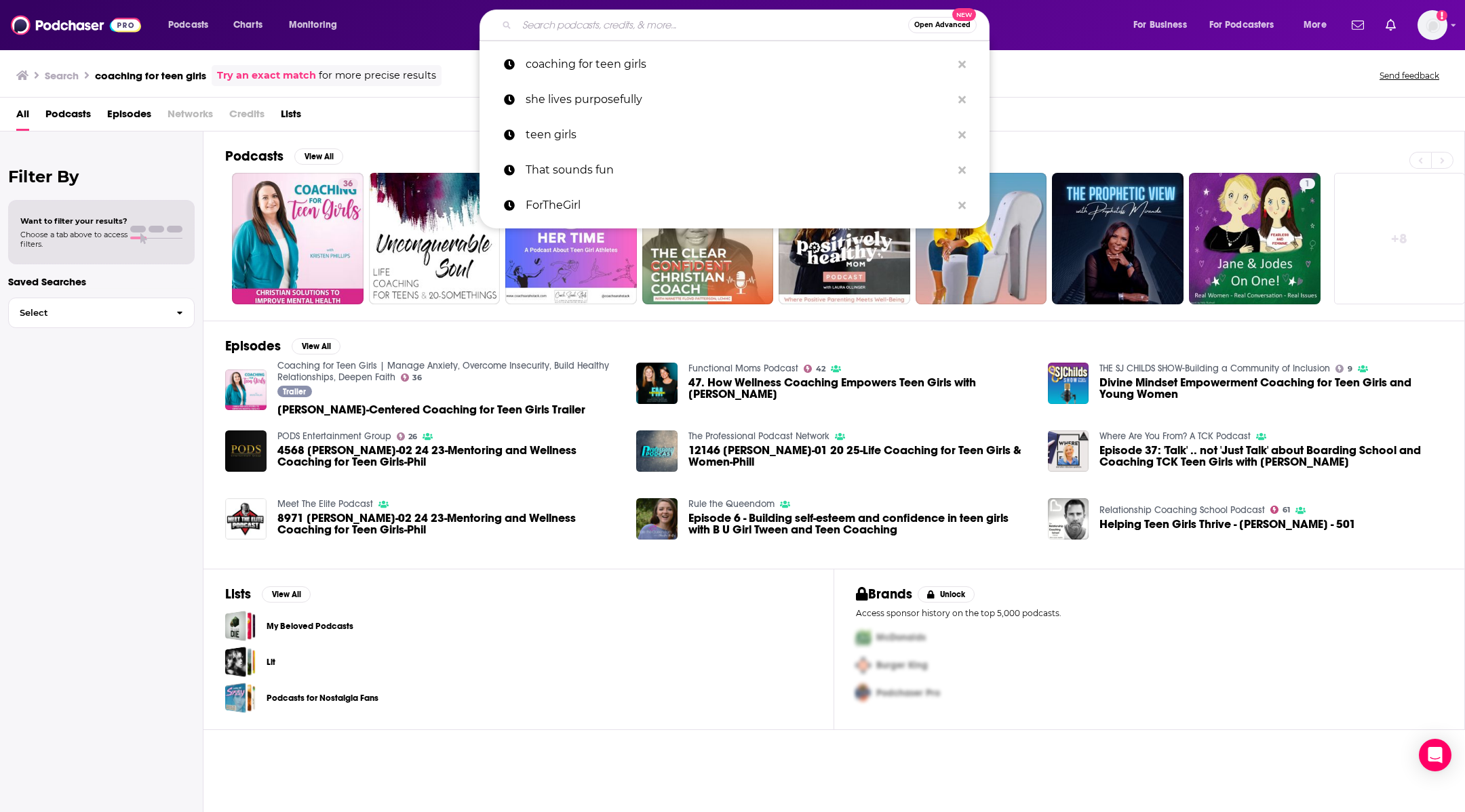
paste input "GirlzGuide2Faith"
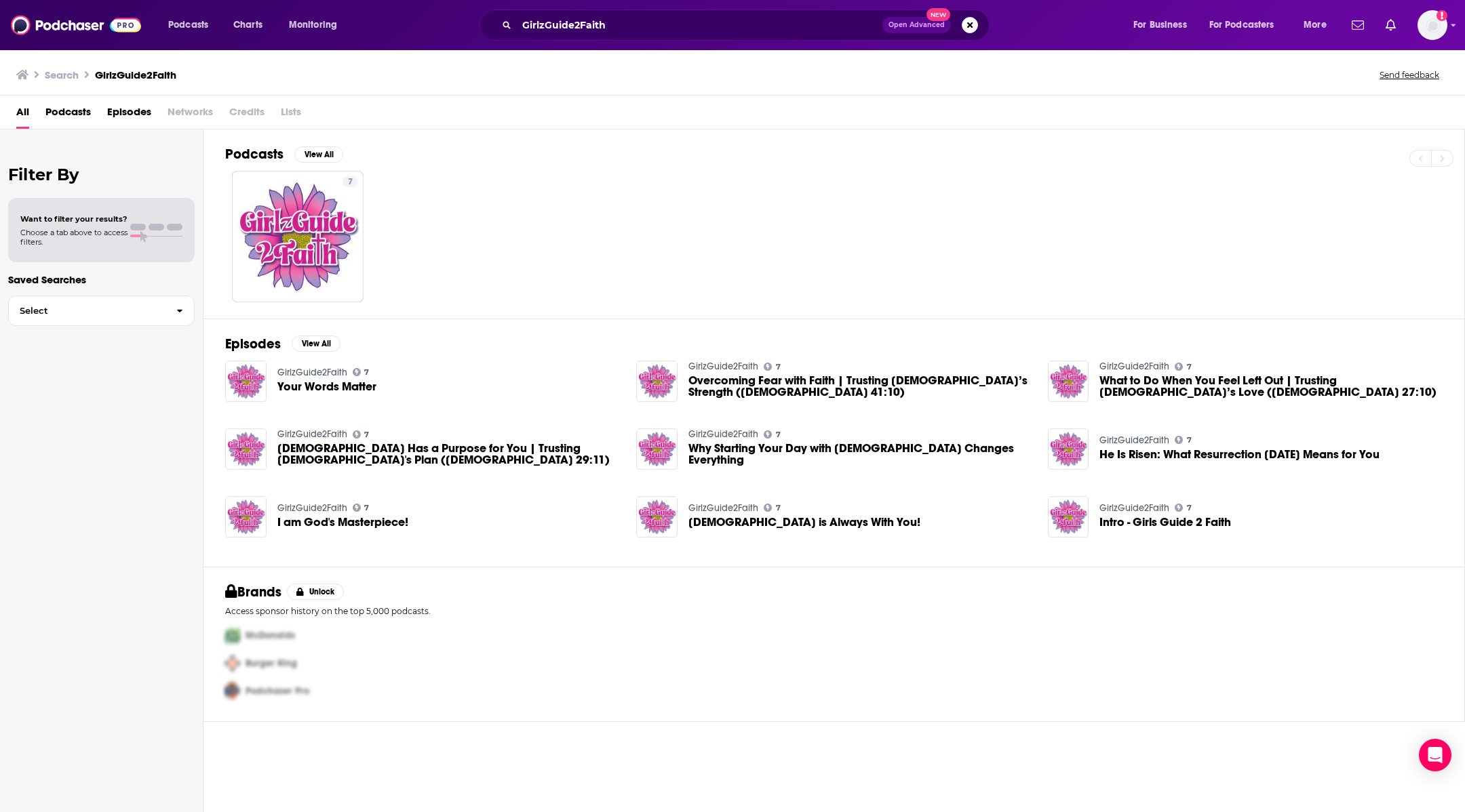
click at [662, 49] on div "Podcasts Charts Monitoring GirlzGuide2Faith Open Advanced New For Business For …" at bounding box center [732, 25] width 1465 height 50
click at [658, 35] on input "GirlzGuide2Faith" at bounding box center [700, 25] width 366 height 22
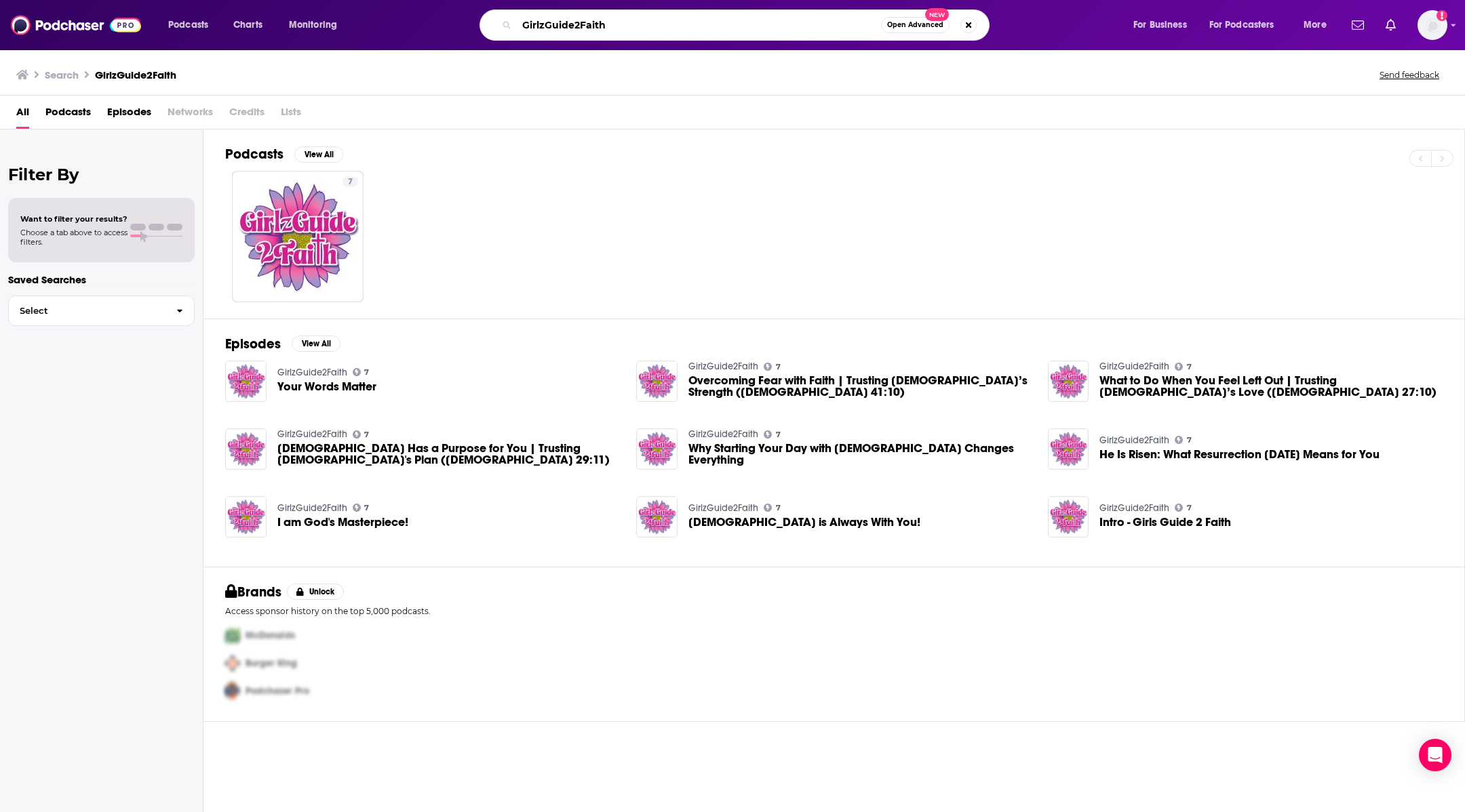
click at [658, 35] on input "GirlzGuide2Faith" at bounding box center [699, 25] width 364 height 22
click at [657, 33] on input "GirlzGuide2Faith" at bounding box center [699, 25] width 364 height 22
type input "G"
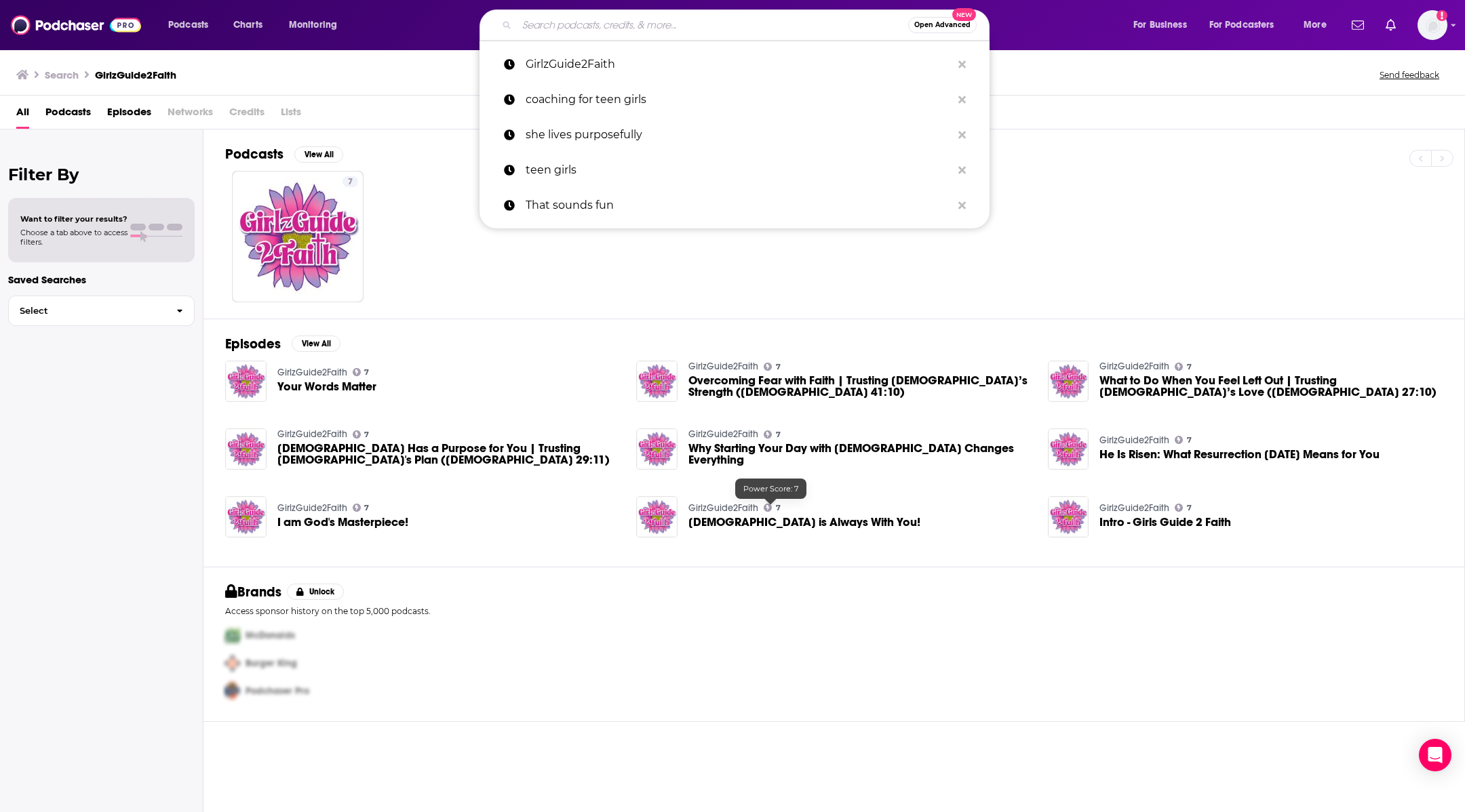
paste input "Guided by Faith: Devotions and Advice for Teens and Young Adults"
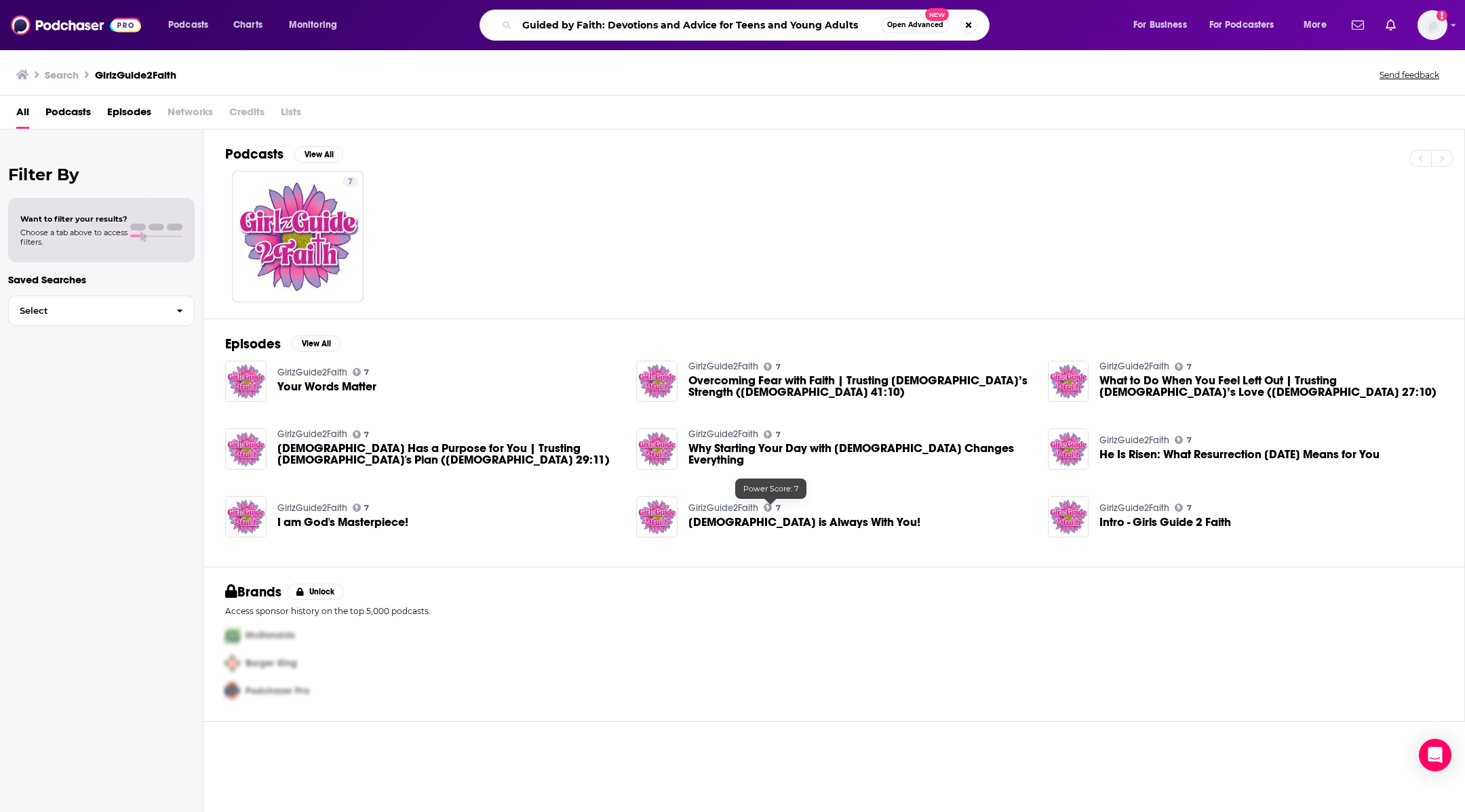
type input "Guided by Faith: Devotions and Advice for Teens and Young Adults"
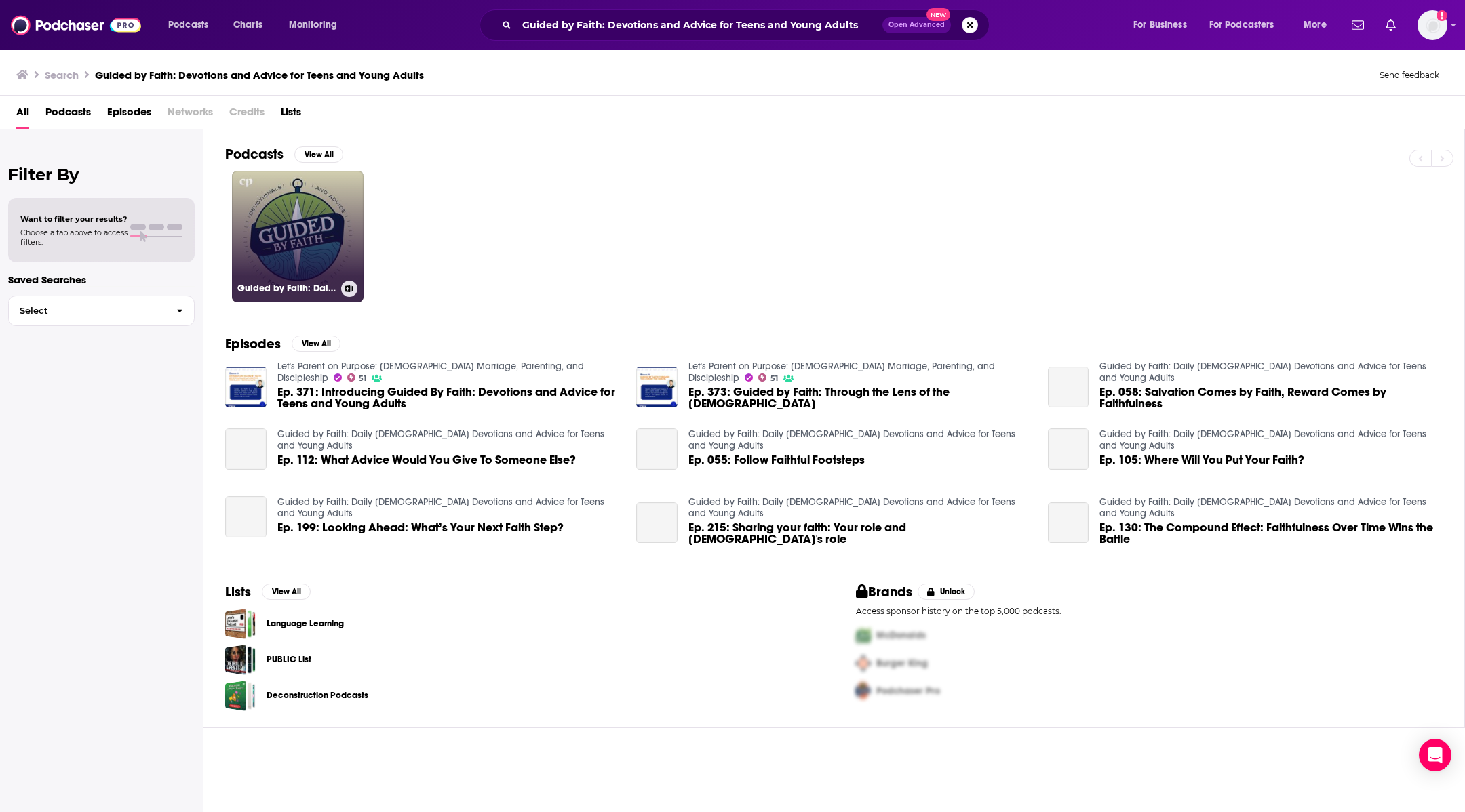
click at [257, 192] on link "Guided by Faith: Daily Christian Devotions and Advice for Teens and Young Adults" at bounding box center [298, 237] width 132 height 132
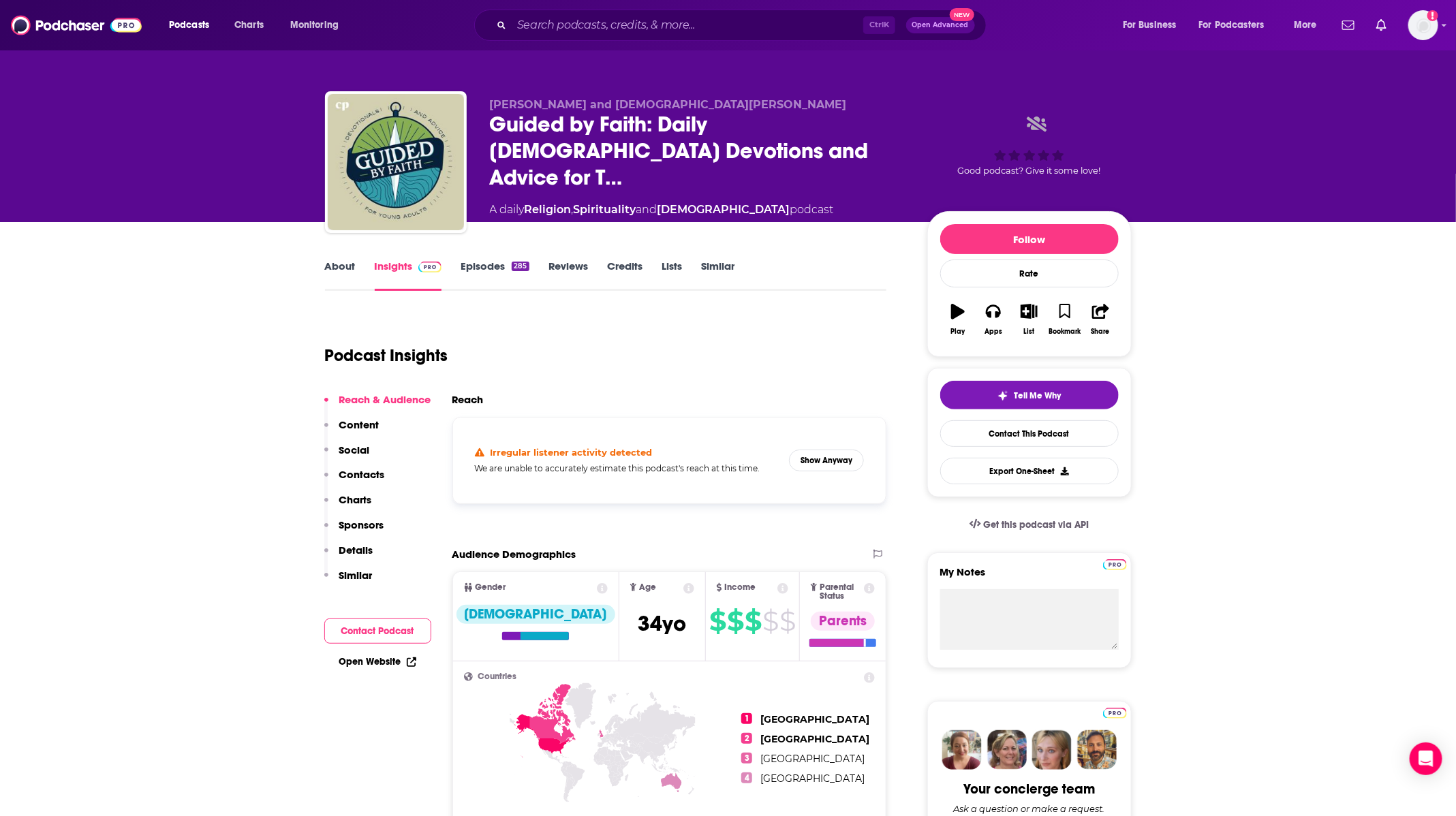
click at [639, 8] on div "Podcasts Charts Monitoring Ctrl K Open Advanced New For Business For Podcasters…" at bounding box center [728, 25] width 1456 height 50
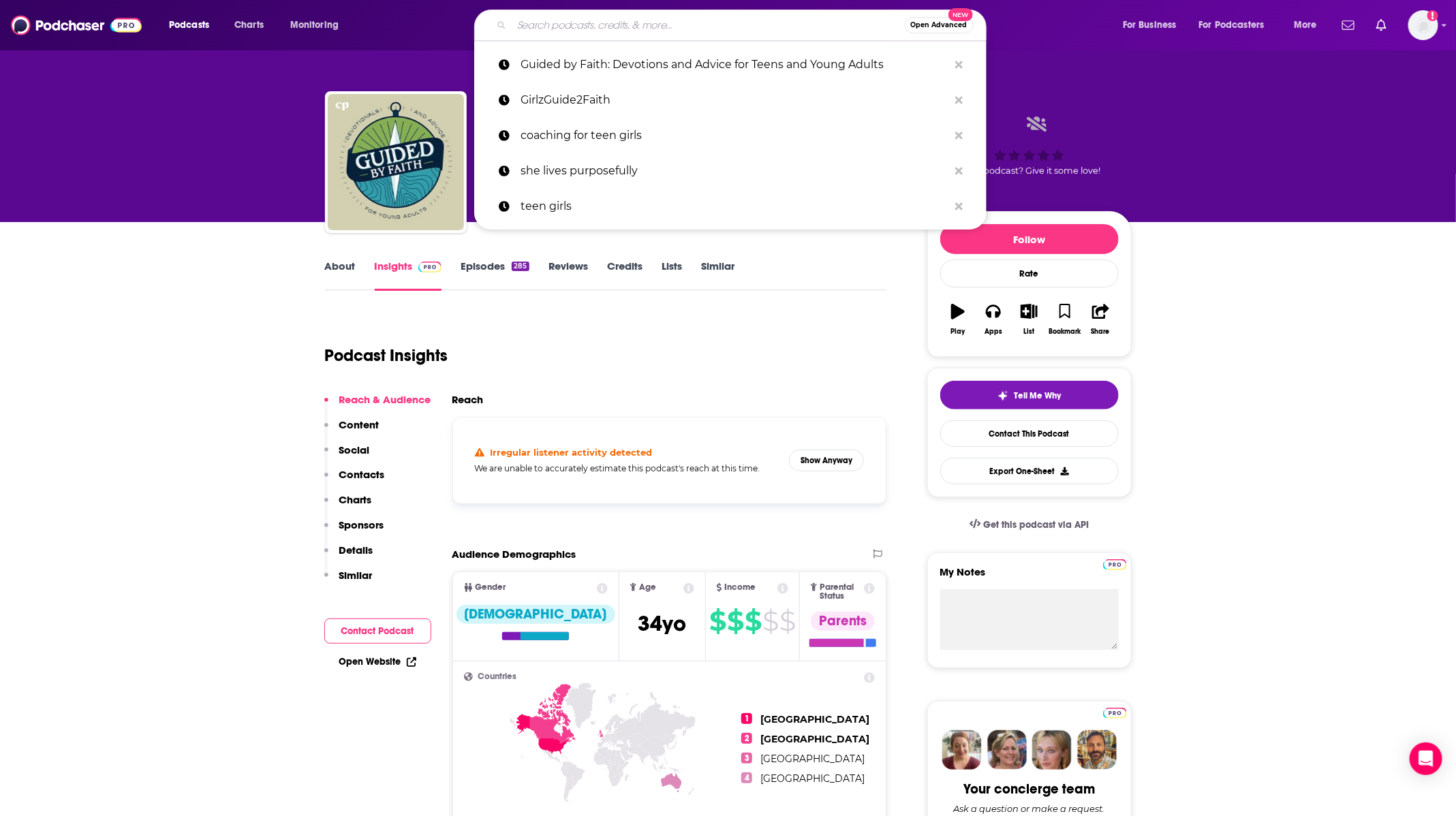
click at [643, 18] on input "Search podcasts, credits, & more..." at bounding box center [708, 25] width 393 height 22
paste input "Raising Her Confidently"
type input "Raising Her Confidently"
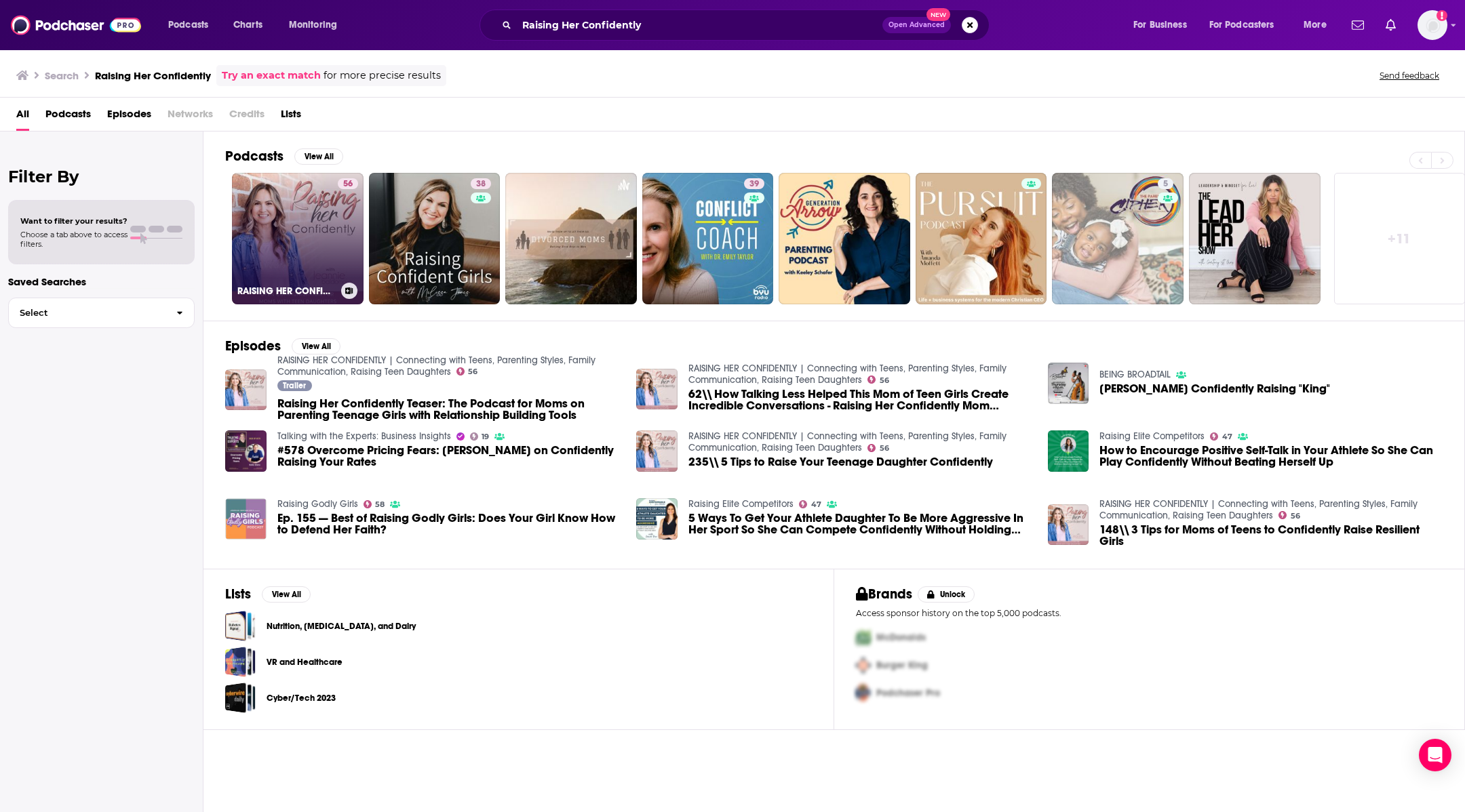
click at [352, 234] on div "56" at bounding box center [348, 231] width 20 height 104
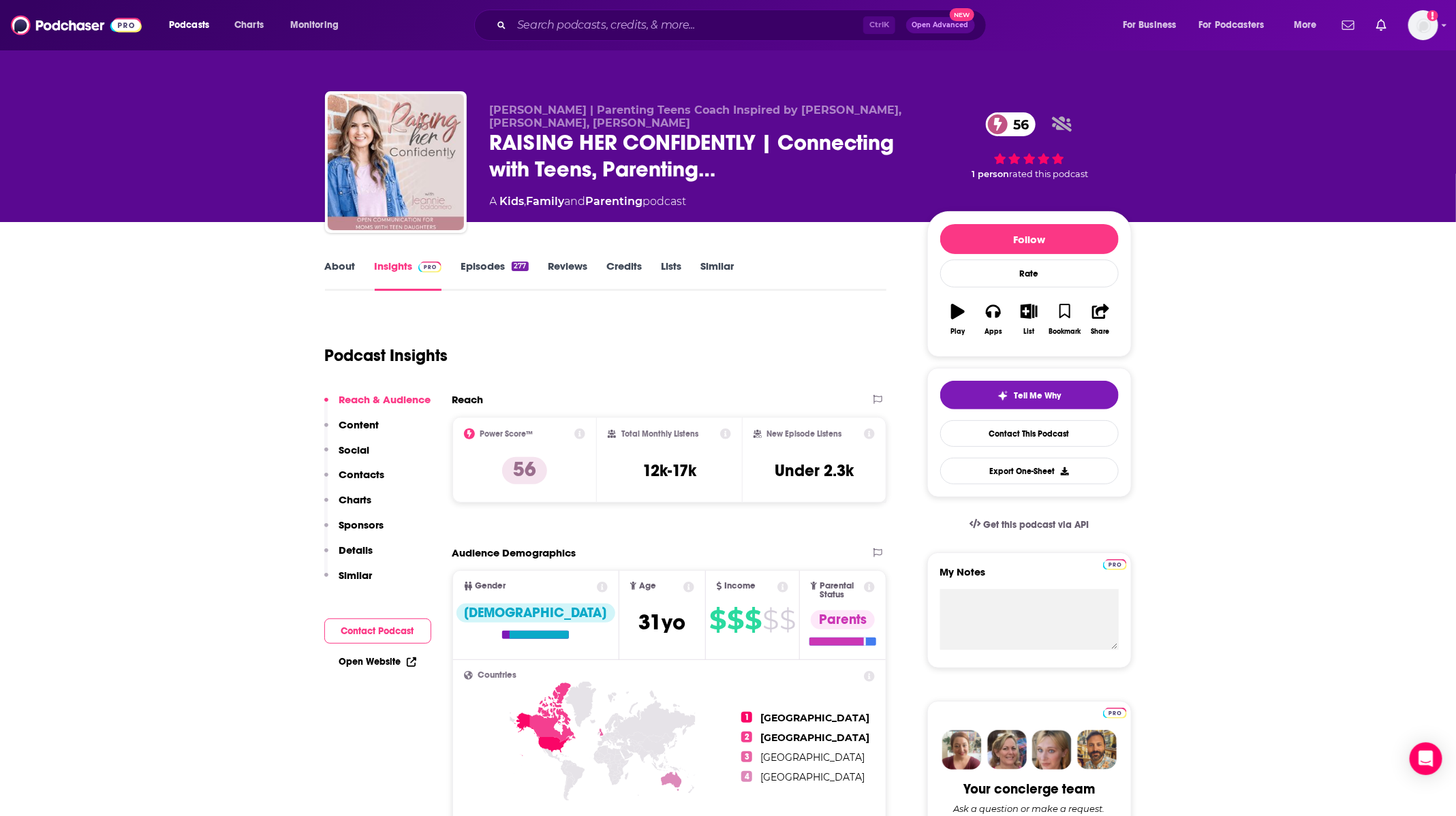
click at [354, 266] on link "About" at bounding box center [340, 275] width 30 height 31
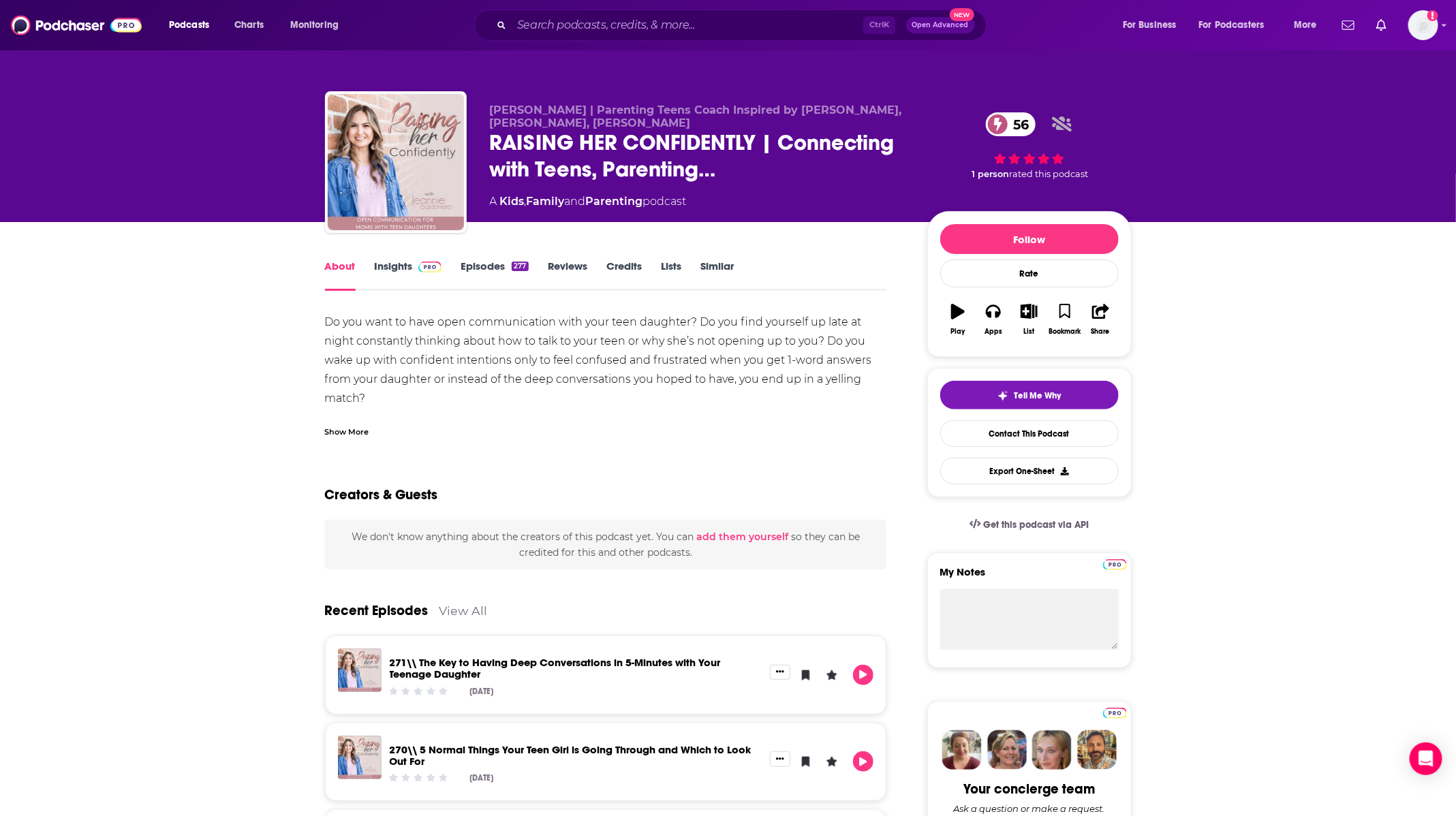
click at [487, 273] on link "Episodes 277" at bounding box center [494, 275] width 68 height 31
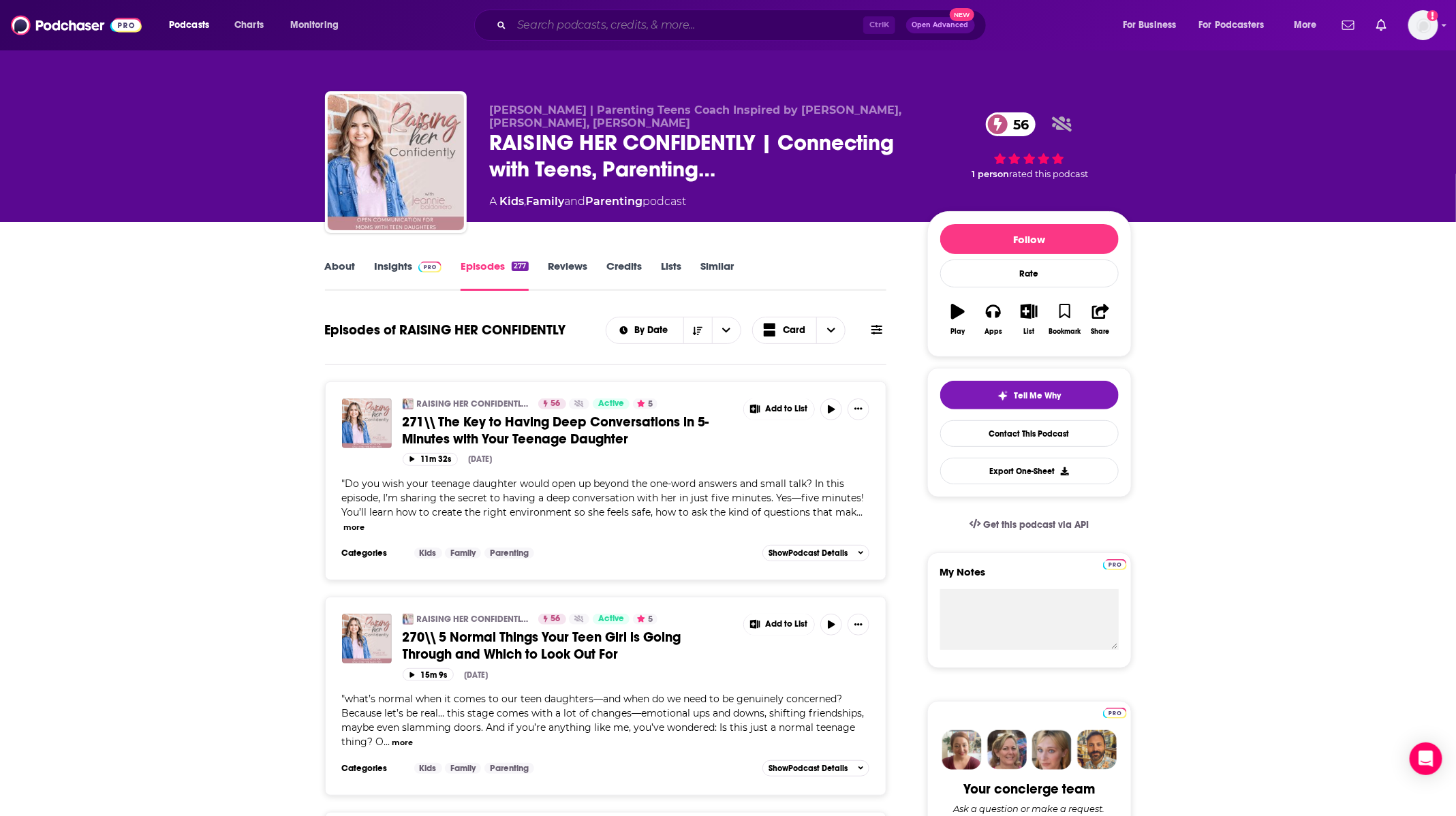
click at [817, 29] on input "Search podcasts, credits, & more..." at bounding box center [687, 25] width 351 height 22
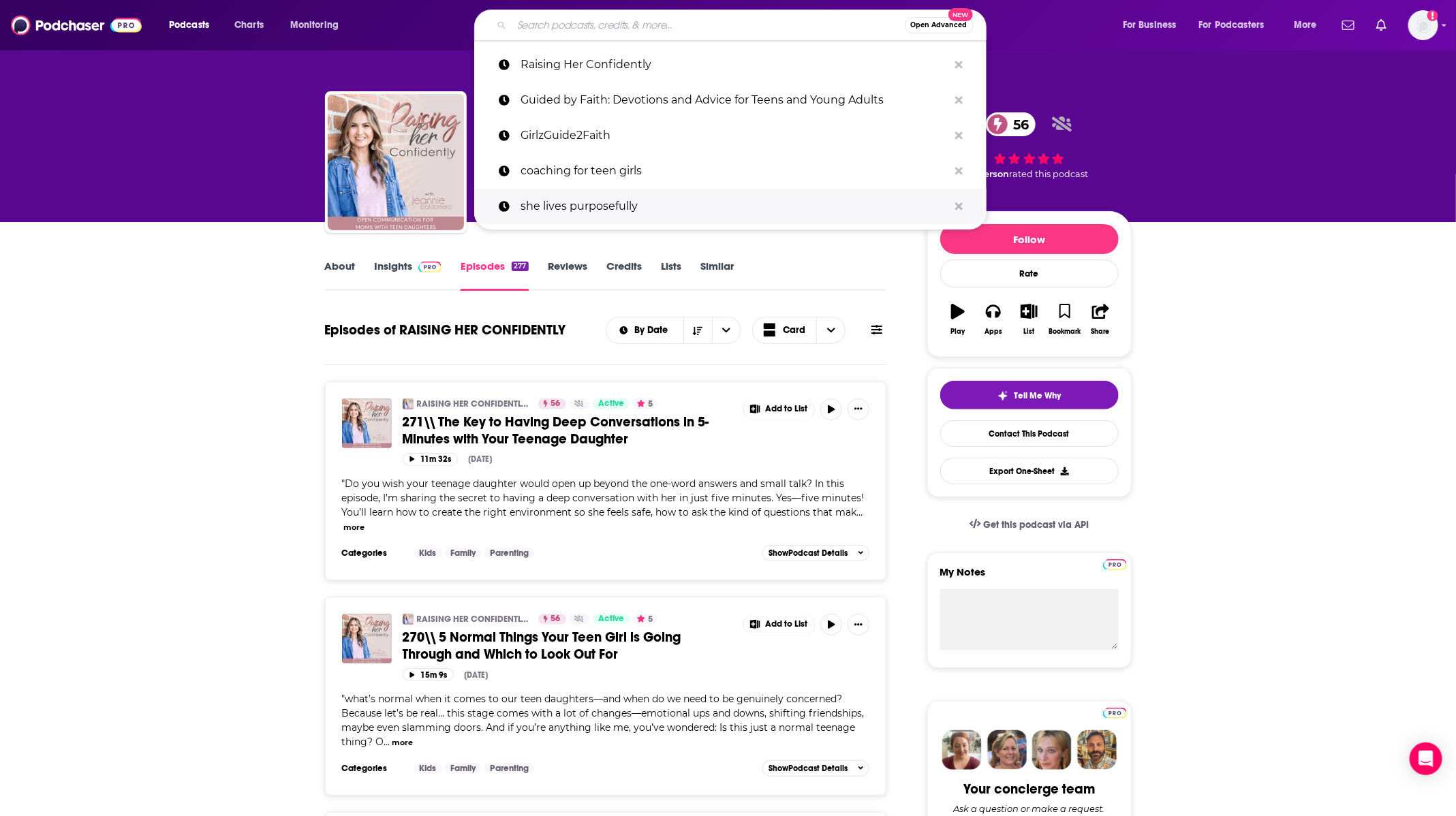
click at [695, 219] on p "she lives purposefully" at bounding box center [734, 206] width 428 height 36
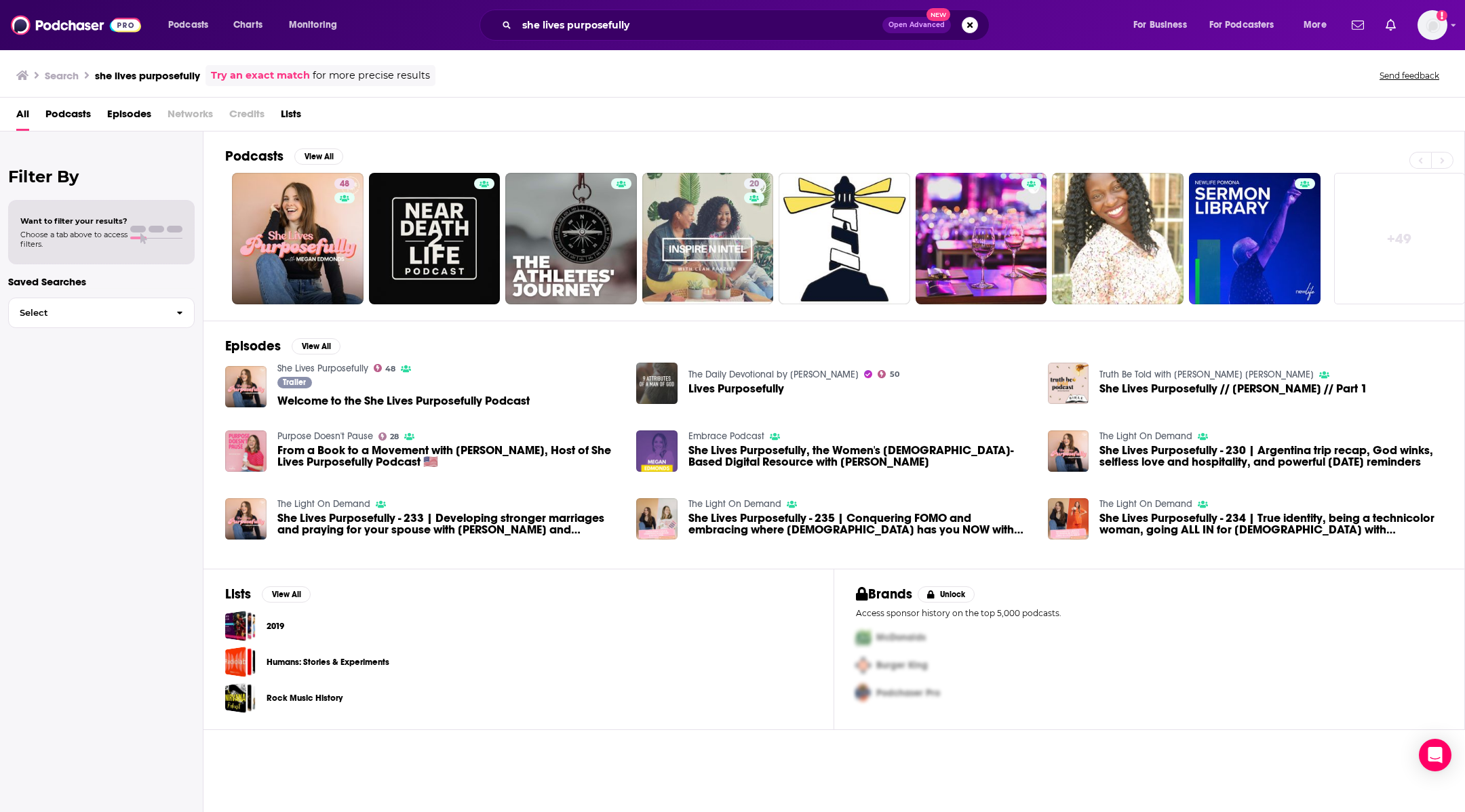
click at [367, 230] on ul "48 20" at bounding box center [776, 238] width 1089 height 132
click at [354, 244] on div "48" at bounding box center [346, 231] width 23 height 104
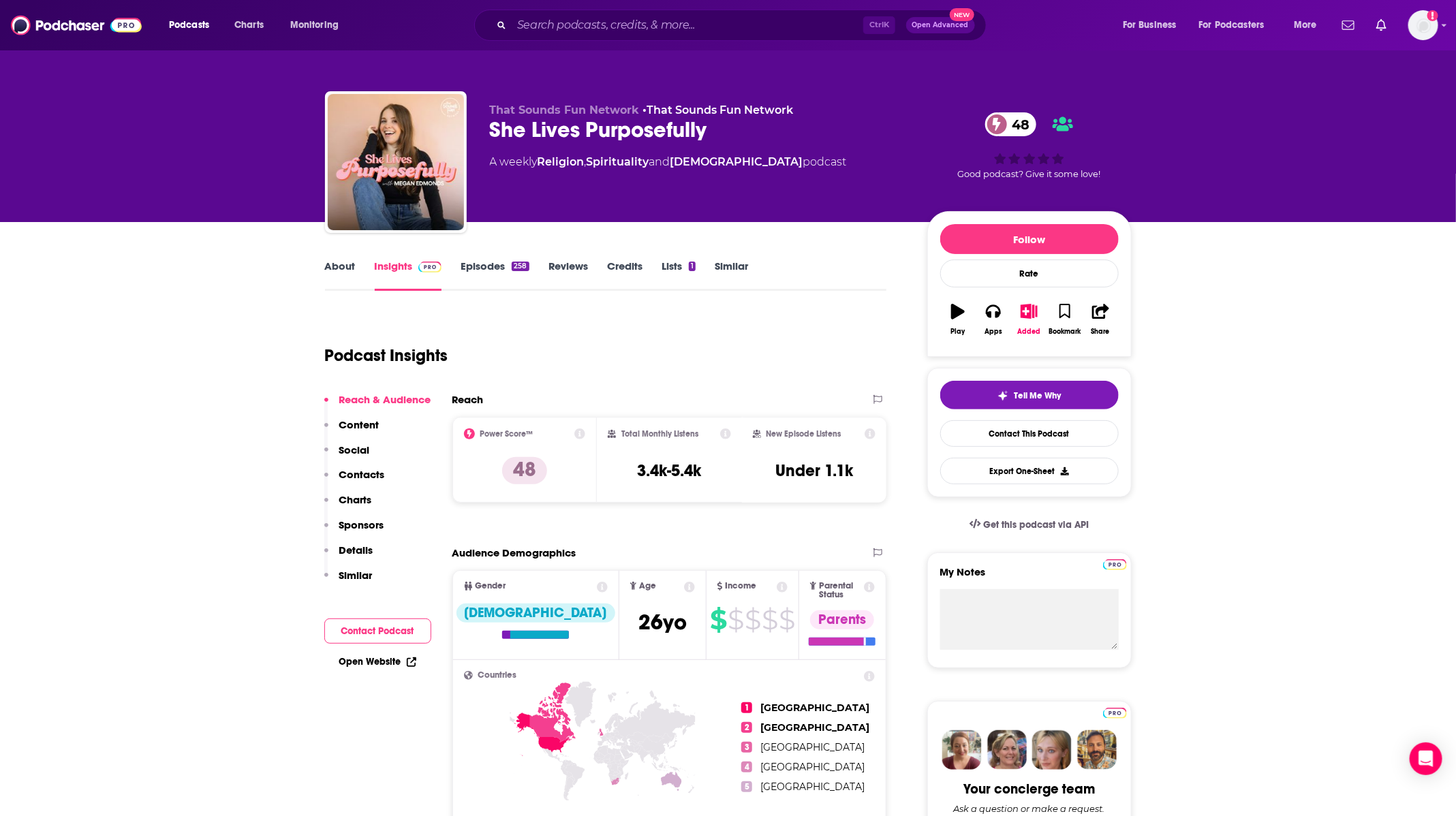
scroll to position [102, 0]
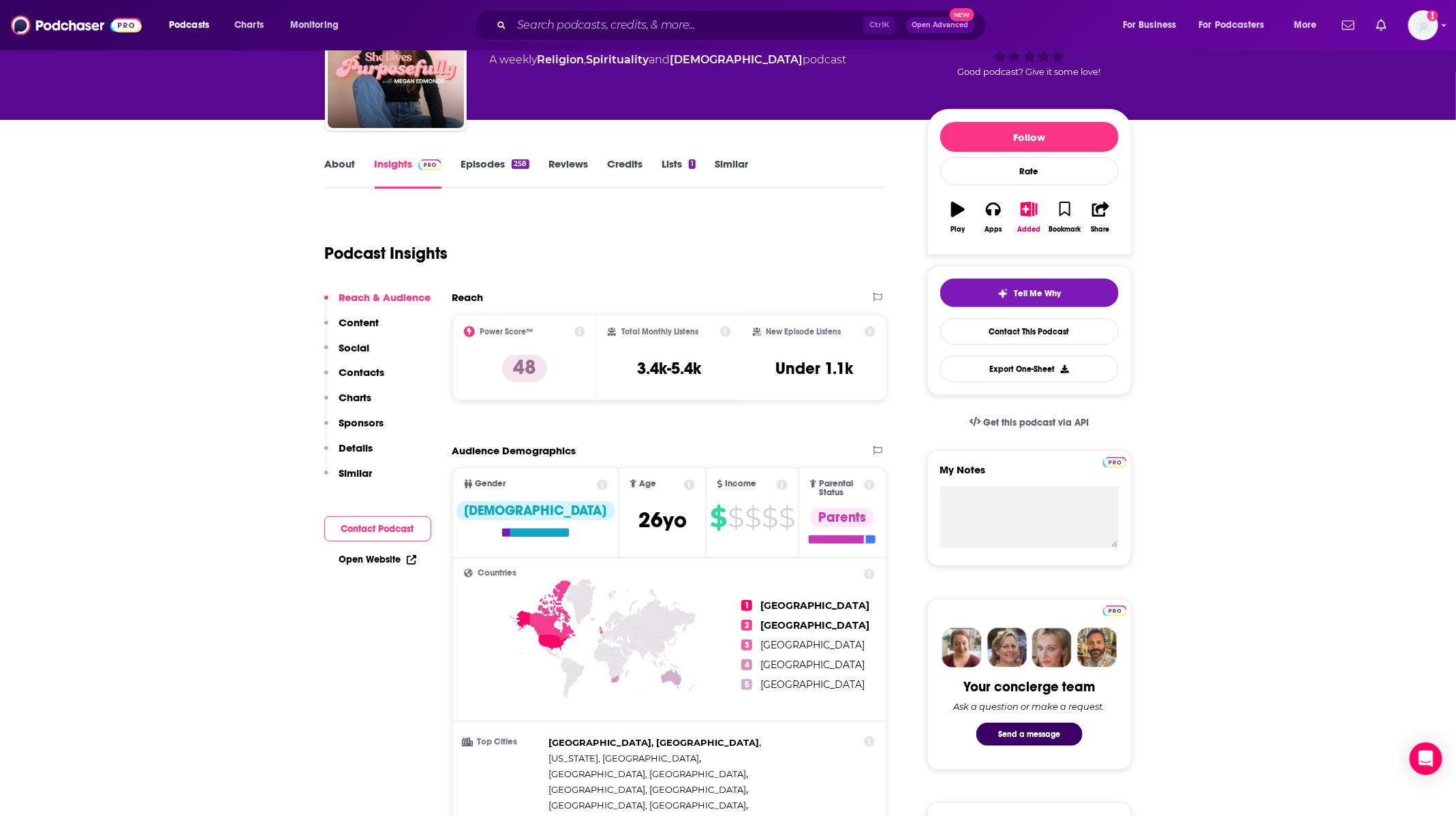
click at [468, 167] on link "Episodes 258" at bounding box center [495, 173] width 68 height 31
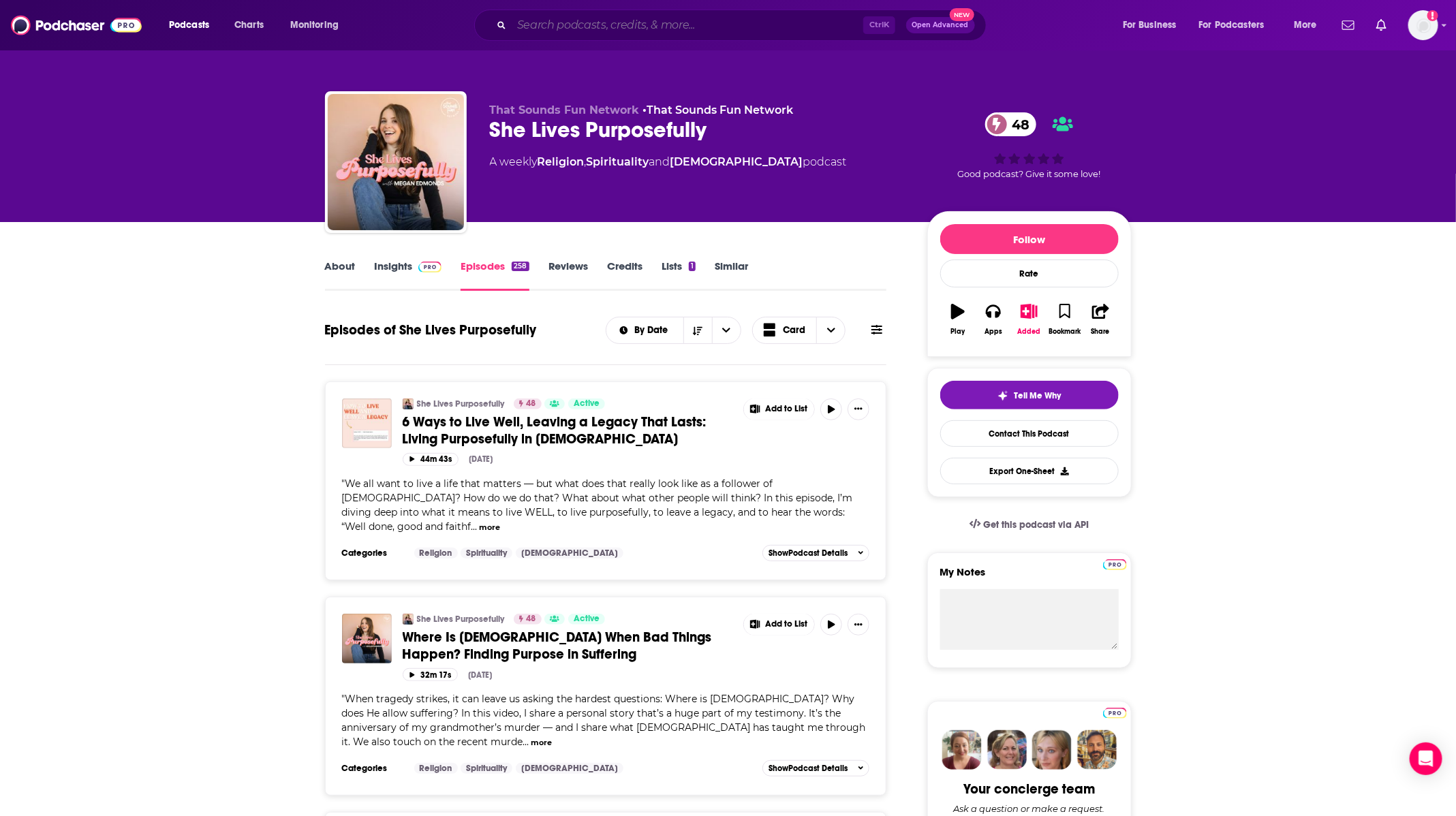
click at [644, 24] on input "Search podcasts, credits, & more..." at bounding box center [687, 25] width 351 height 22
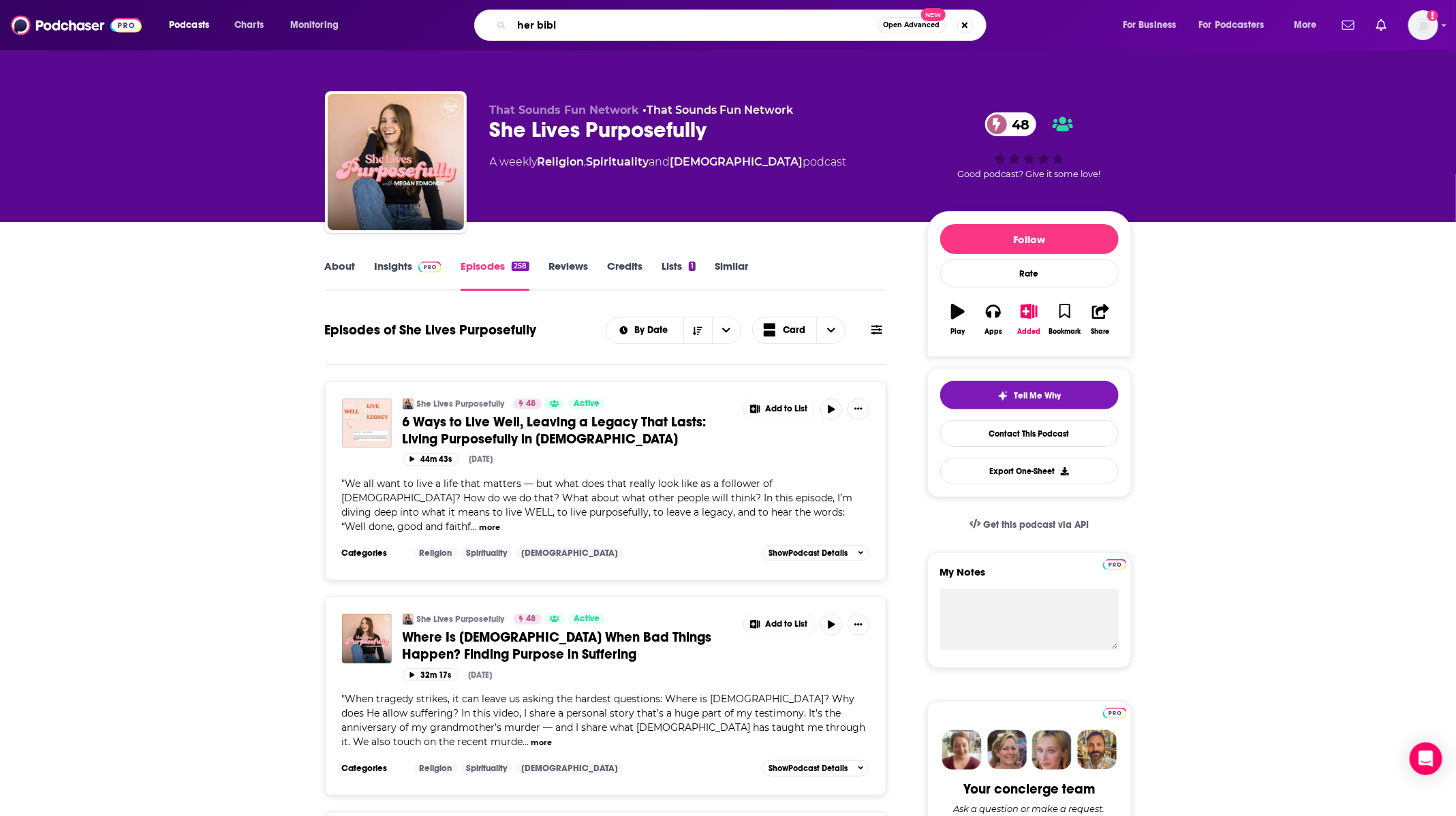
type input "her [DEMOGRAPHIC_DATA]"
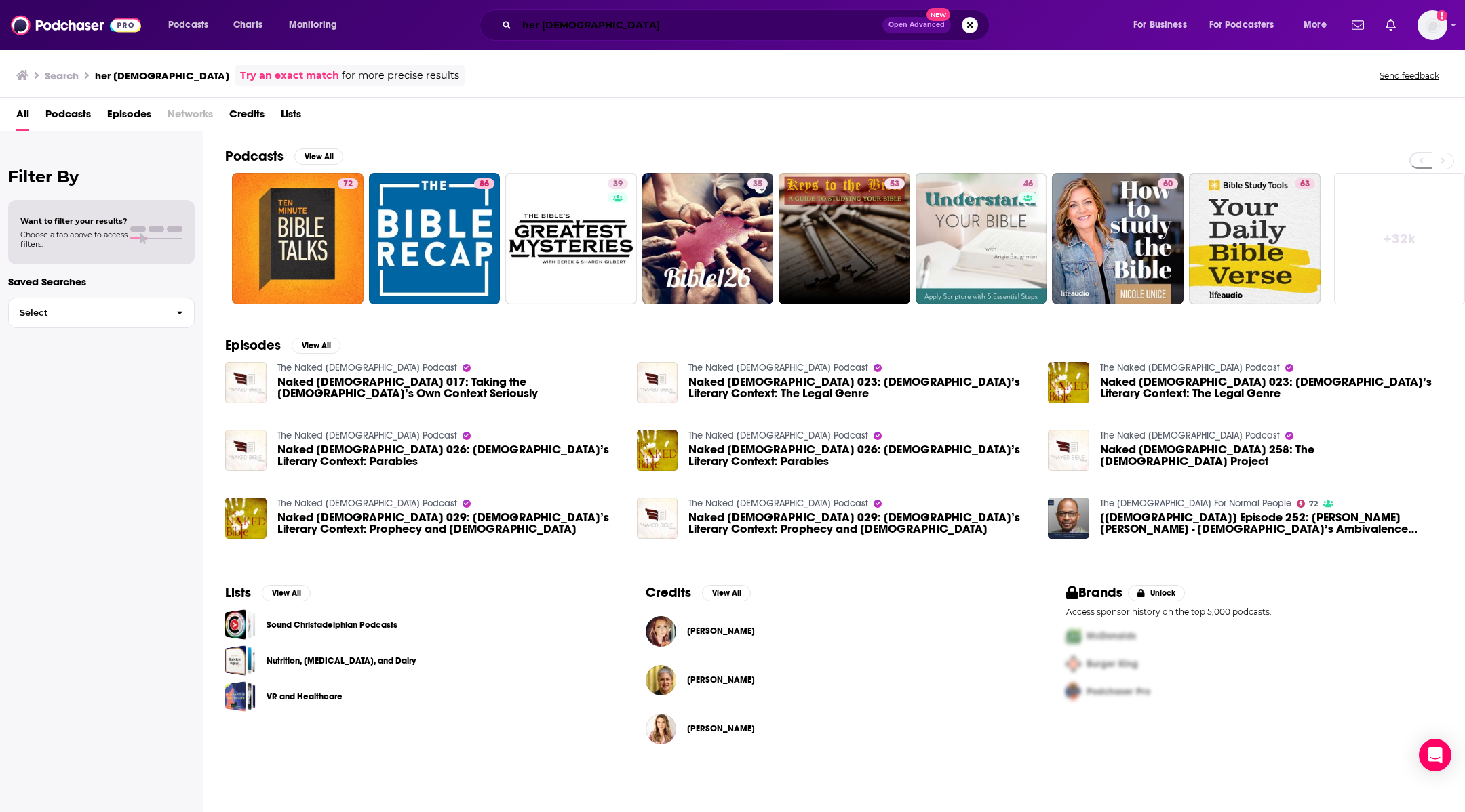
click at [643, 33] on input "her [DEMOGRAPHIC_DATA]" at bounding box center [700, 25] width 366 height 22
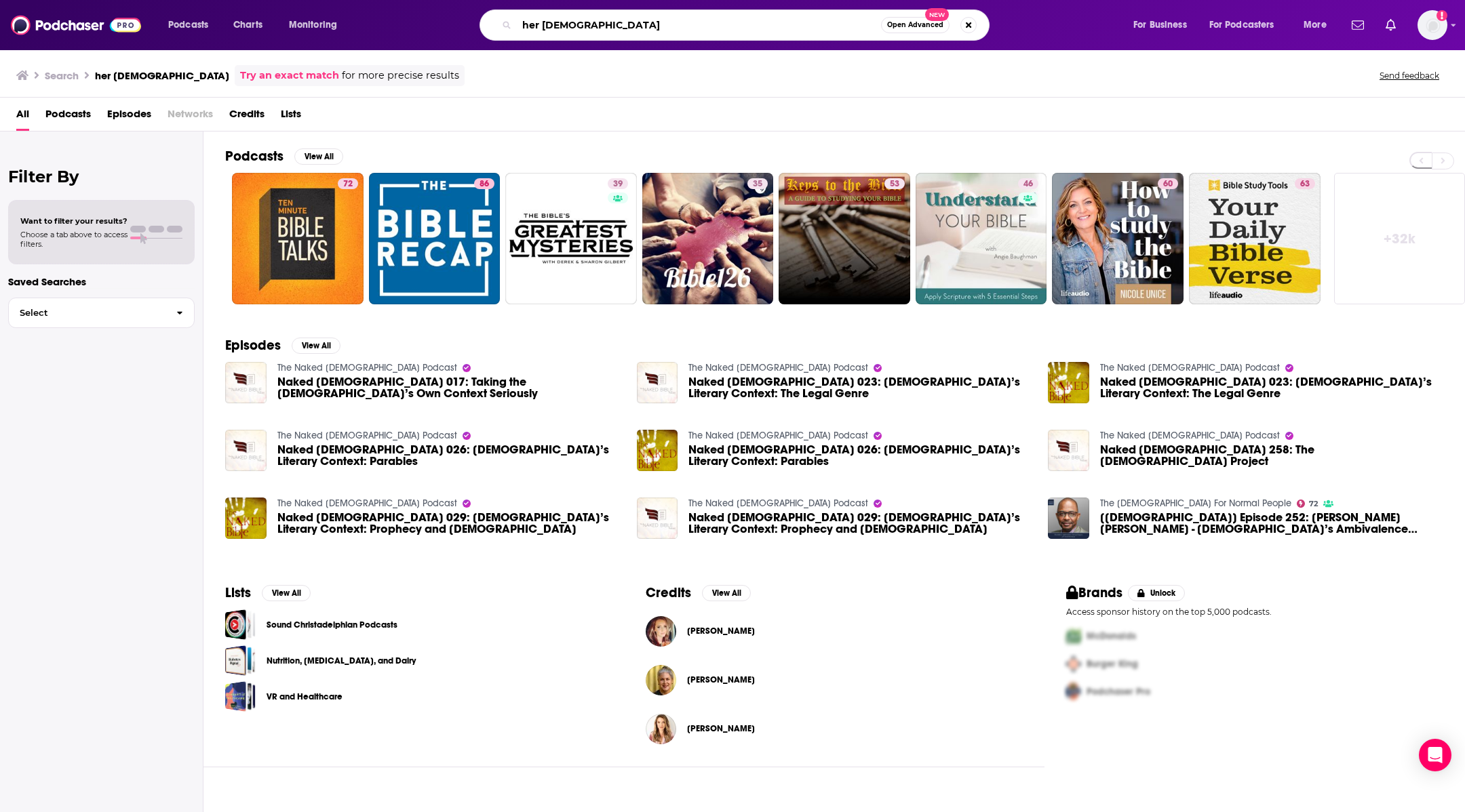
click at [643, 33] on input "her [DEMOGRAPHIC_DATA]" at bounding box center [699, 25] width 364 height 22
click at [631, 18] on input "her [DEMOGRAPHIC_DATA]" at bounding box center [699, 25] width 364 height 22
click at [627, 17] on input "her [DEMOGRAPHIC_DATA]" at bounding box center [699, 25] width 364 height 22
click at [538, 17] on input "her [DEMOGRAPHIC_DATA]" at bounding box center [699, 25] width 364 height 22
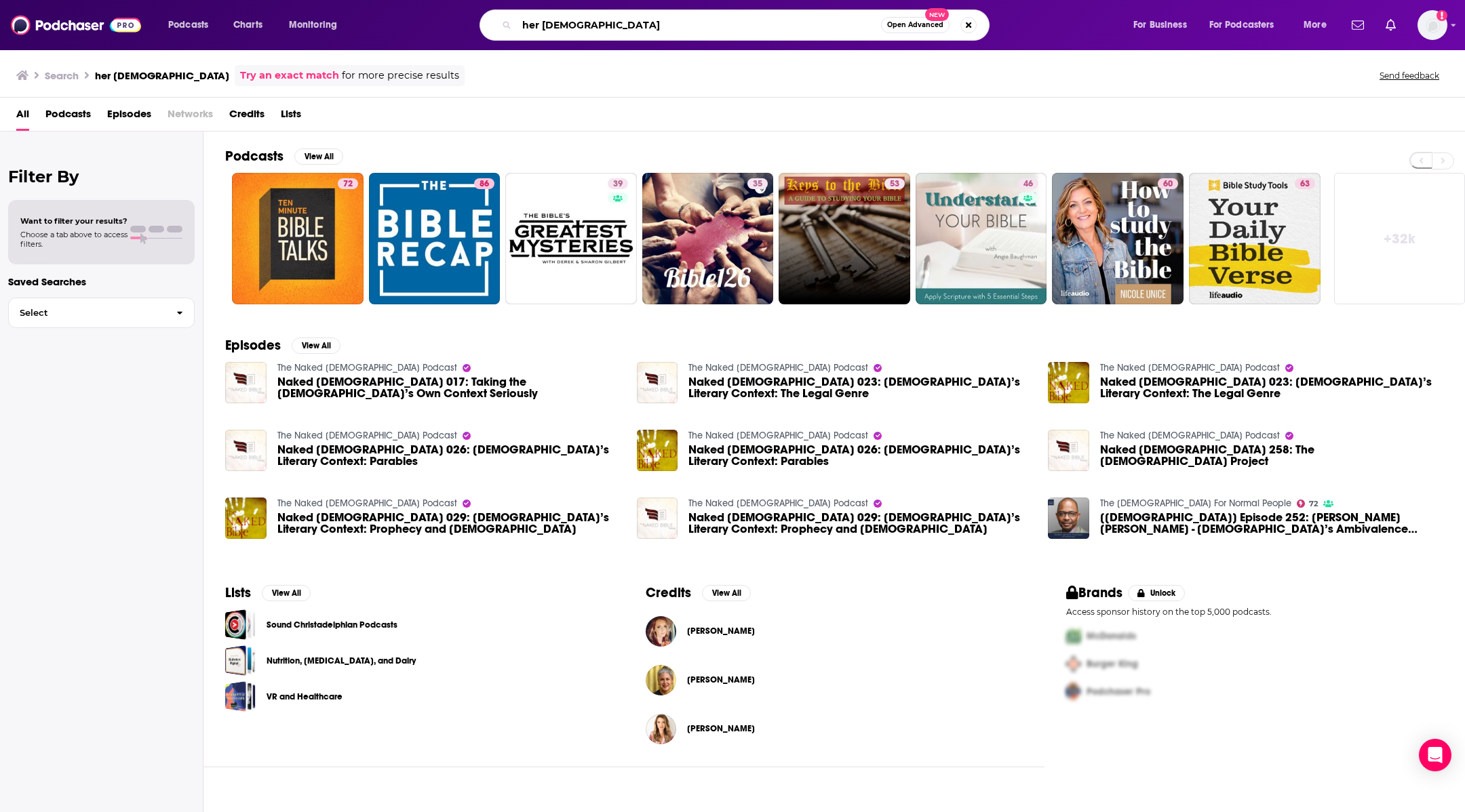
click at [538, 17] on input "her [DEMOGRAPHIC_DATA]" at bounding box center [699, 25] width 364 height 22
click at [538, 17] on input "her [DEMOGRAPHIC_DATA]" at bounding box center [699, 25] width 364 height 22
type input "[DEMOGRAPHIC_DATA] spice"
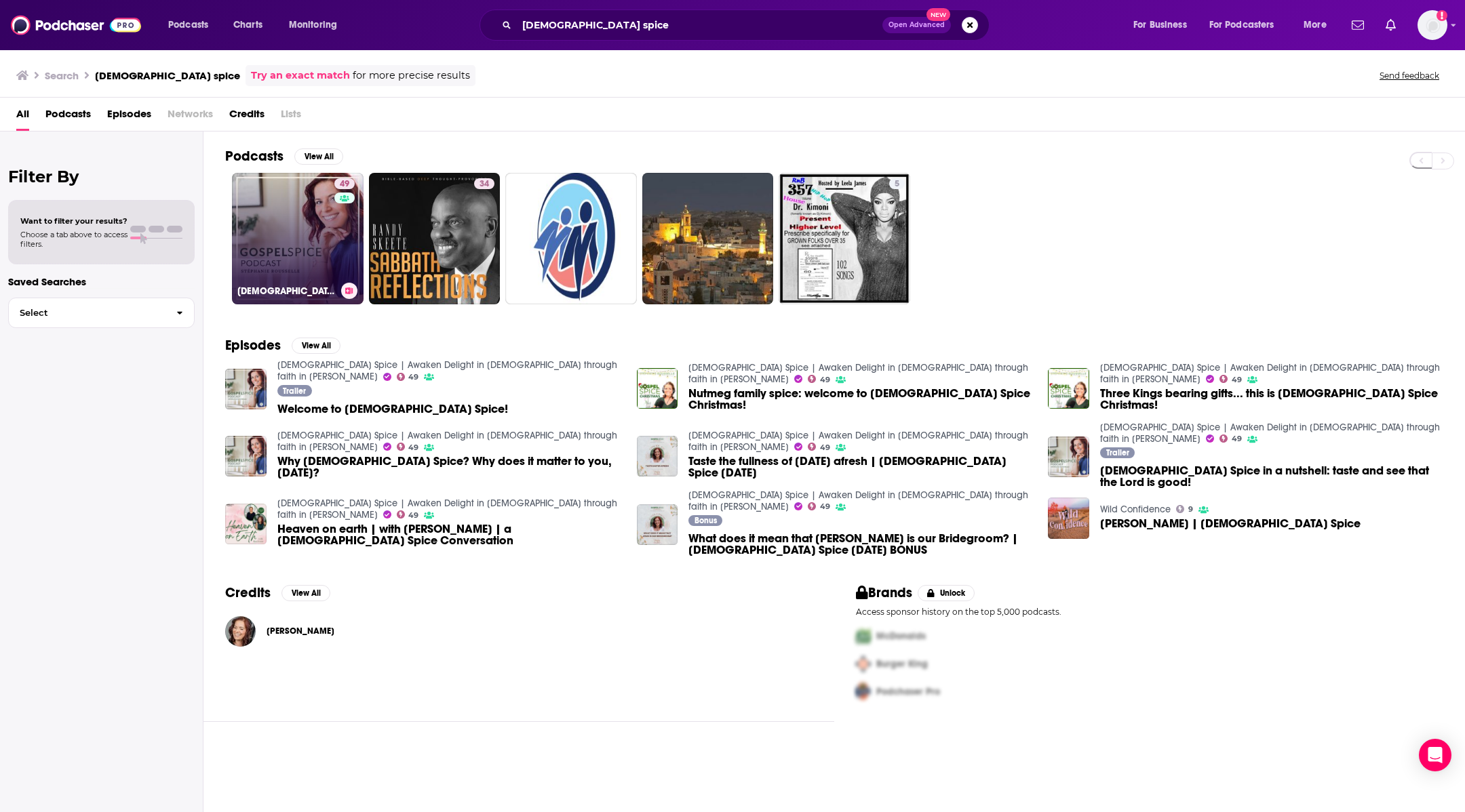
click at [310, 252] on link "49 Gospel Spice | Awaken Delight in God through faith in Jesus Christ" at bounding box center [298, 238] width 132 height 132
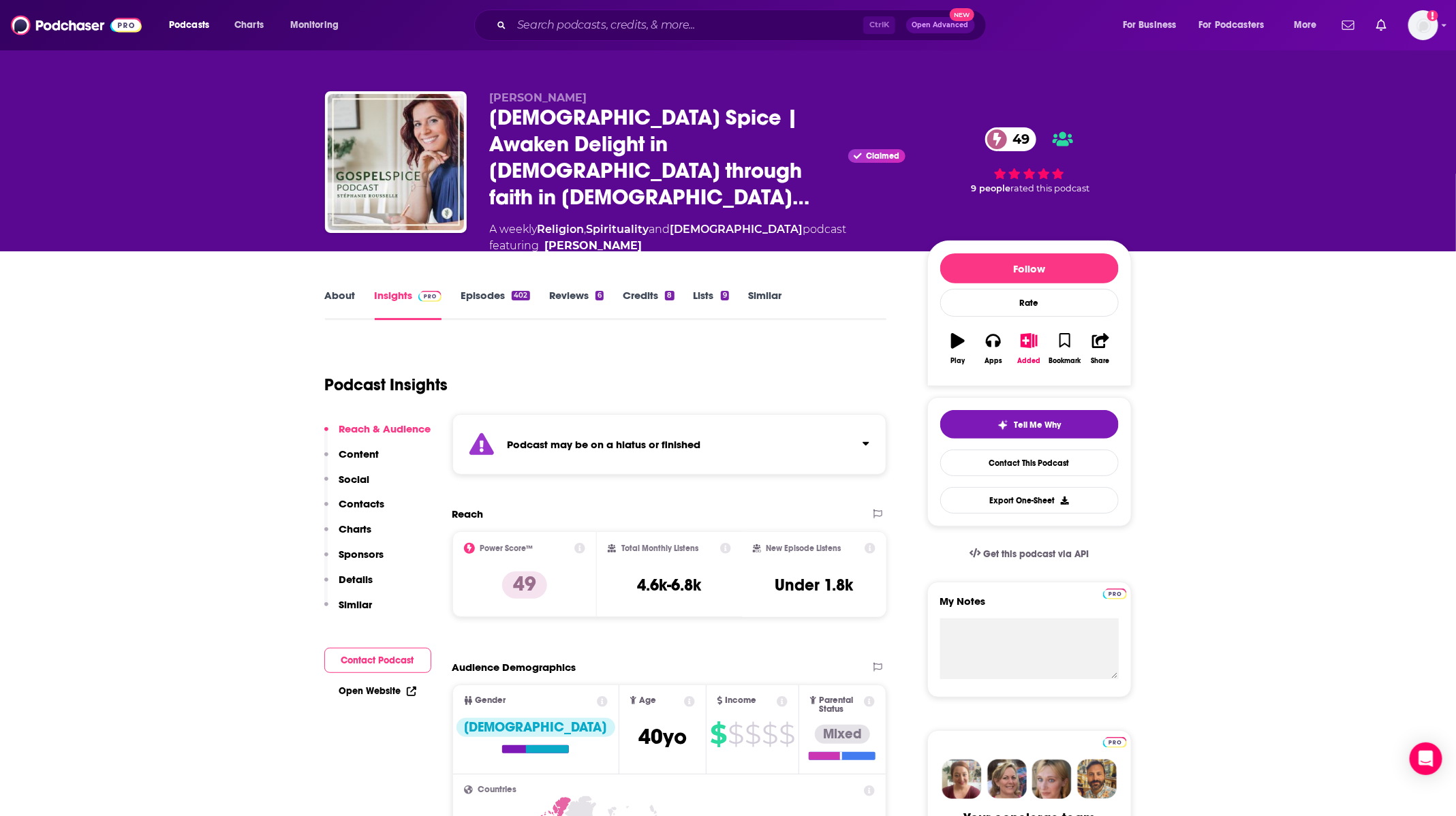
click at [482, 289] on link "Episodes 402" at bounding box center [495, 304] width 68 height 31
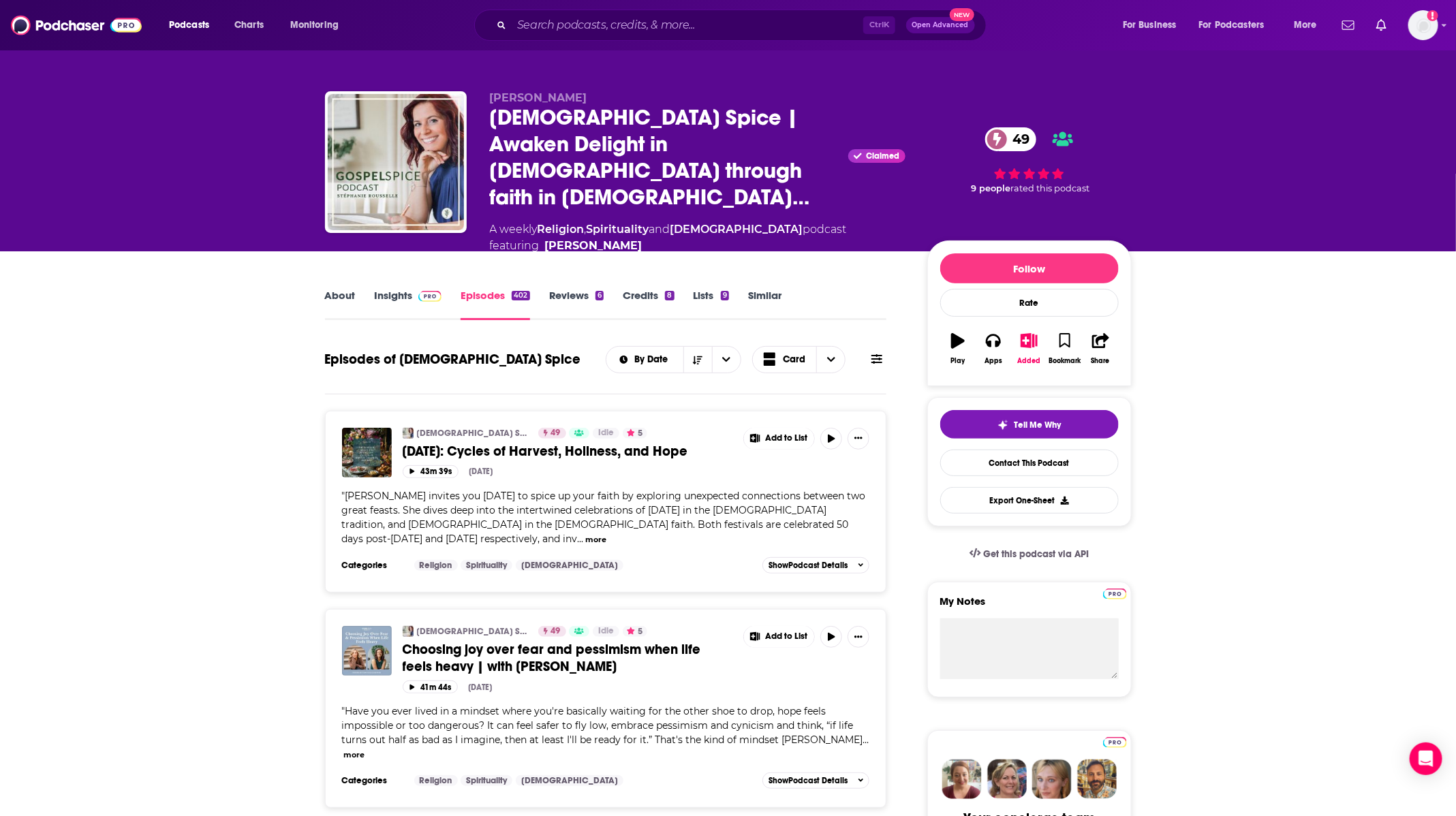
click at [707, 2] on div "Podcasts Charts Monitoring Ctrl K Open Advanced New For Business For Podcasters…" at bounding box center [728, 25] width 1456 height 50
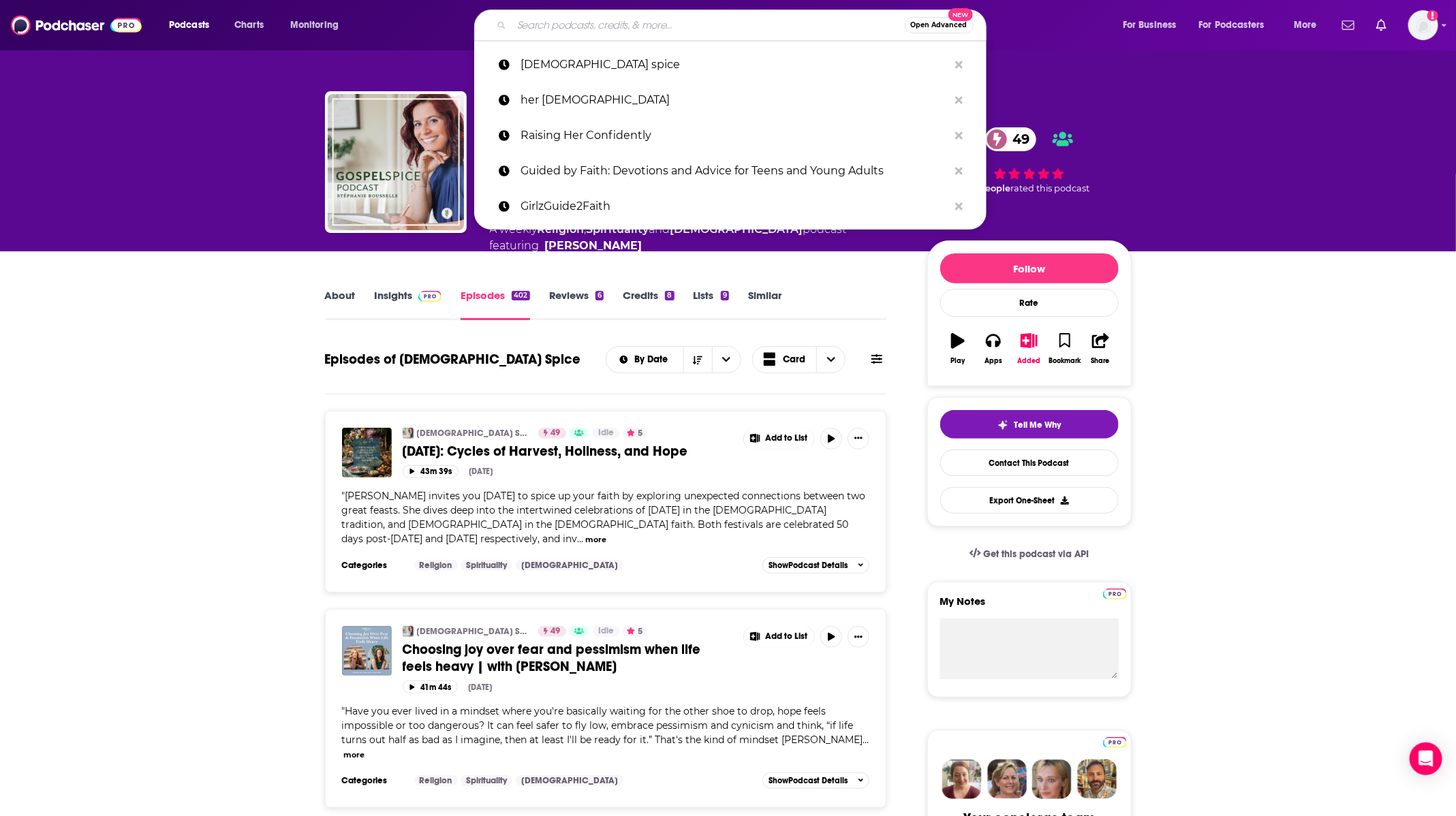
click at [711, 17] on input "Search podcasts, credits, & more..." at bounding box center [708, 25] width 393 height 22
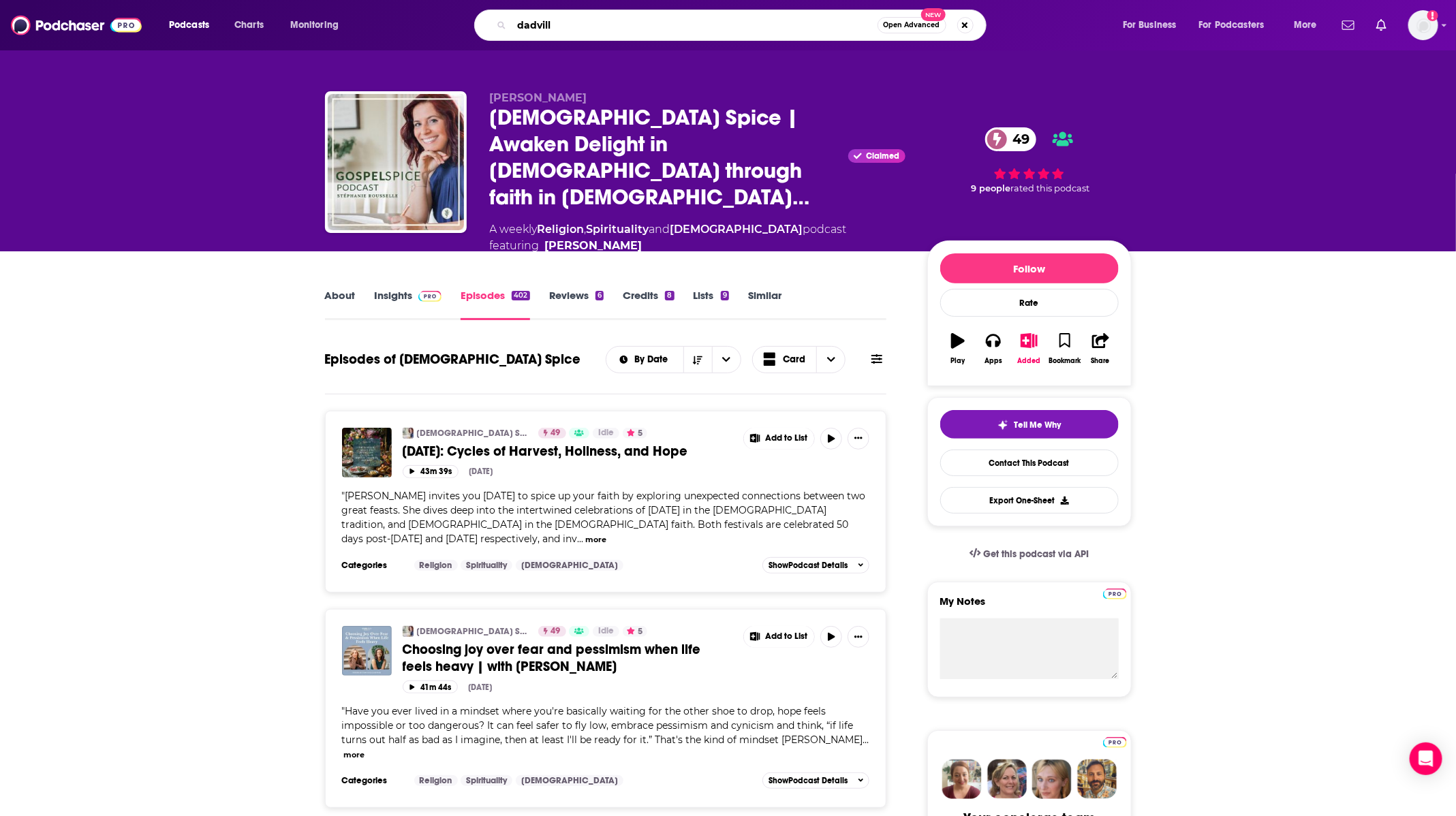
type input "[GEOGRAPHIC_DATA]"
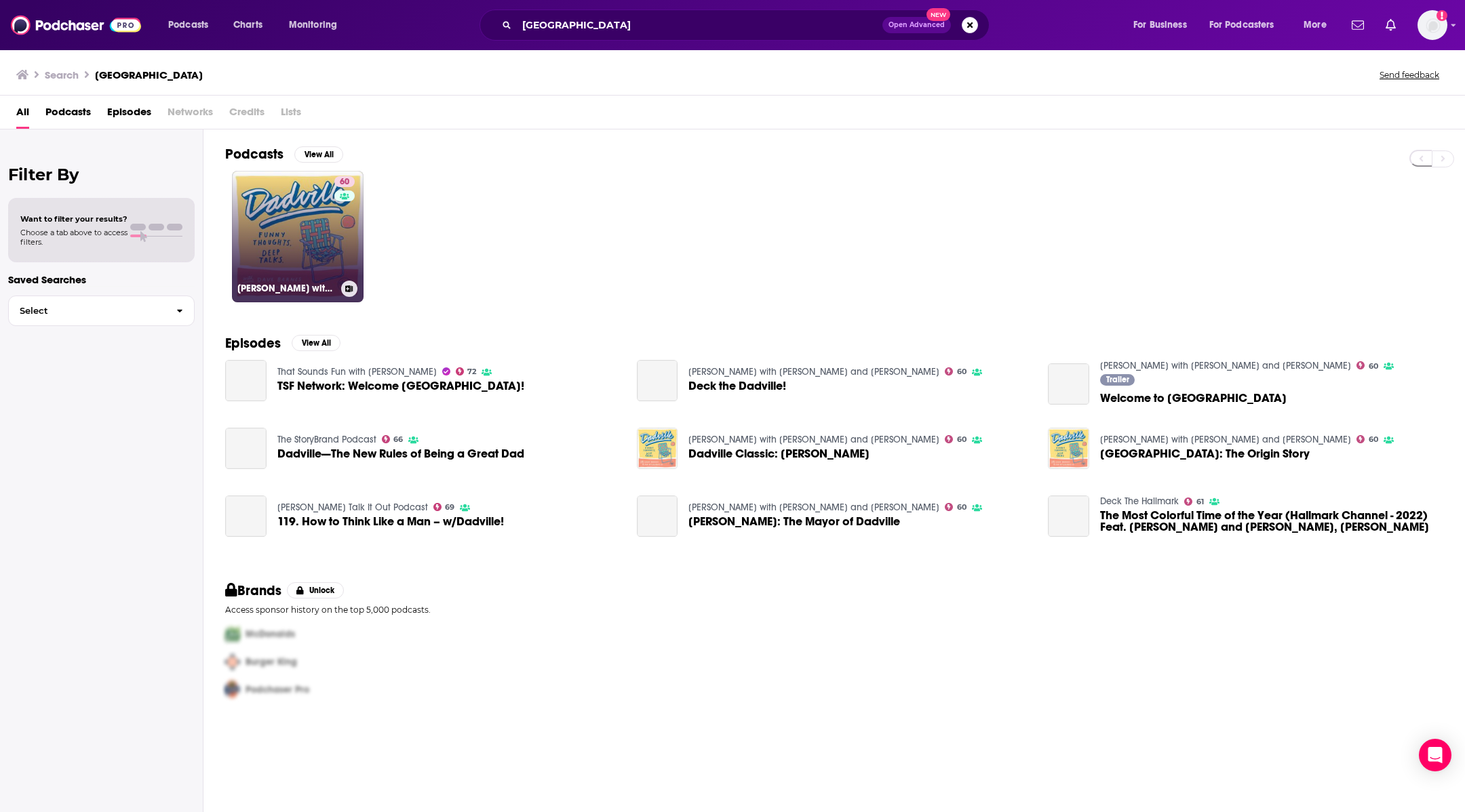
click at [319, 268] on link "60 Dadville with Dave Barnes and Jon McLaughlin" at bounding box center [298, 237] width 132 height 132
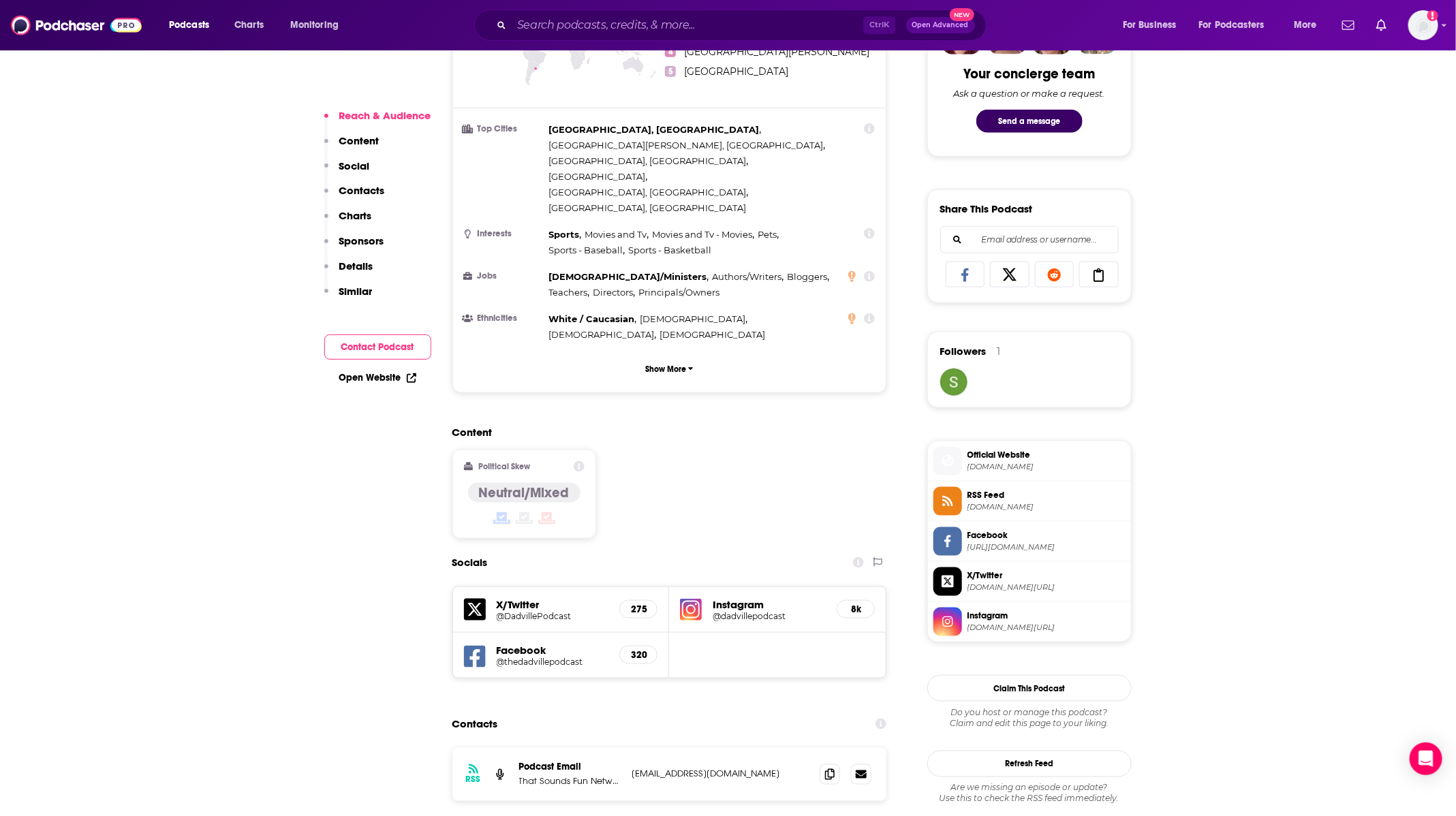
scroll to position [920, 0]
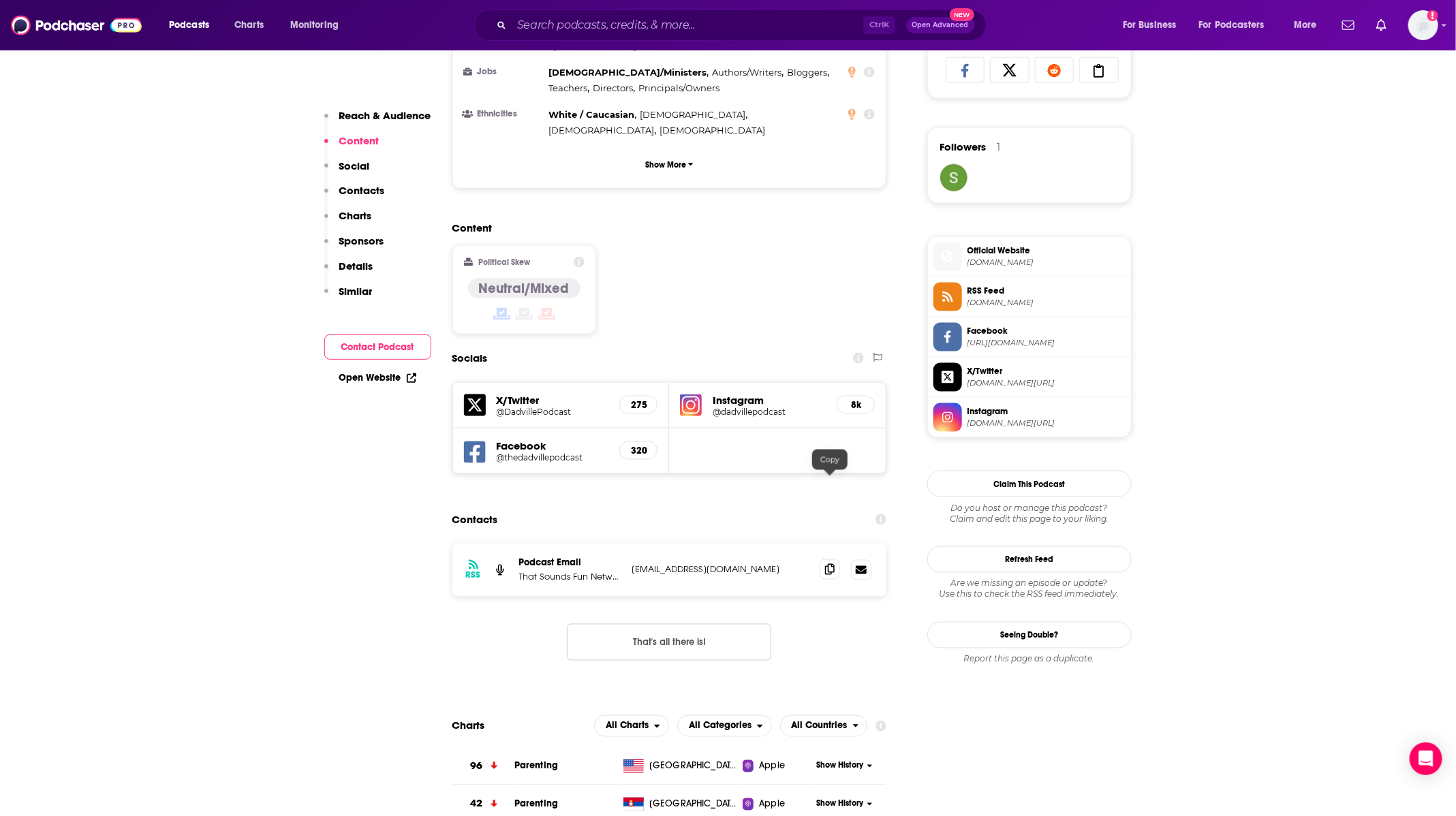
click at [824, 560] on span at bounding box center [830, 570] width 21 height 21
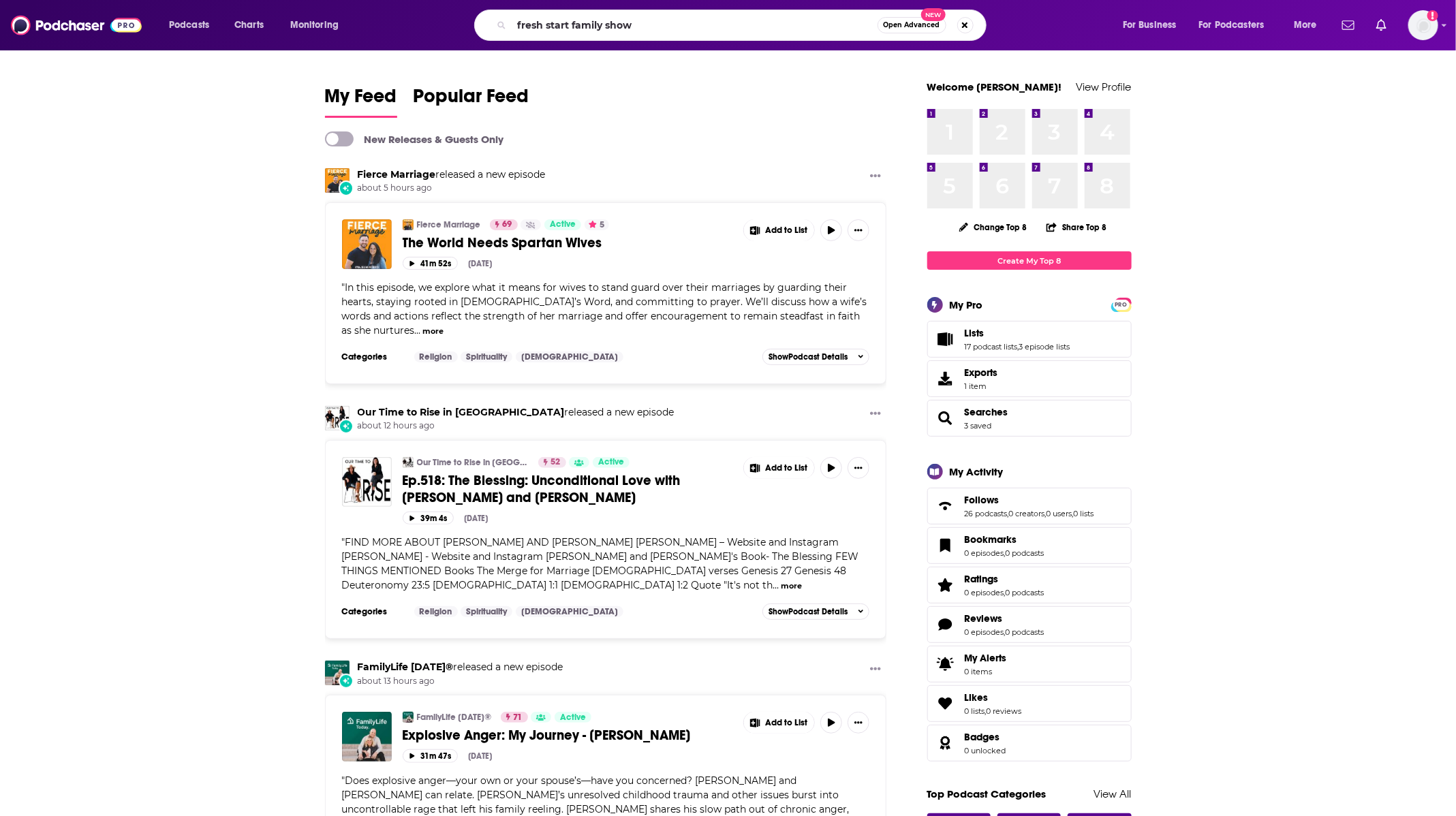
type input "fresh start family show"
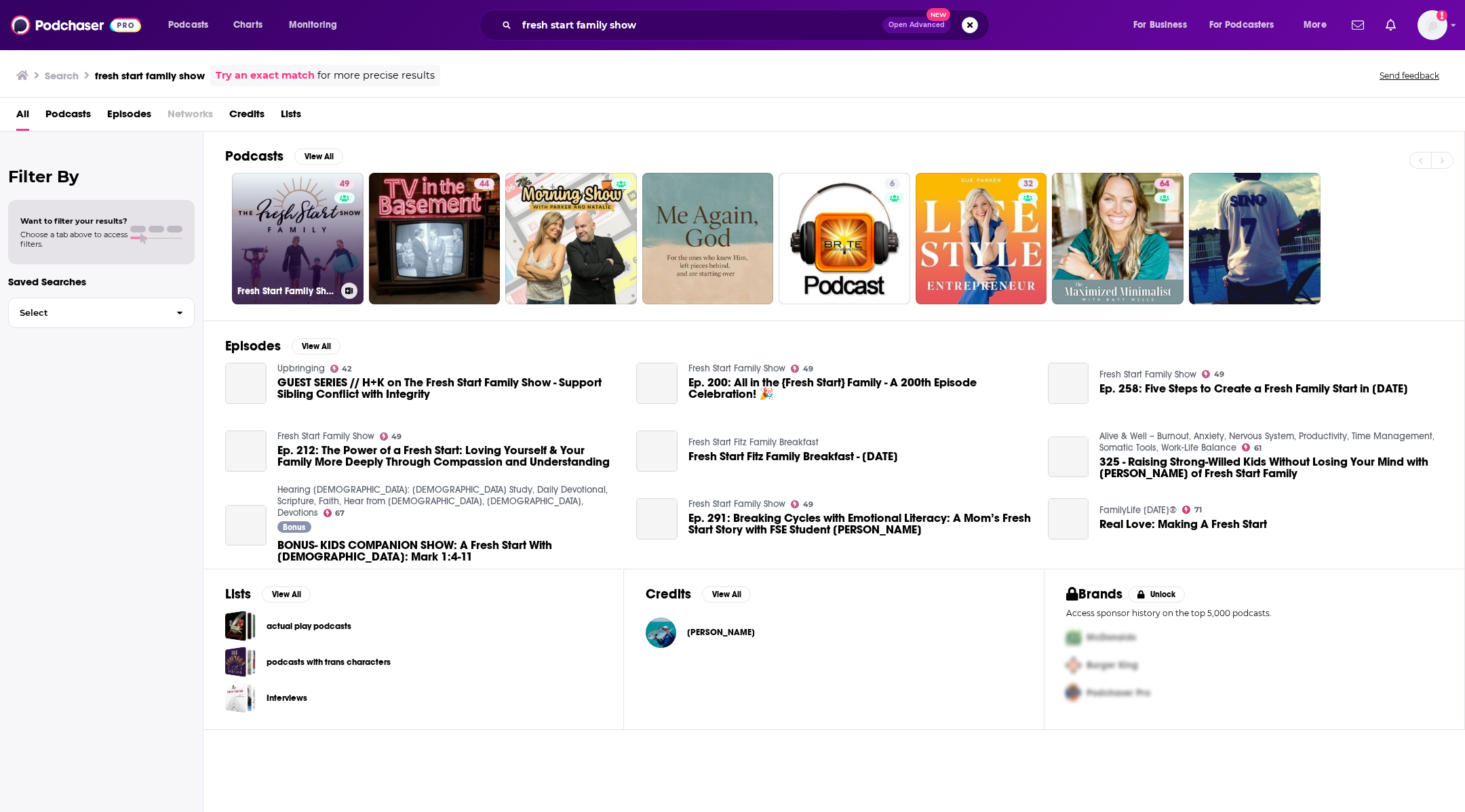
click at [281, 223] on link "49 Fresh Start Family Show" at bounding box center [298, 238] width 132 height 132
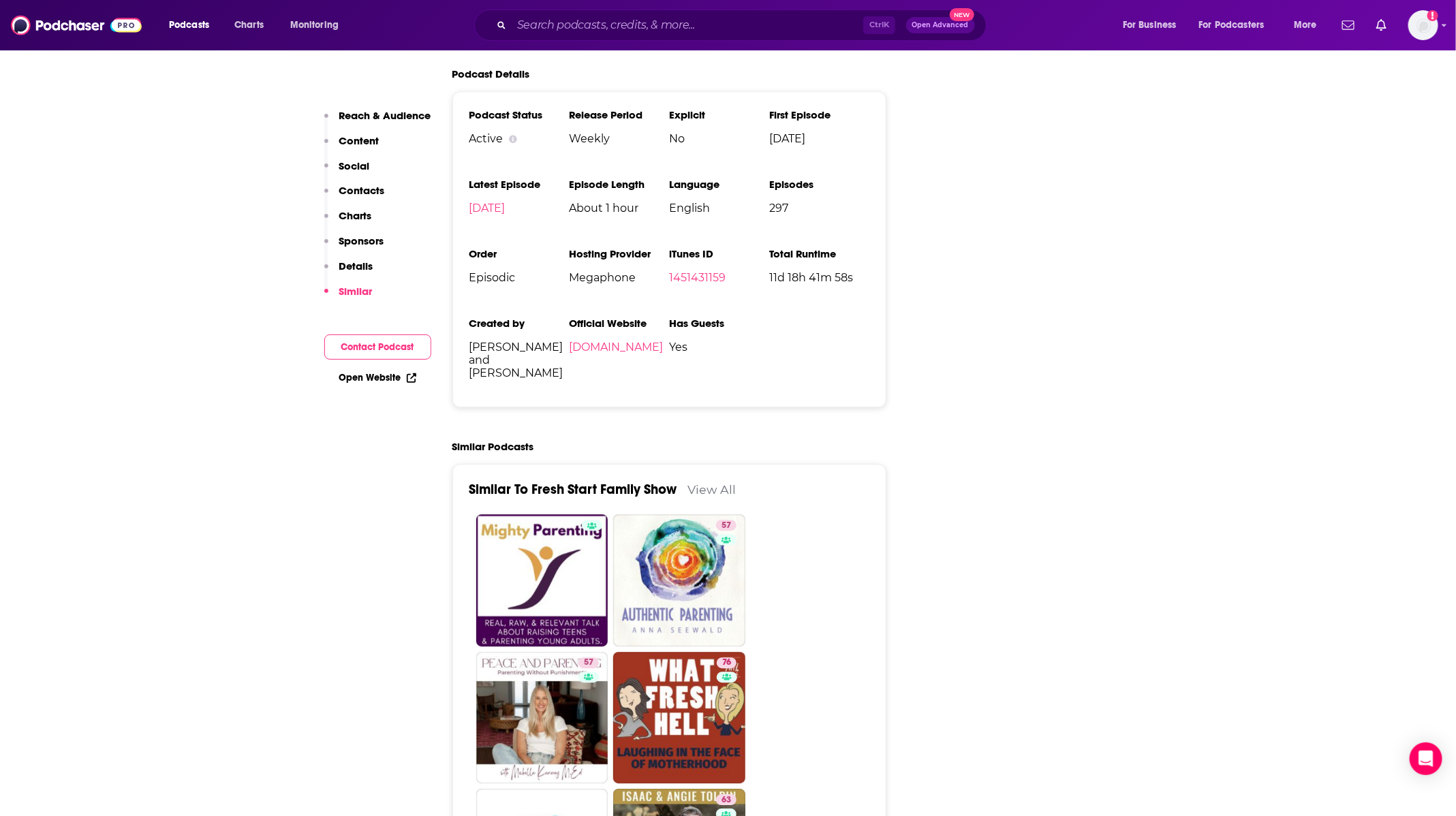
scroll to position [1738, 0]
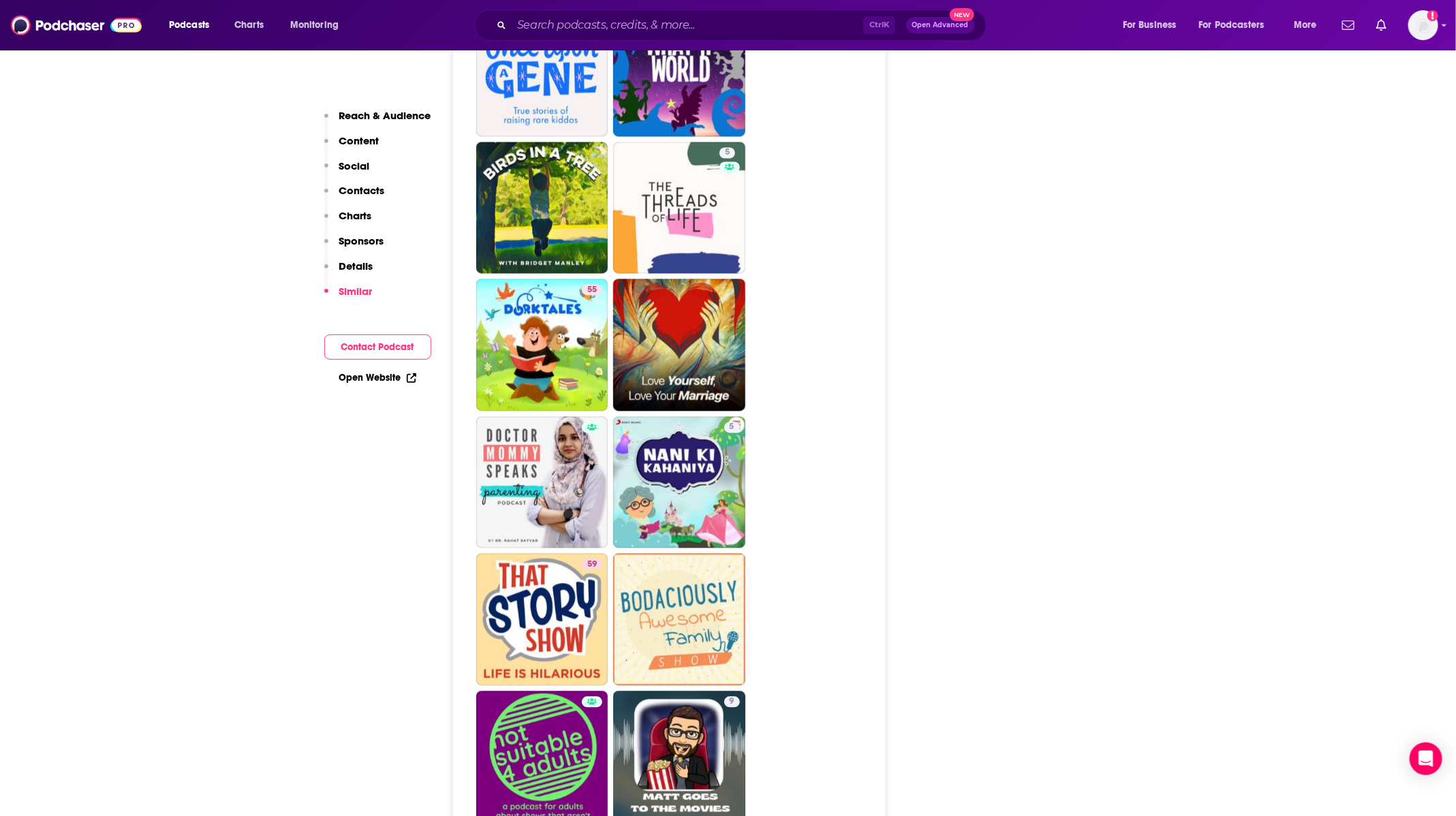
scroll to position [4395, 0]
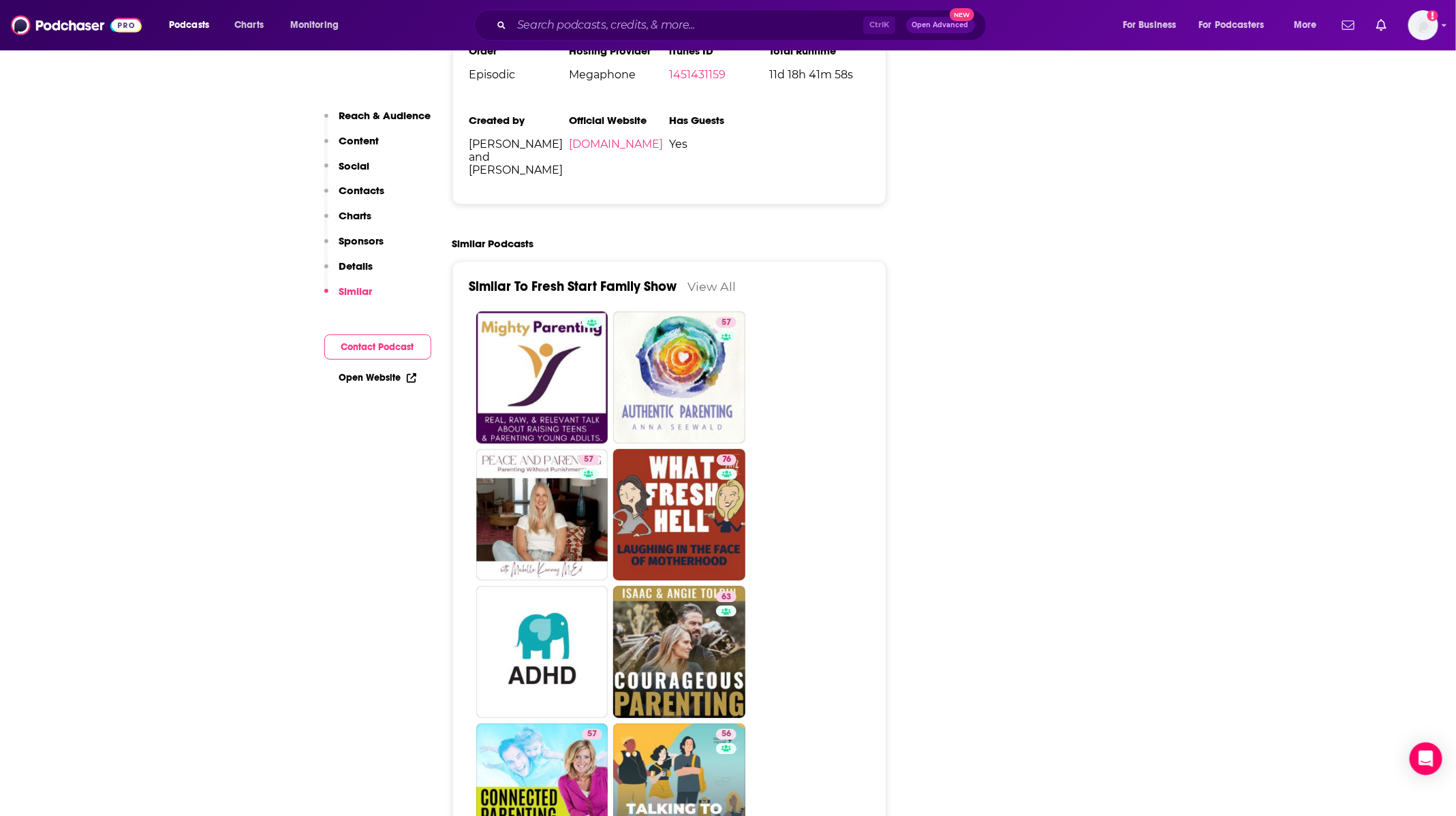
scroll to position [1942, 0]
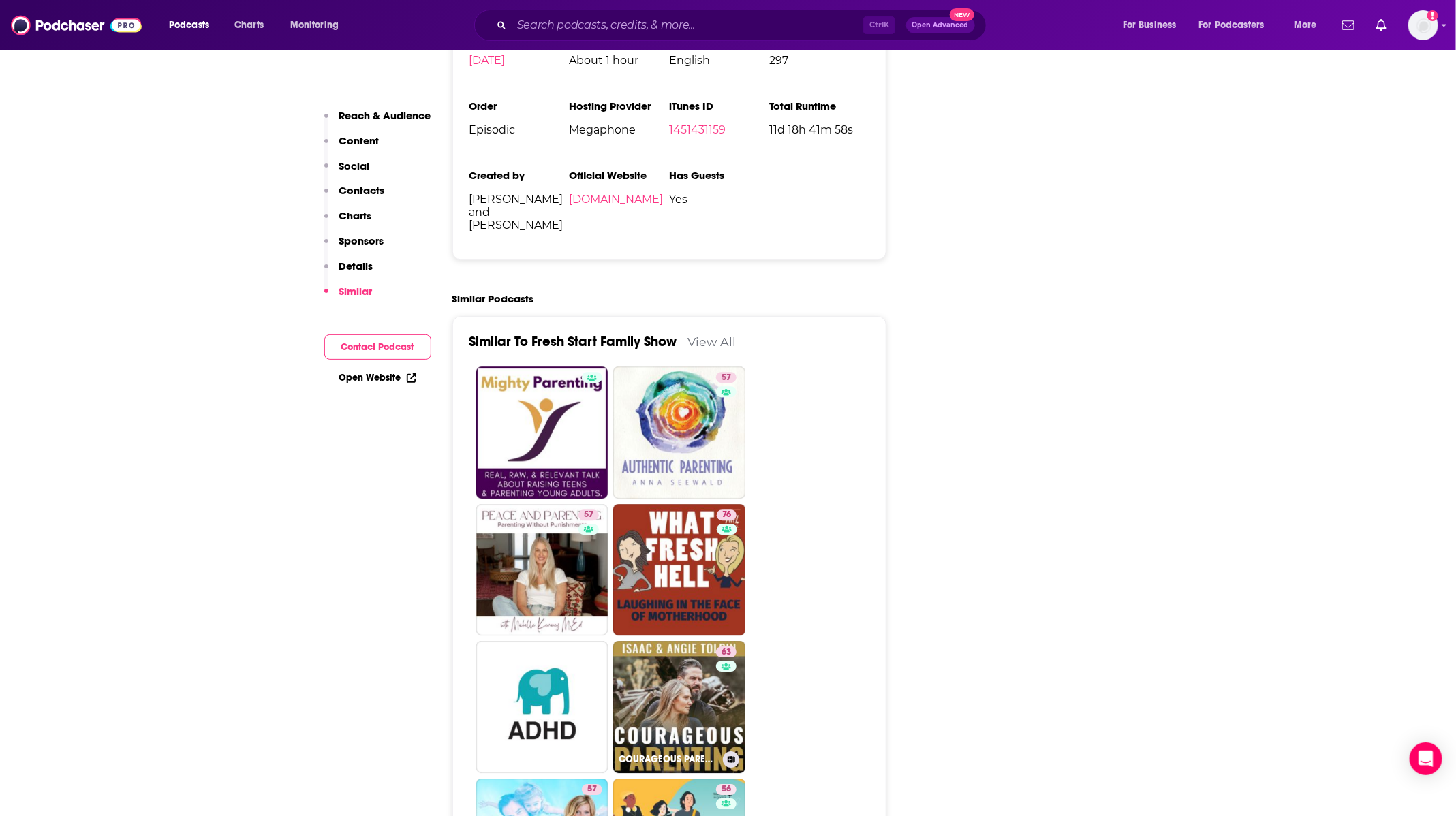
click at [693, 641] on link "63 COURAGEOUS PARENTING" at bounding box center [679, 707] width 132 height 132
type input "https://www.podchaser.com/podcasts/courageous-parenting-776124"
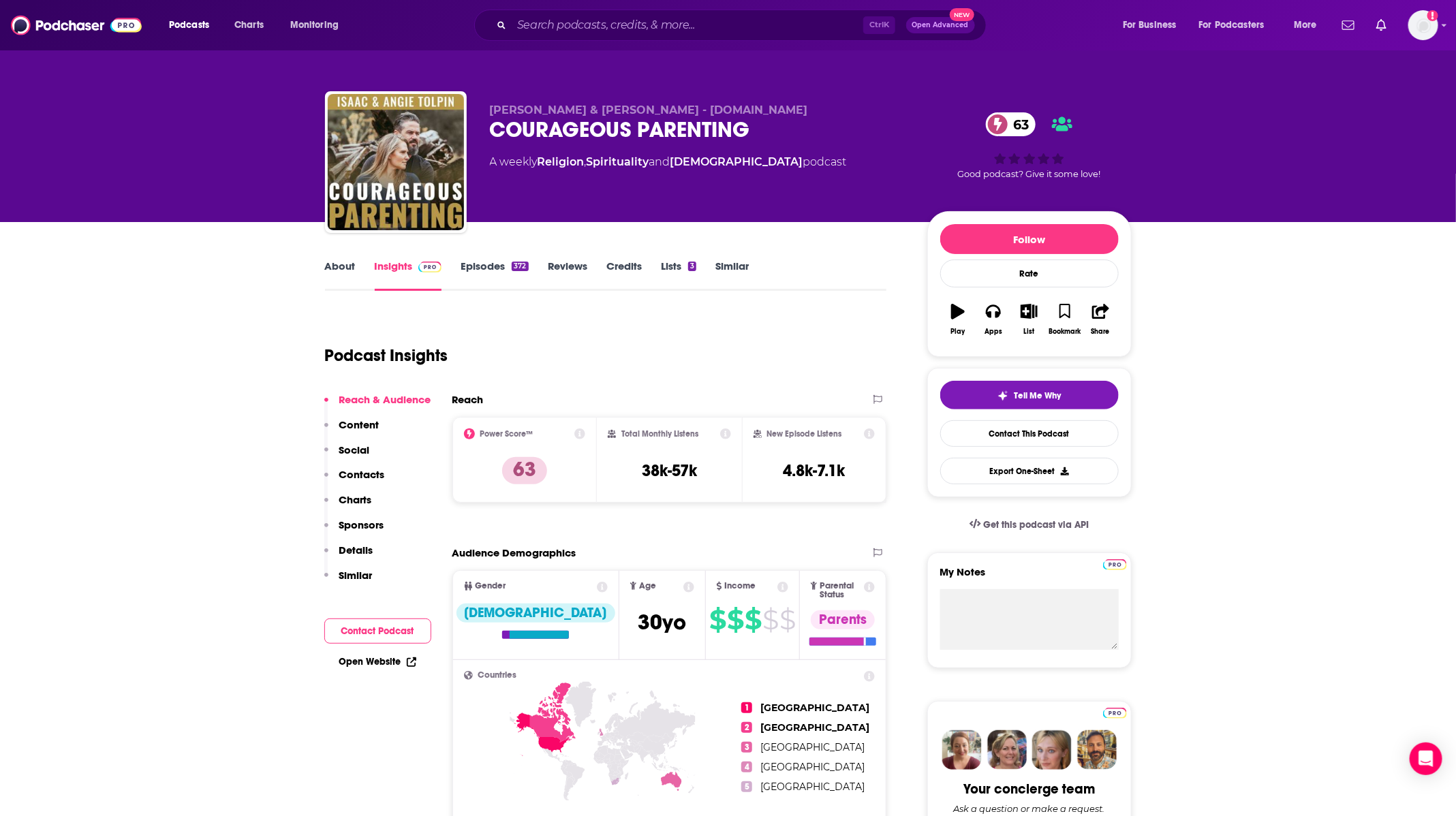
click at [512, 262] on div "372" at bounding box center [520, 266] width 17 height 10
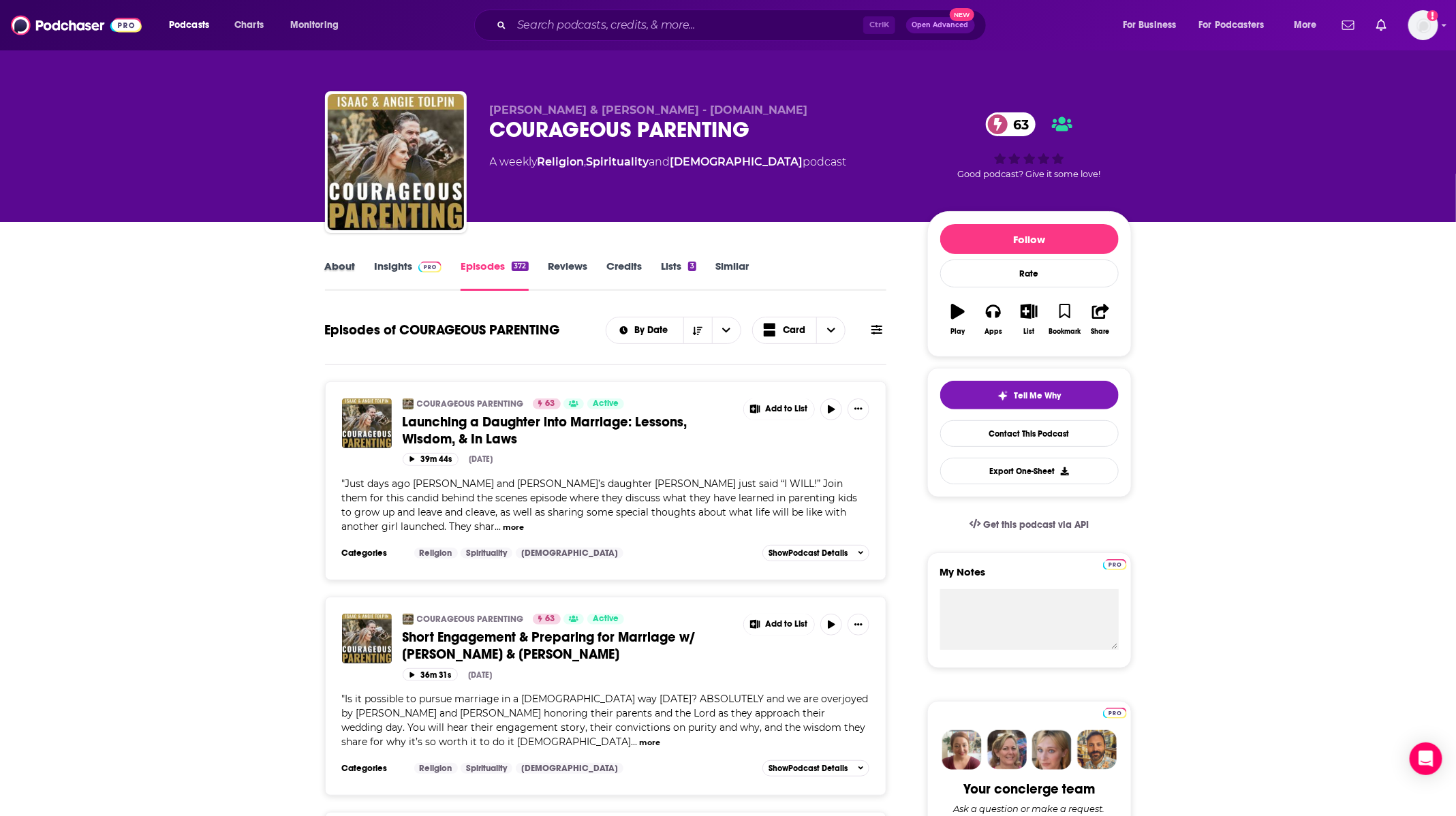
click at [366, 263] on div "About" at bounding box center [349, 275] width 49 height 31
click at [347, 265] on link "About" at bounding box center [340, 275] width 30 height 31
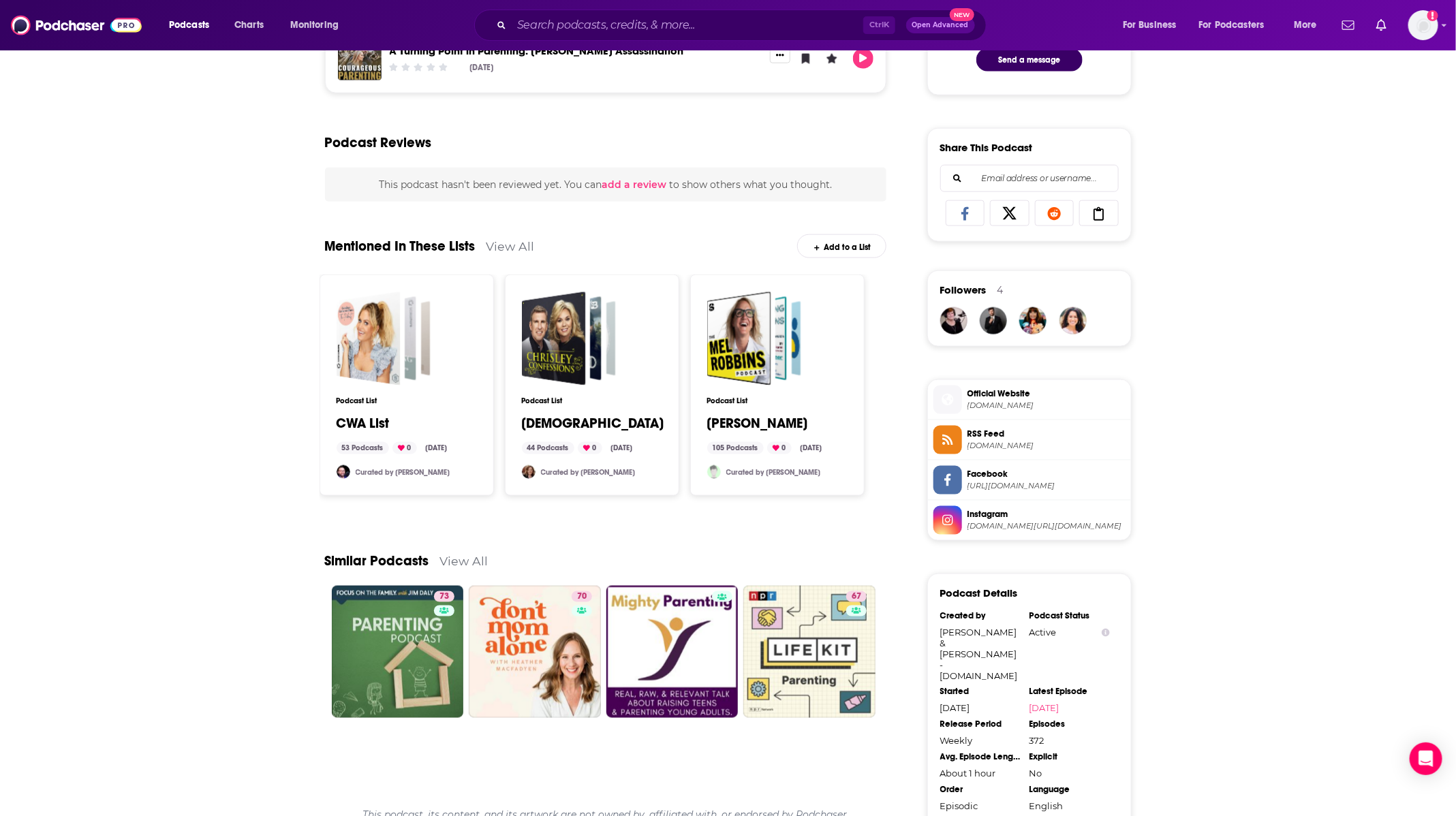
scroll to position [989, 0]
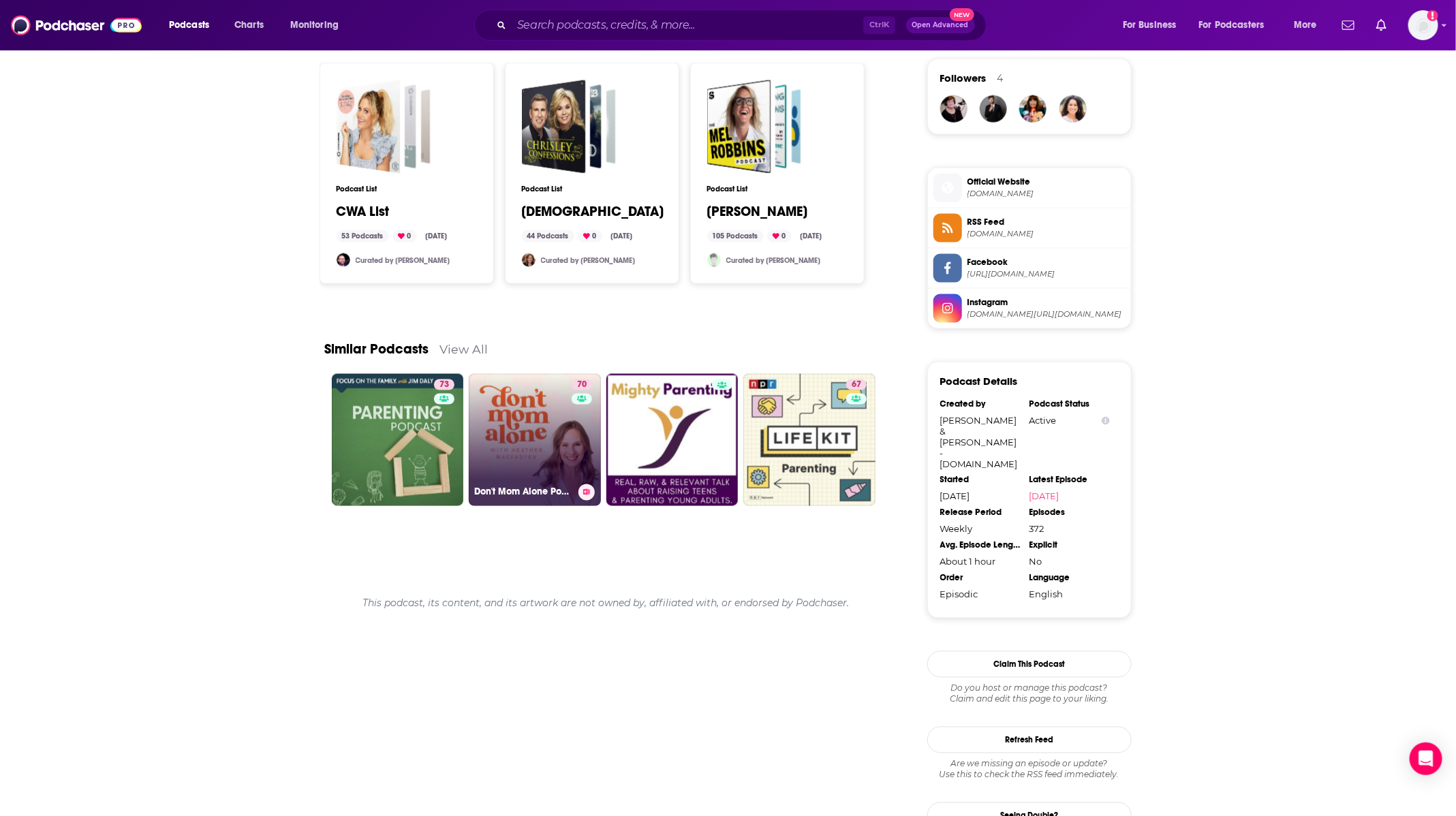
click at [501, 430] on link "70 Don't Mom Alone Podcast" at bounding box center [535, 440] width 132 height 132
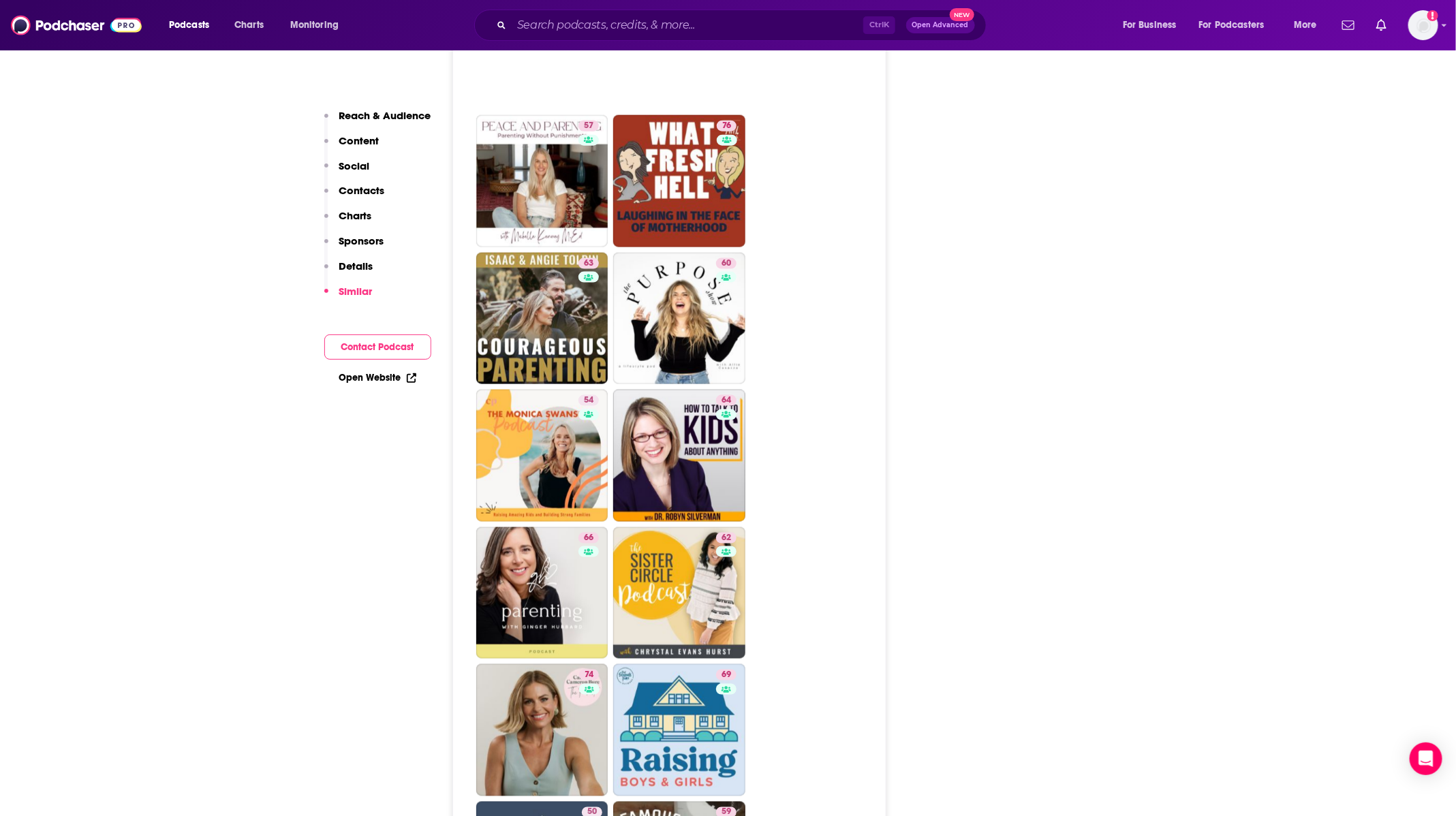
scroll to position [3782, 0]
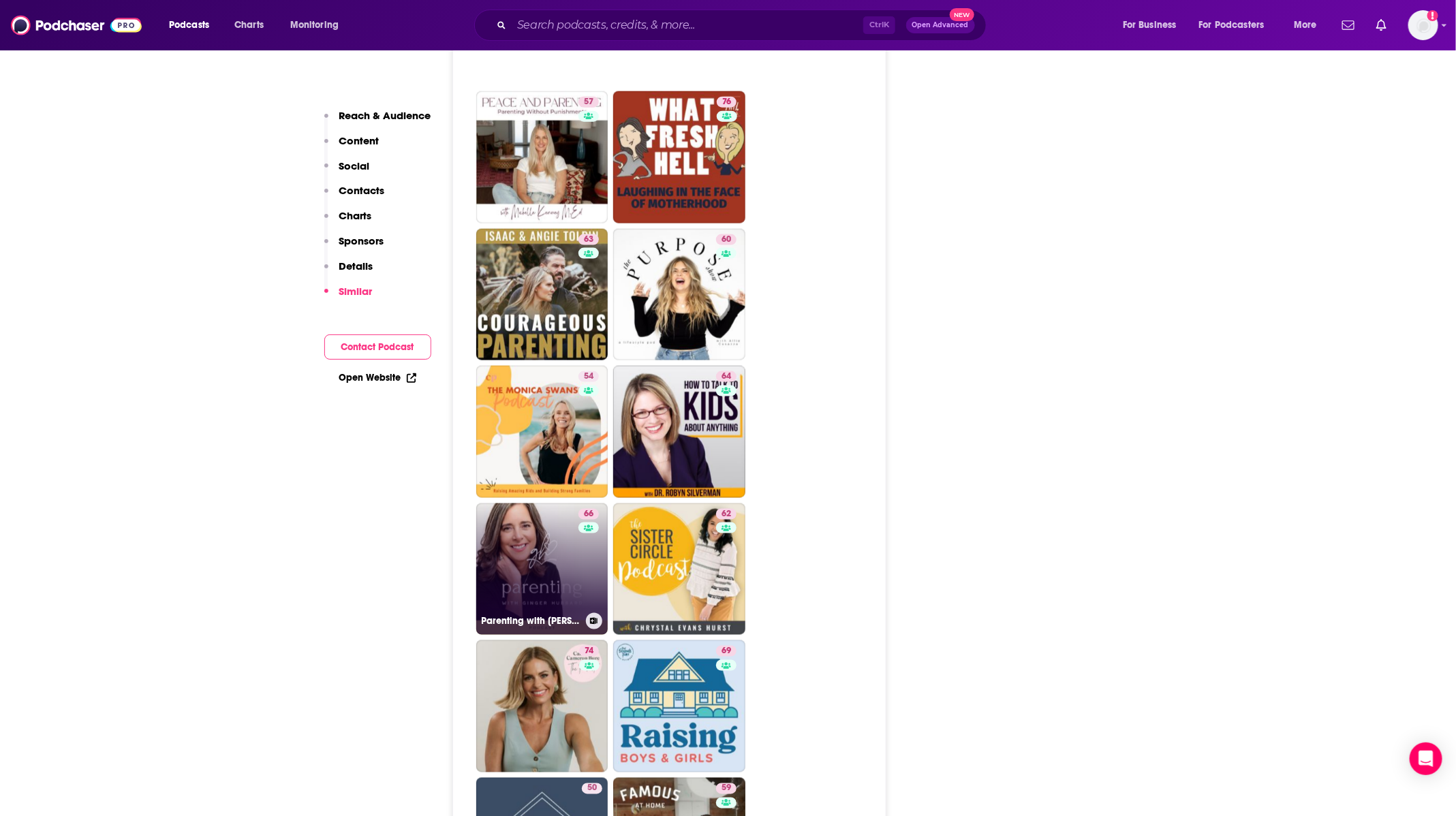
click at [512, 534] on link "66 Parenting with Ginger Hubbard" at bounding box center [542, 570] width 132 height 132
type input "https://www.podchaser.com/podcasts/parenting-with-ginger-hubbard-1651448"
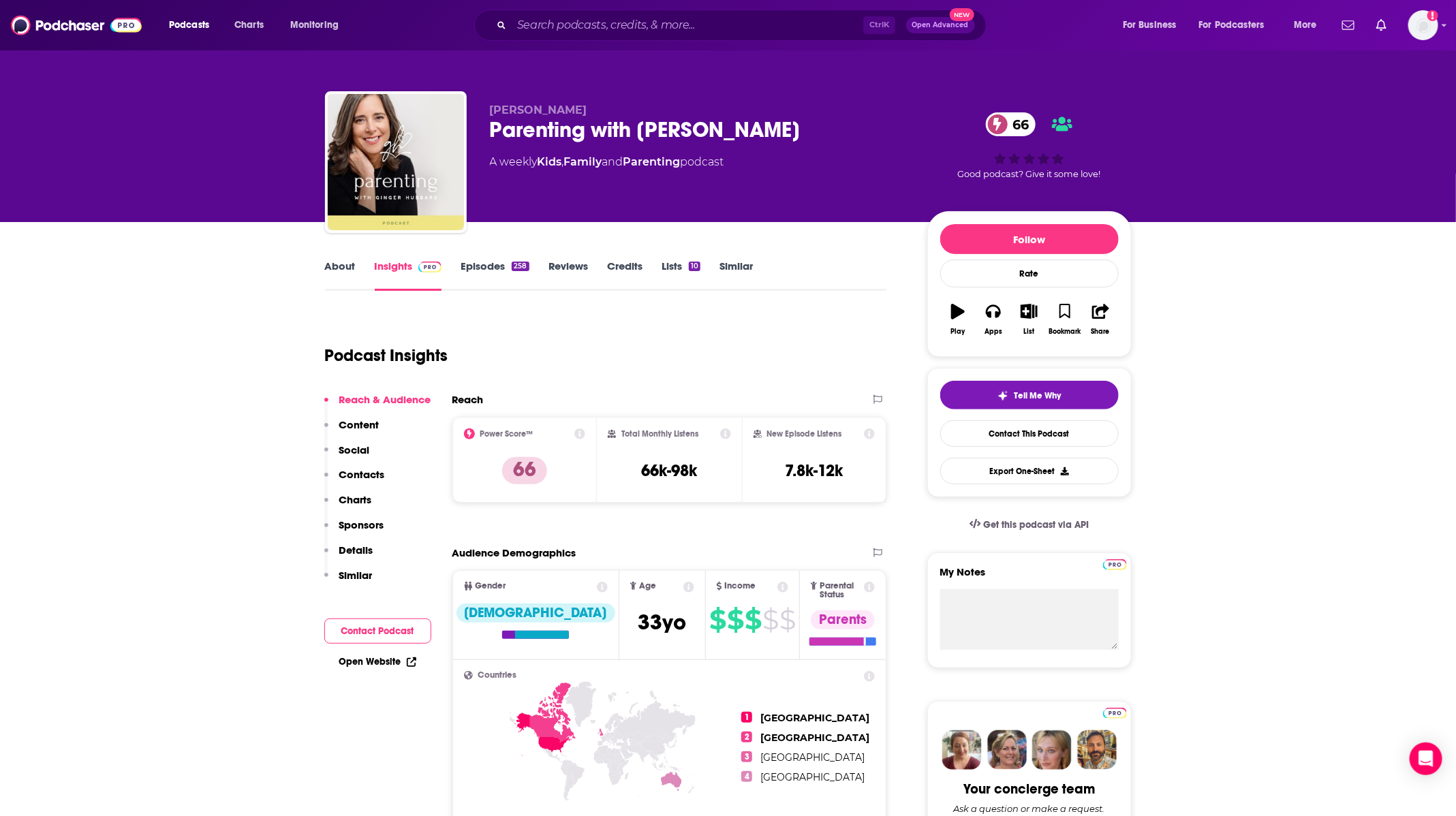
click at [490, 276] on link "Episodes 258" at bounding box center [495, 275] width 68 height 31
type input "https://www.podchaser.com/podcasts/dont-mom-alone-podcast-15084"
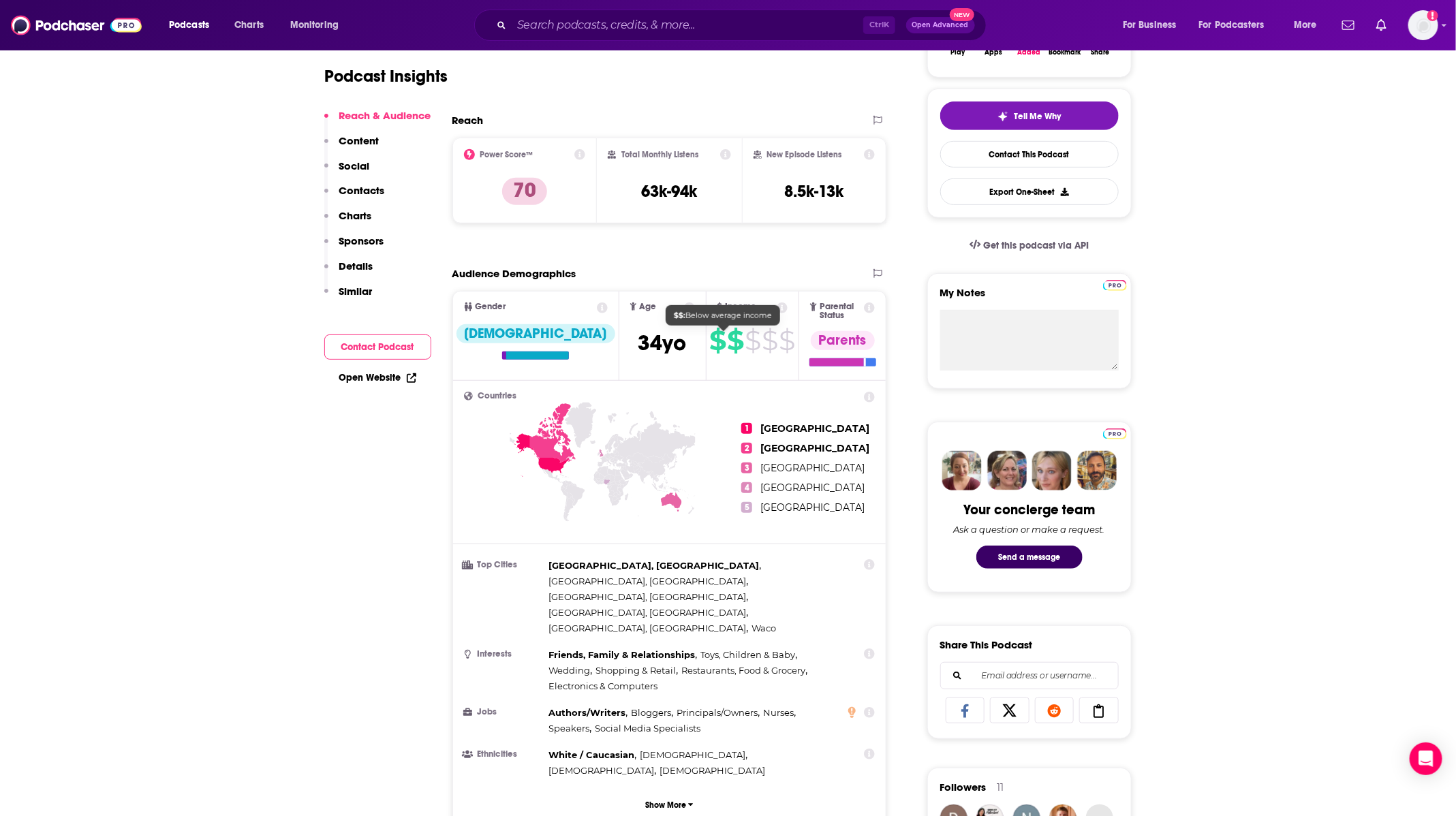
scroll to position [409, 0]
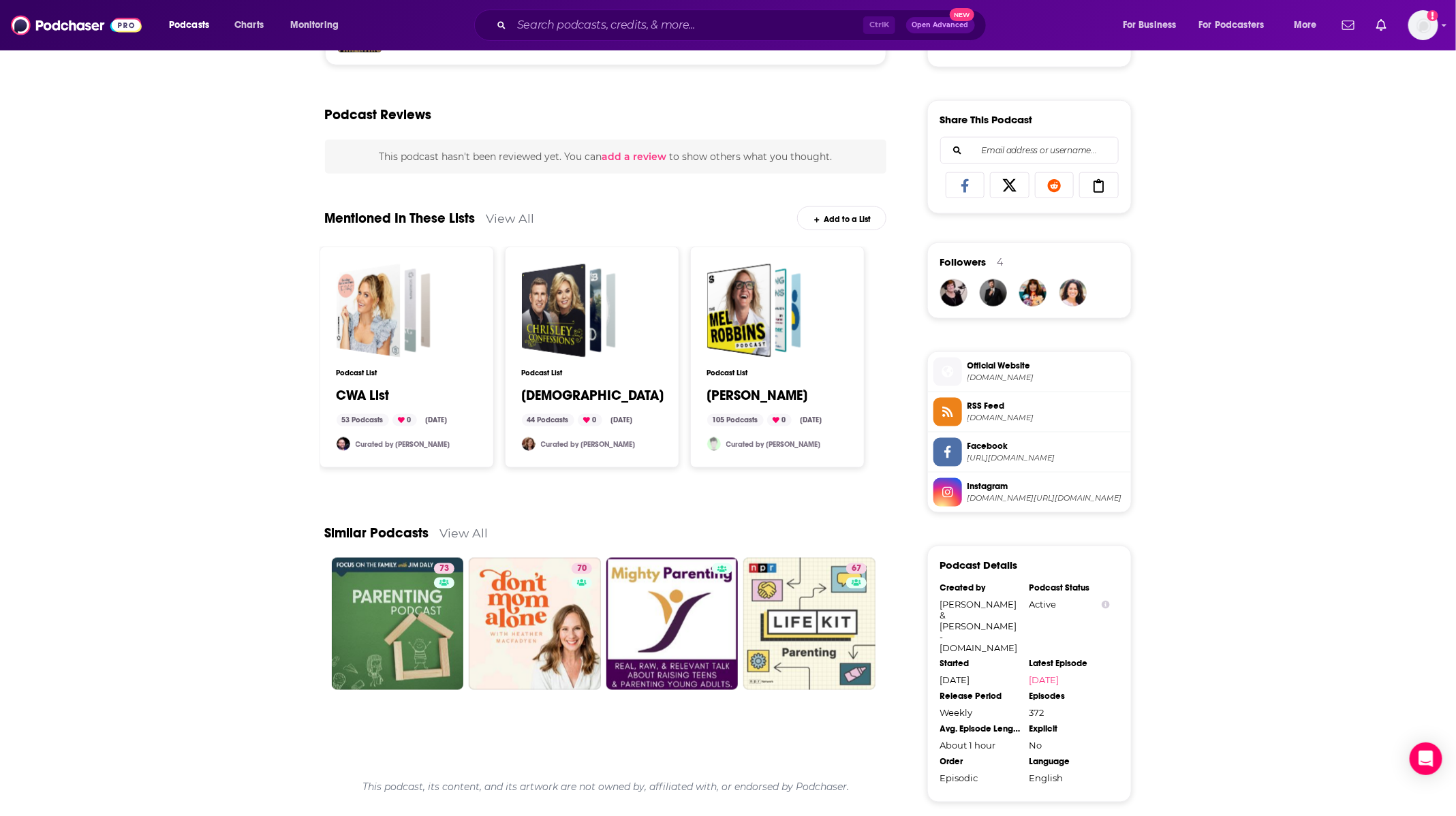
scroll to position [989, 0]
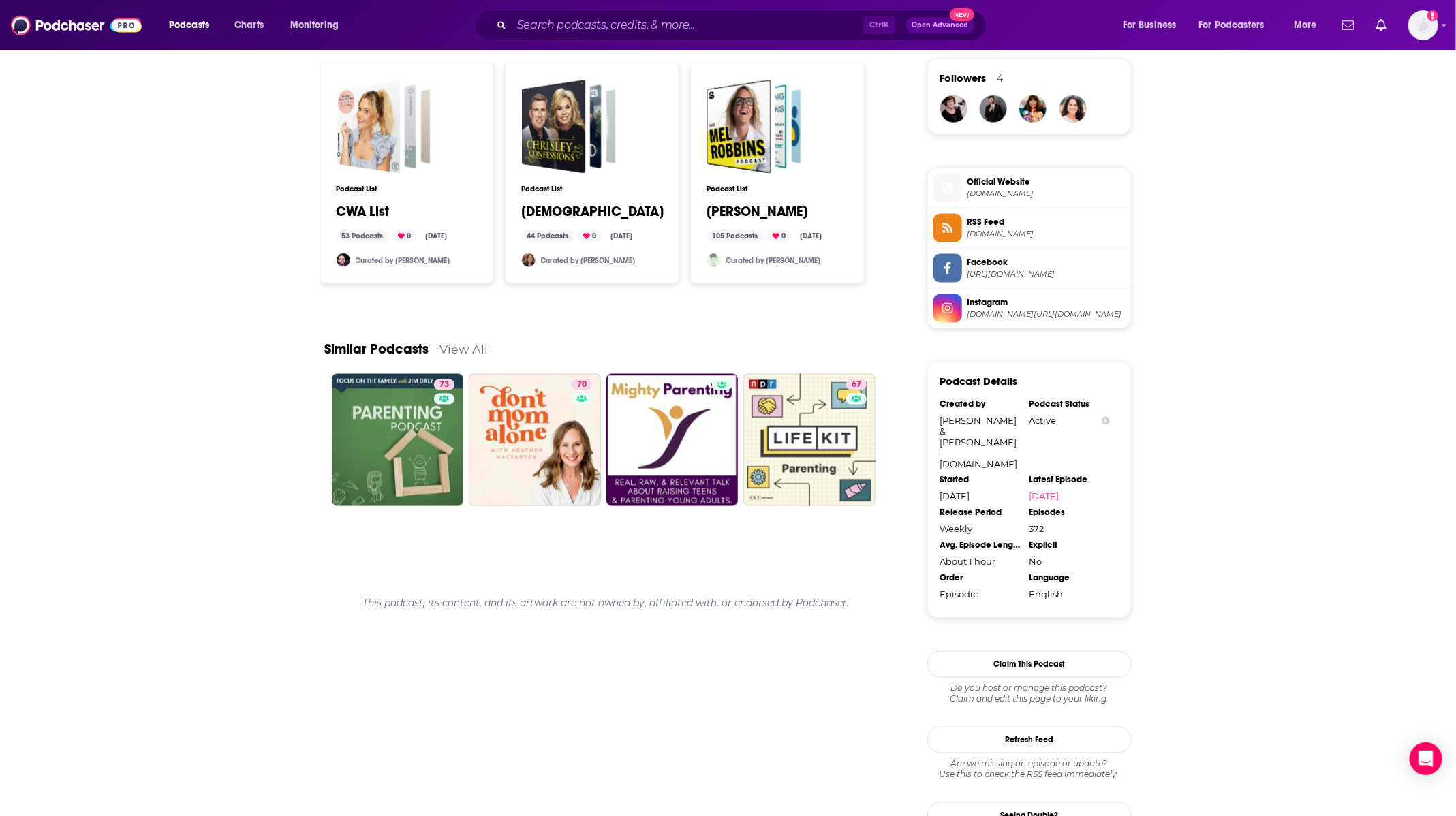
click at [466, 342] on link "View All" at bounding box center [465, 349] width 49 height 14
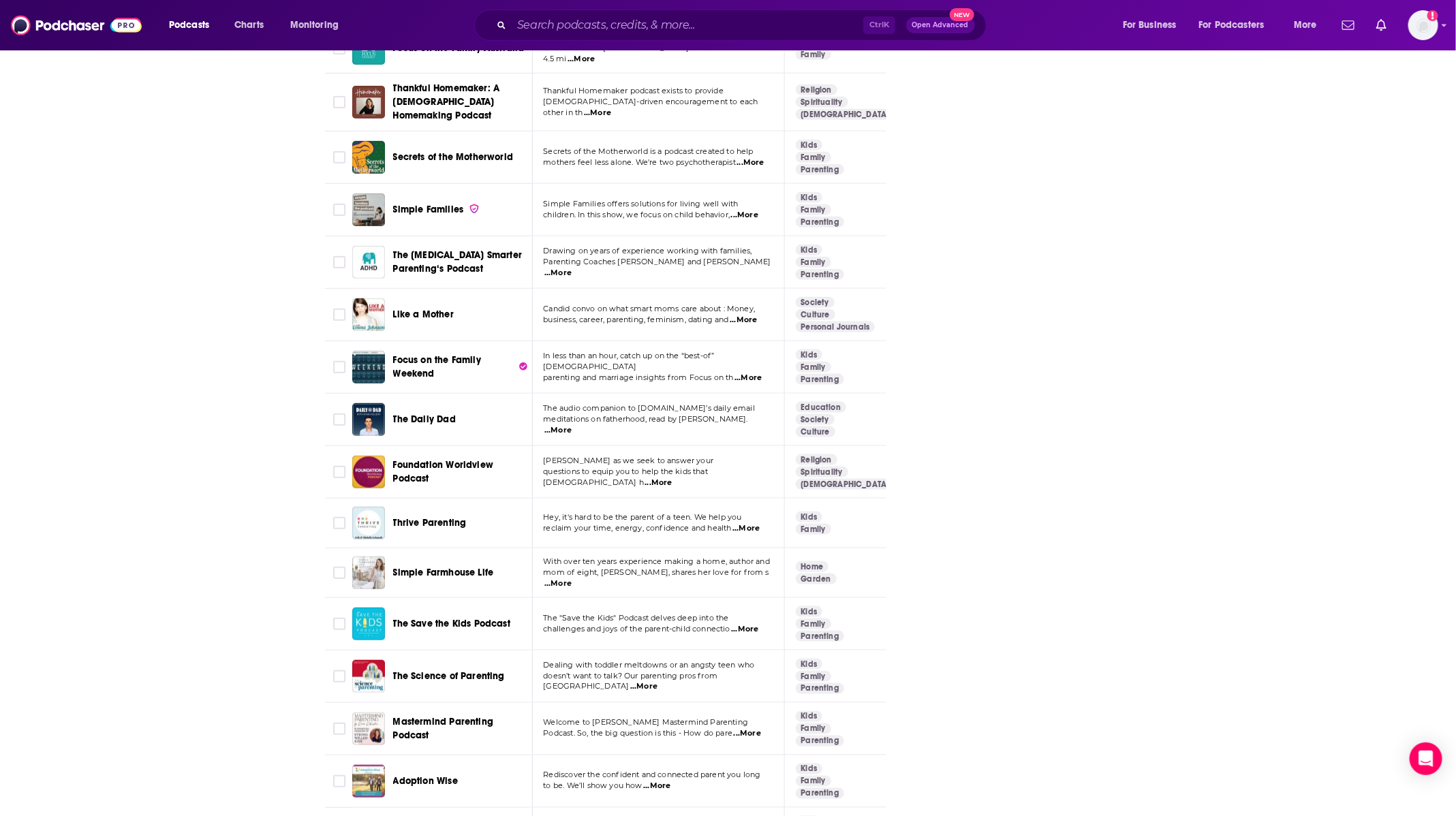
scroll to position [4038, 0]
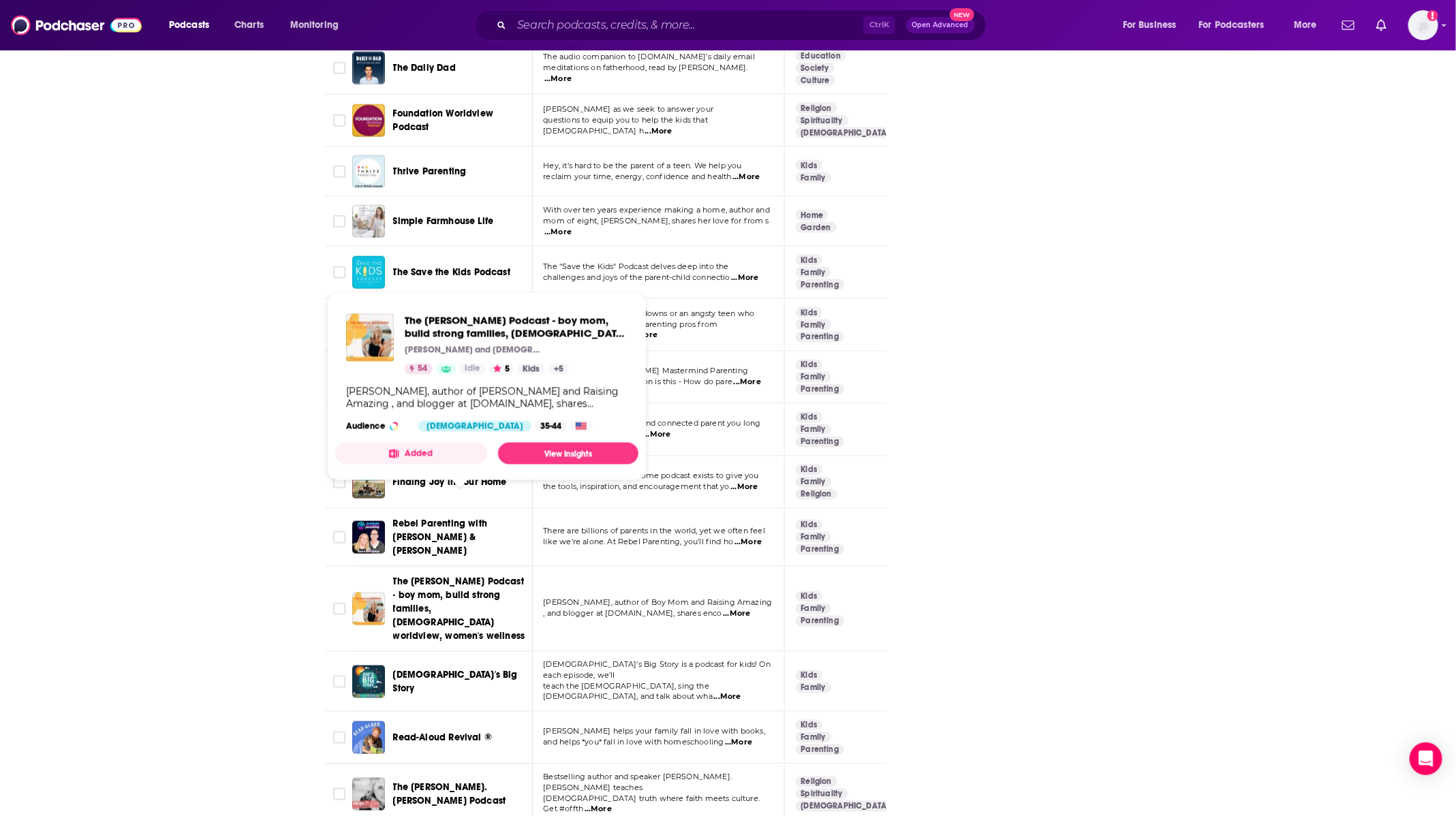
click at [464, 575] on span "The Monica Swanson Podcast - boy mom, build strong families, Biblical worldview…" at bounding box center [460, 609] width 135 height 68
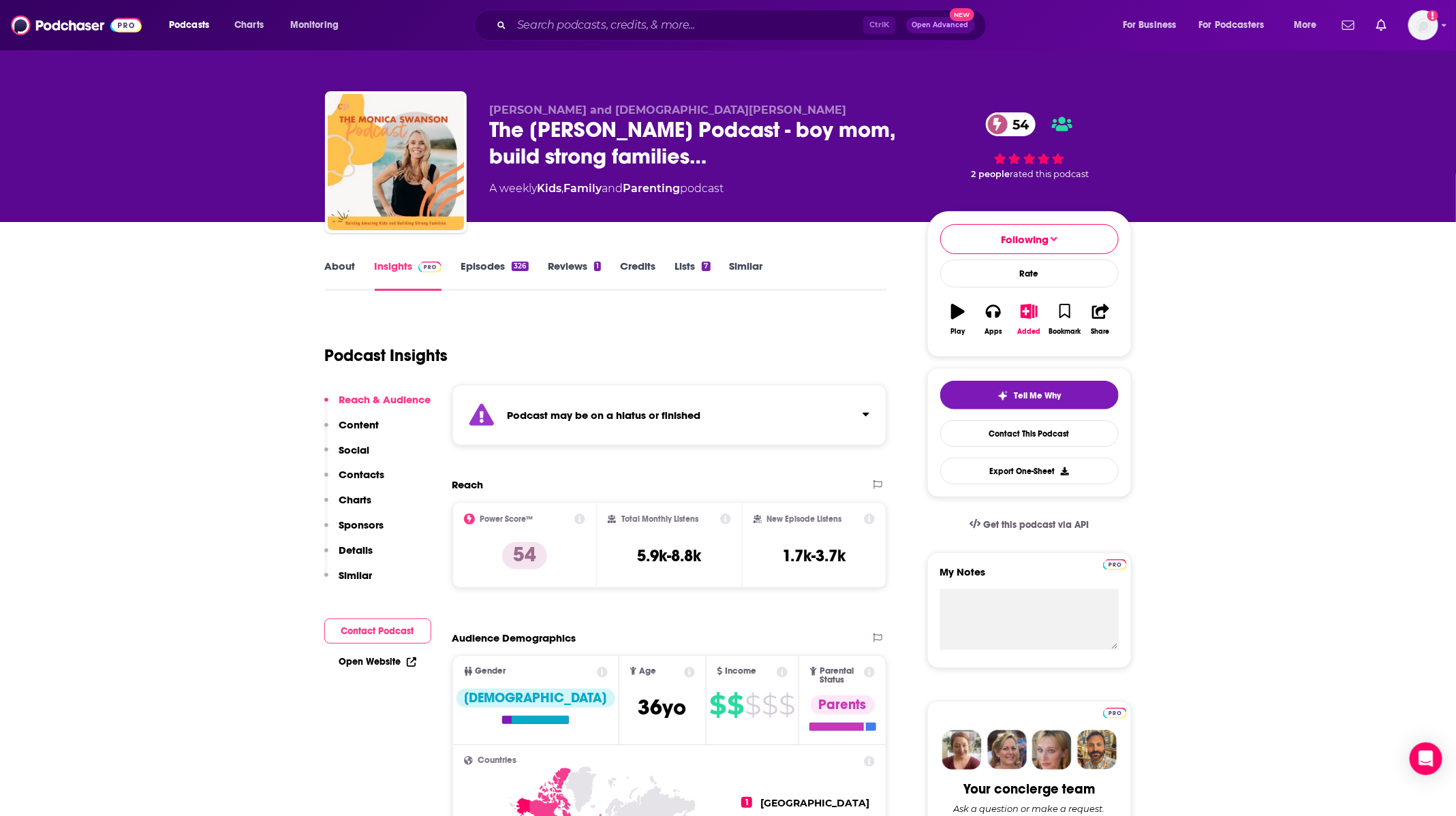
click at [495, 285] on link "Episodes 326" at bounding box center [494, 275] width 68 height 31
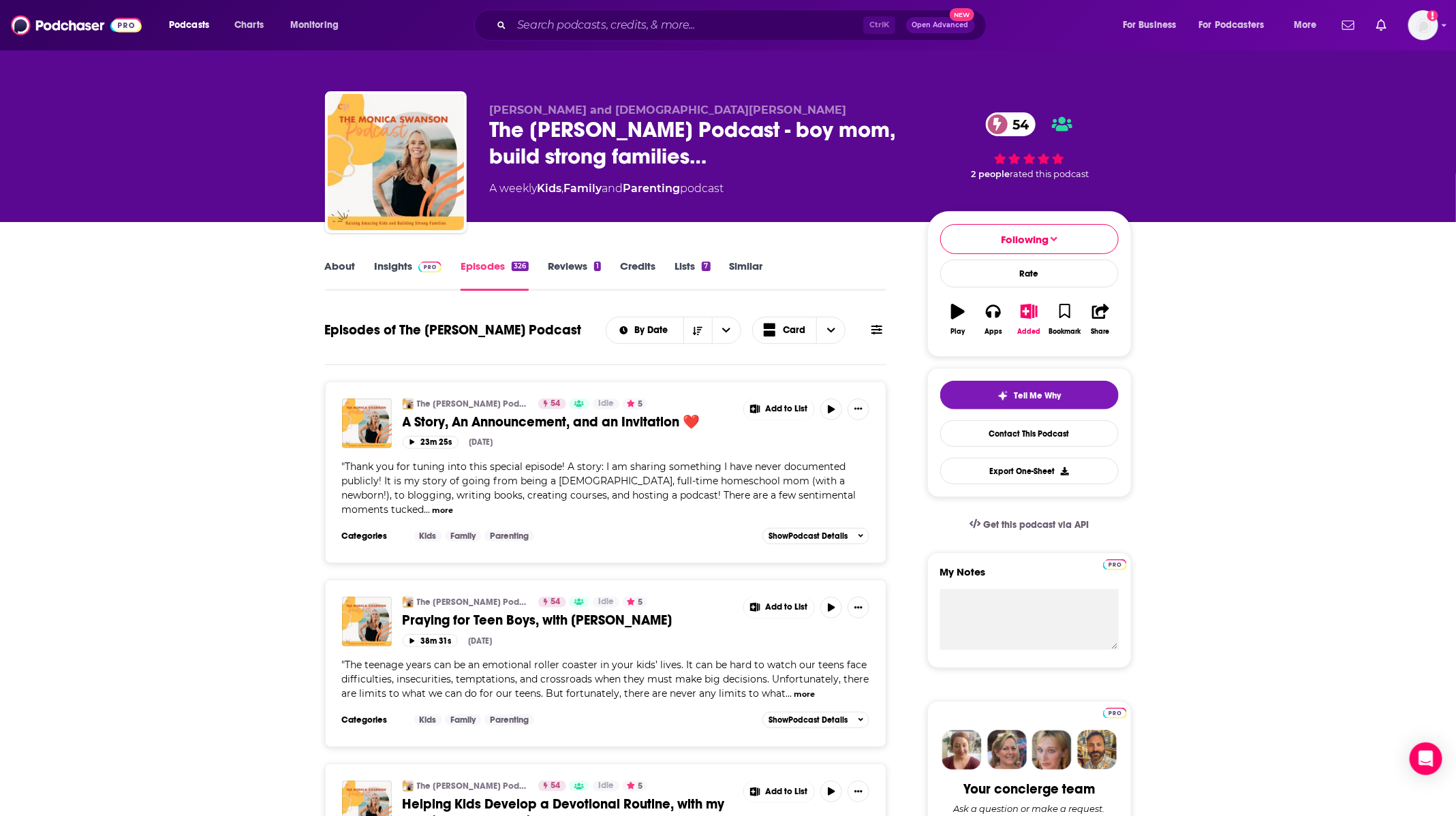
click at [384, 514] on span "" Thank you for tuning into this special episode! A story: I am sharing somethi…" at bounding box center [599, 488] width 514 height 56
click at [432, 510] on button "more" at bounding box center [443, 510] width 21 height 11
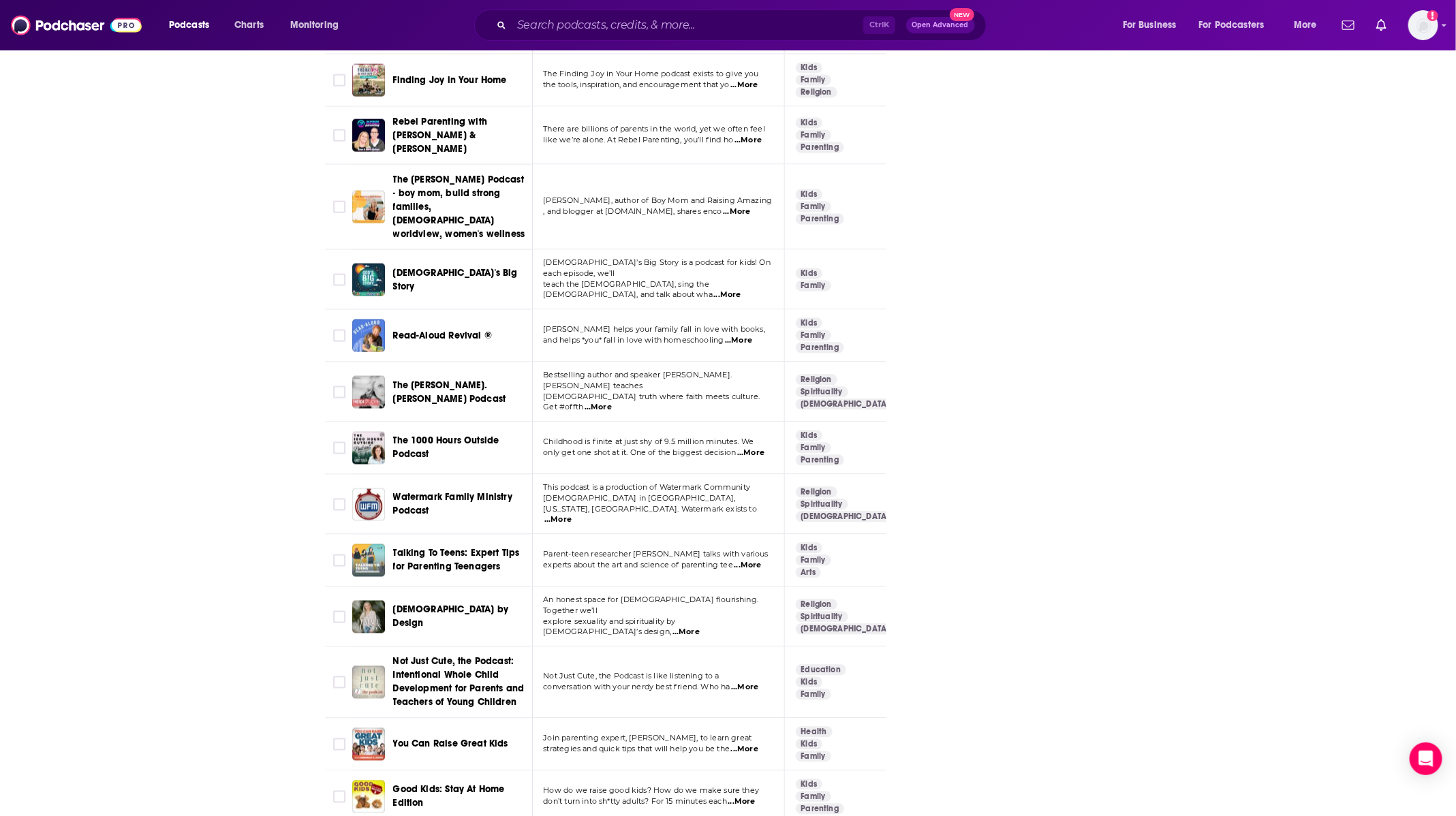
scroll to position [4374, 0]
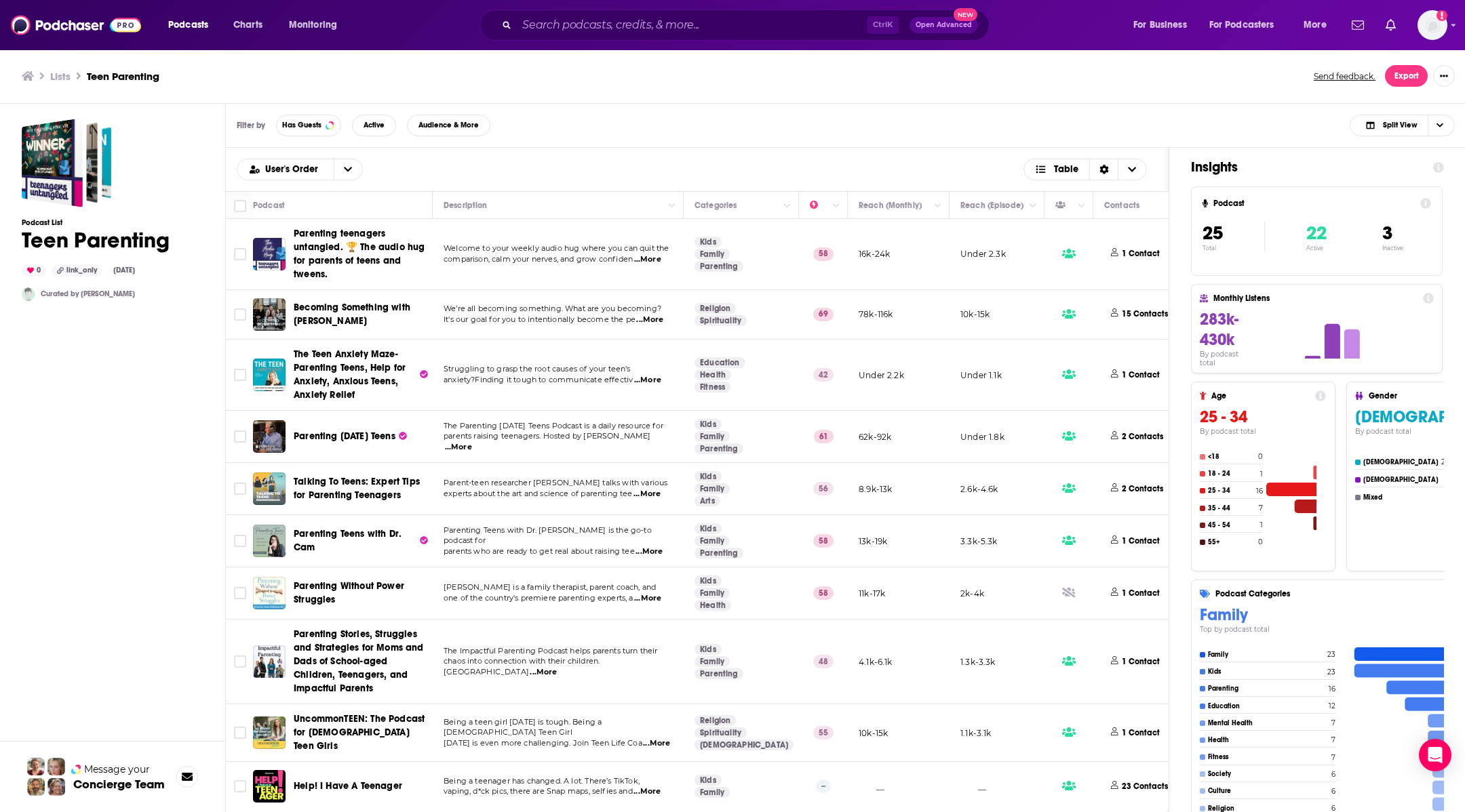
click at [818, 75] on ul "Lists Teen Parenting" at bounding box center [660, 76] width 1277 height 13
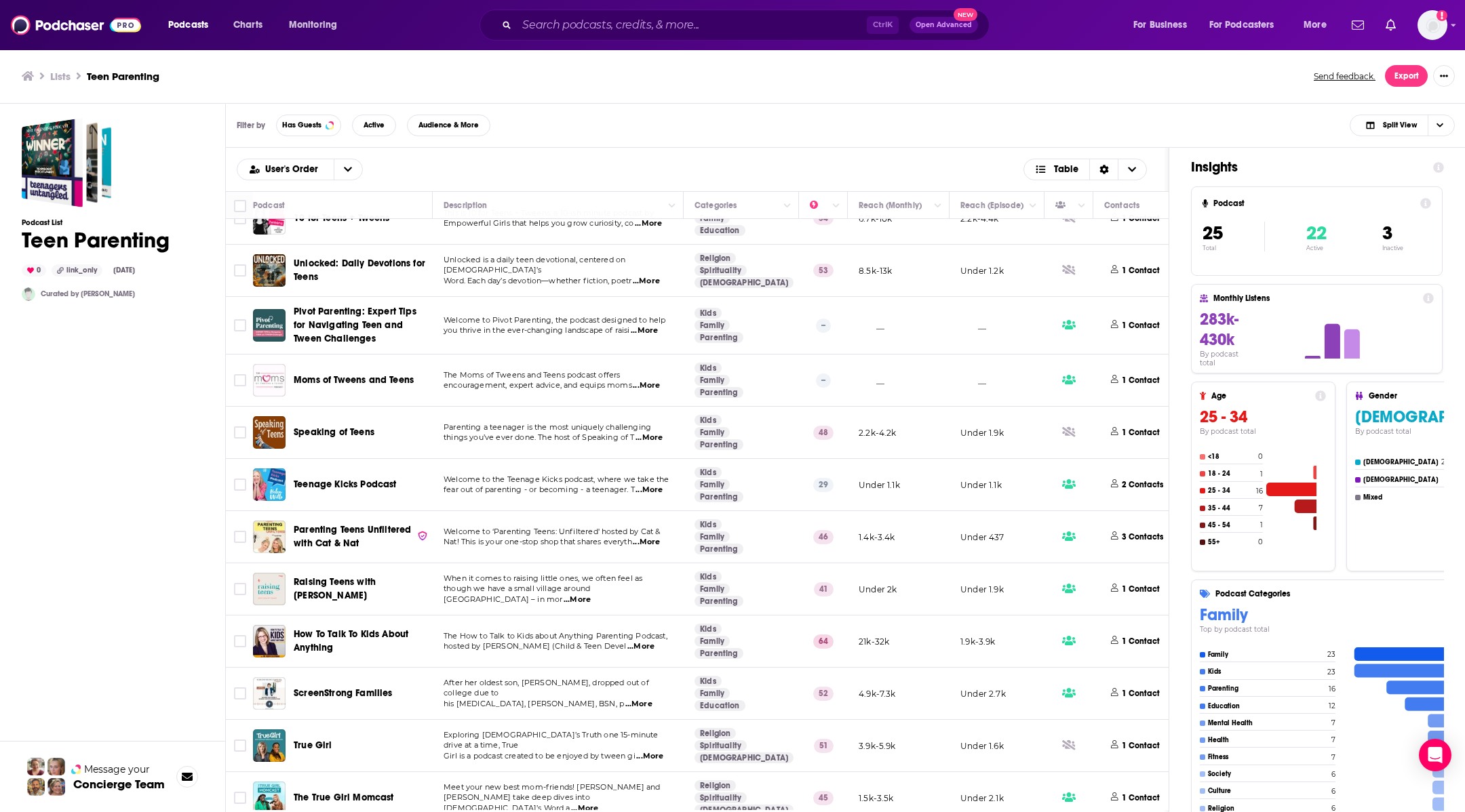
scroll to position [813, 0]
